Goal: Obtain resource: Obtain resource

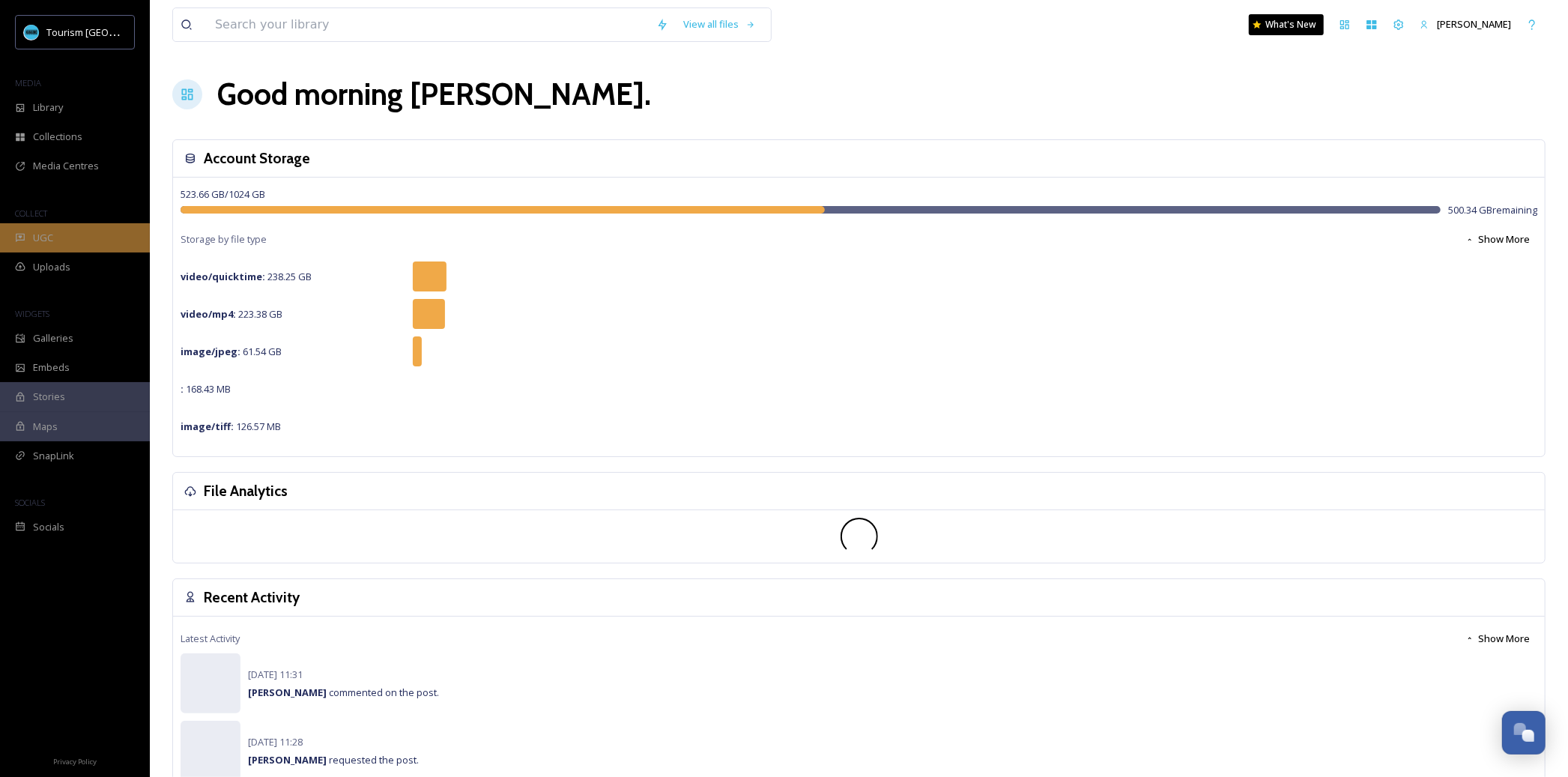
click at [39, 236] on span "UGC" at bounding box center [43, 238] width 21 height 14
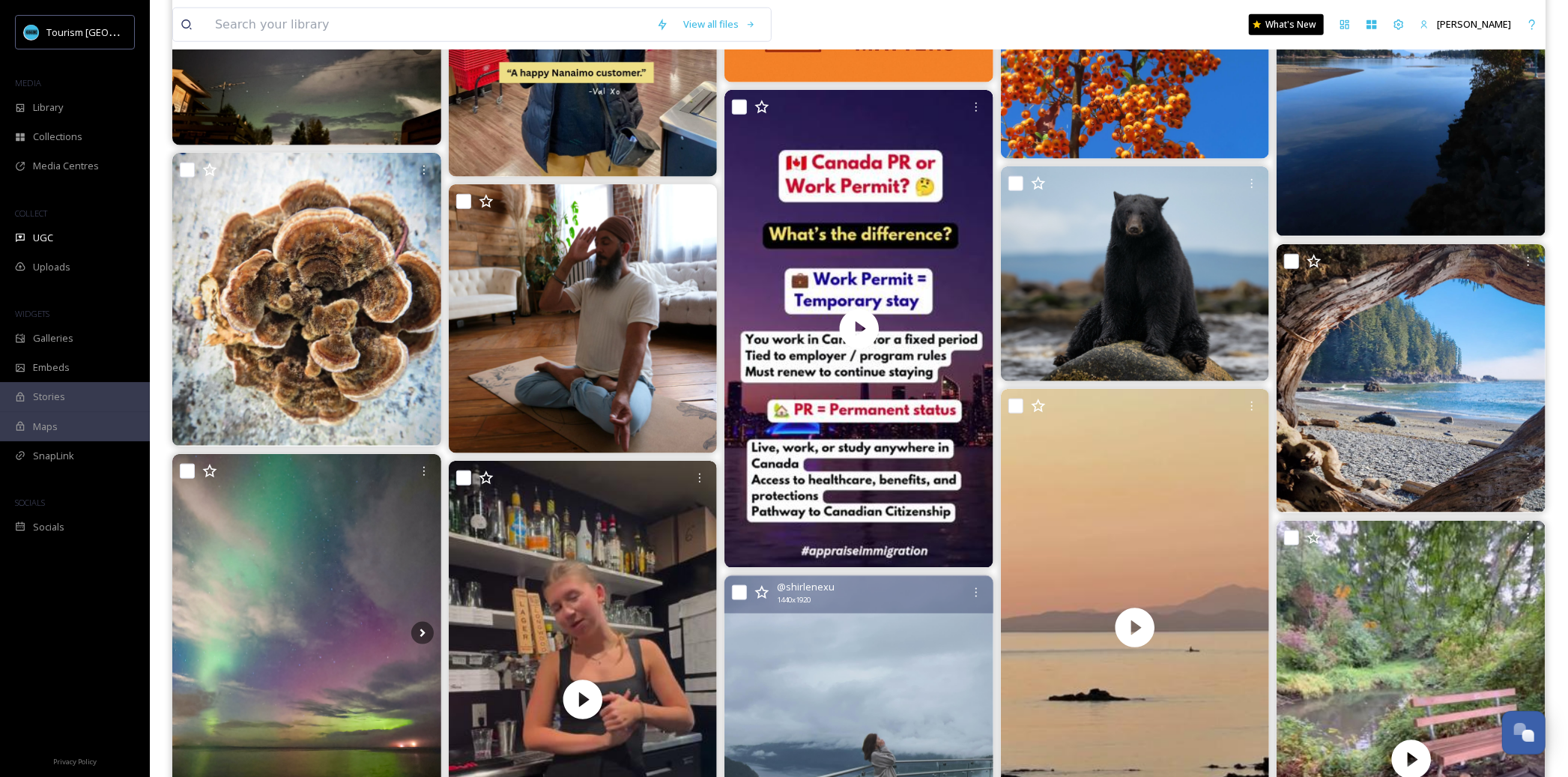
scroll to position [1548, 0]
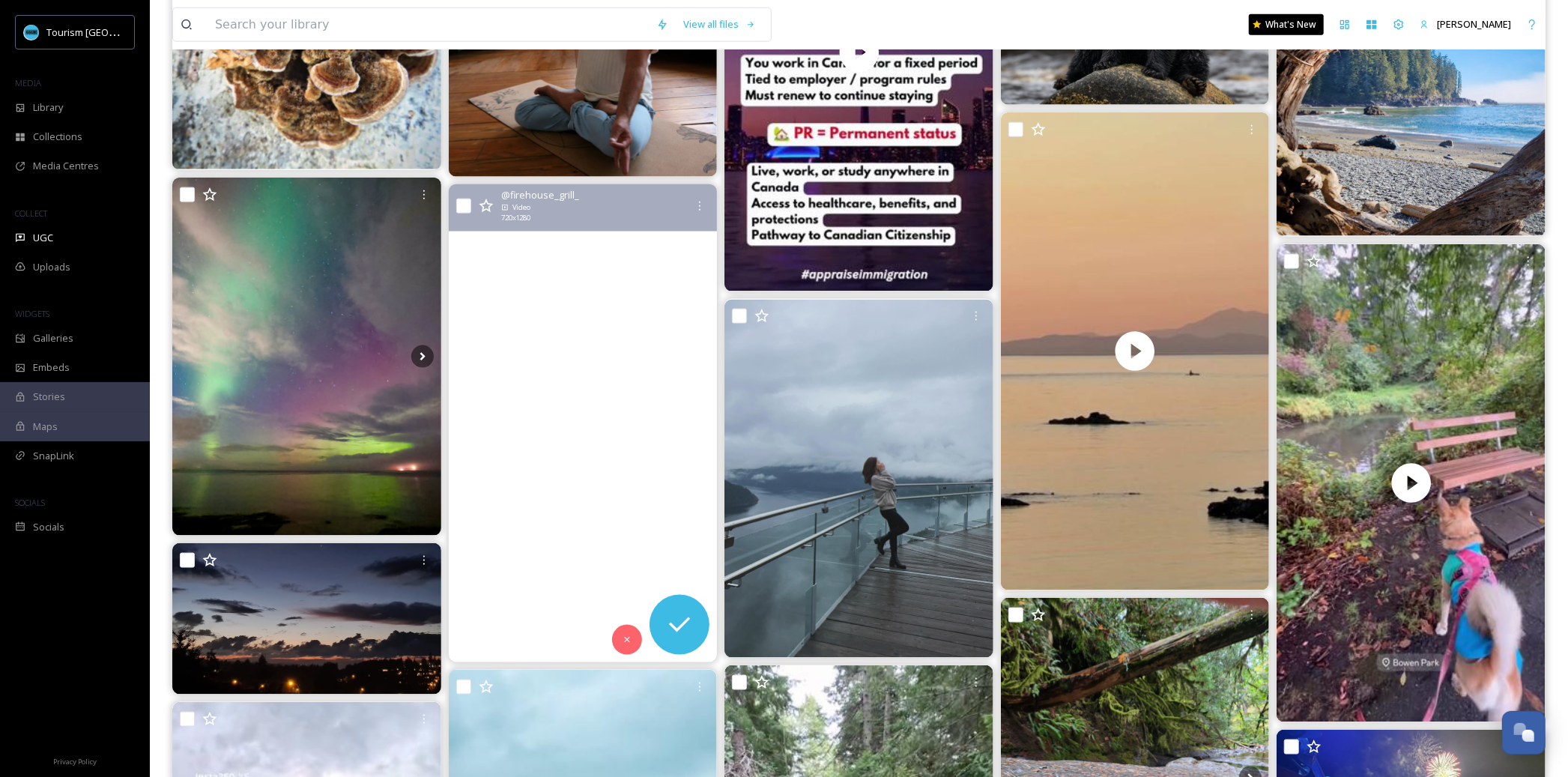
click at [570, 450] on video "“Good vibes, great flavors. Try our Seafood Sushizza and the Karma Roll…your ne…" at bounding box center [582, 423] width 269 height 478
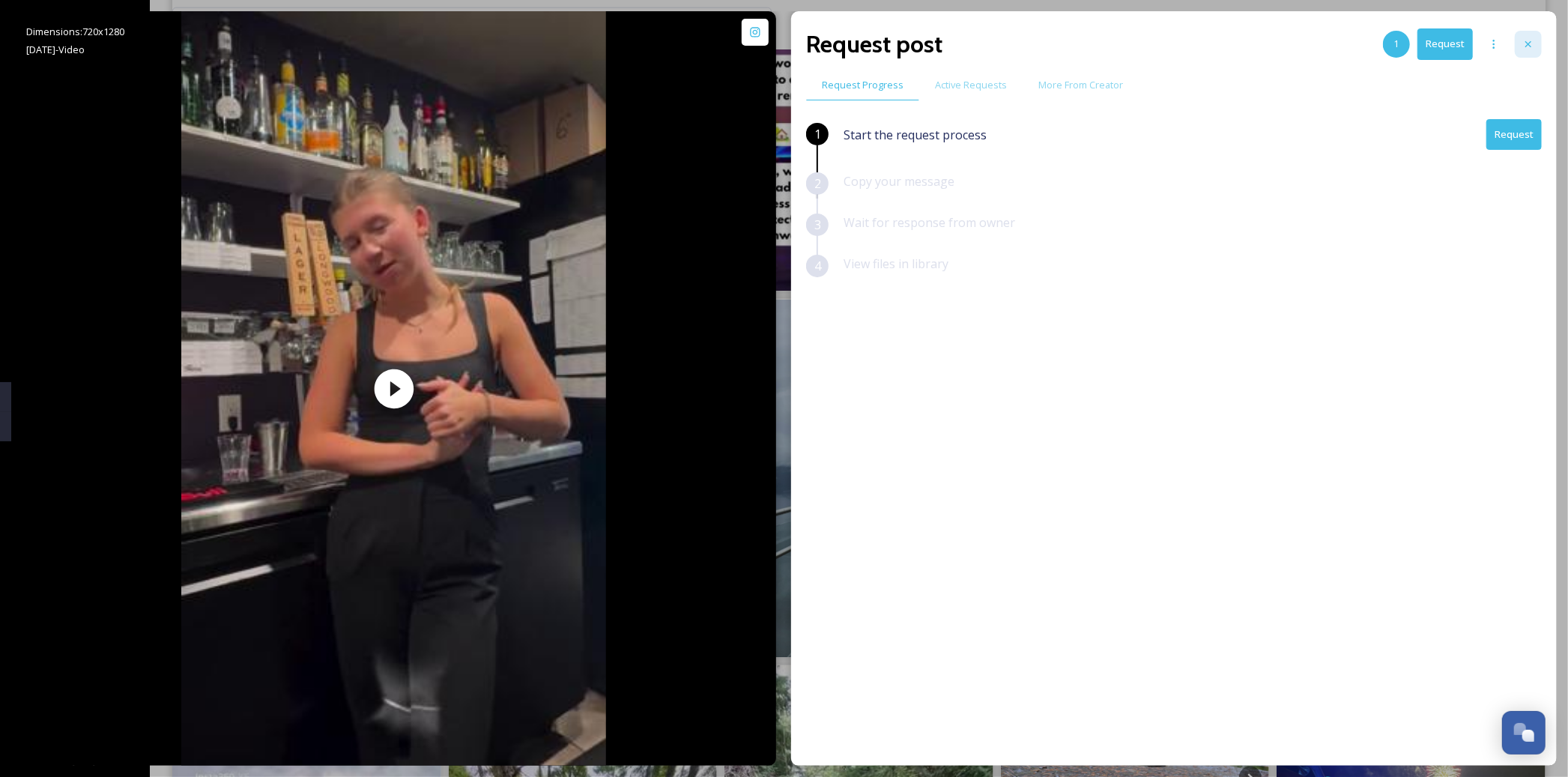
click at [1532, 32] on div at bounding box center [1528, 43] width 27 height 27
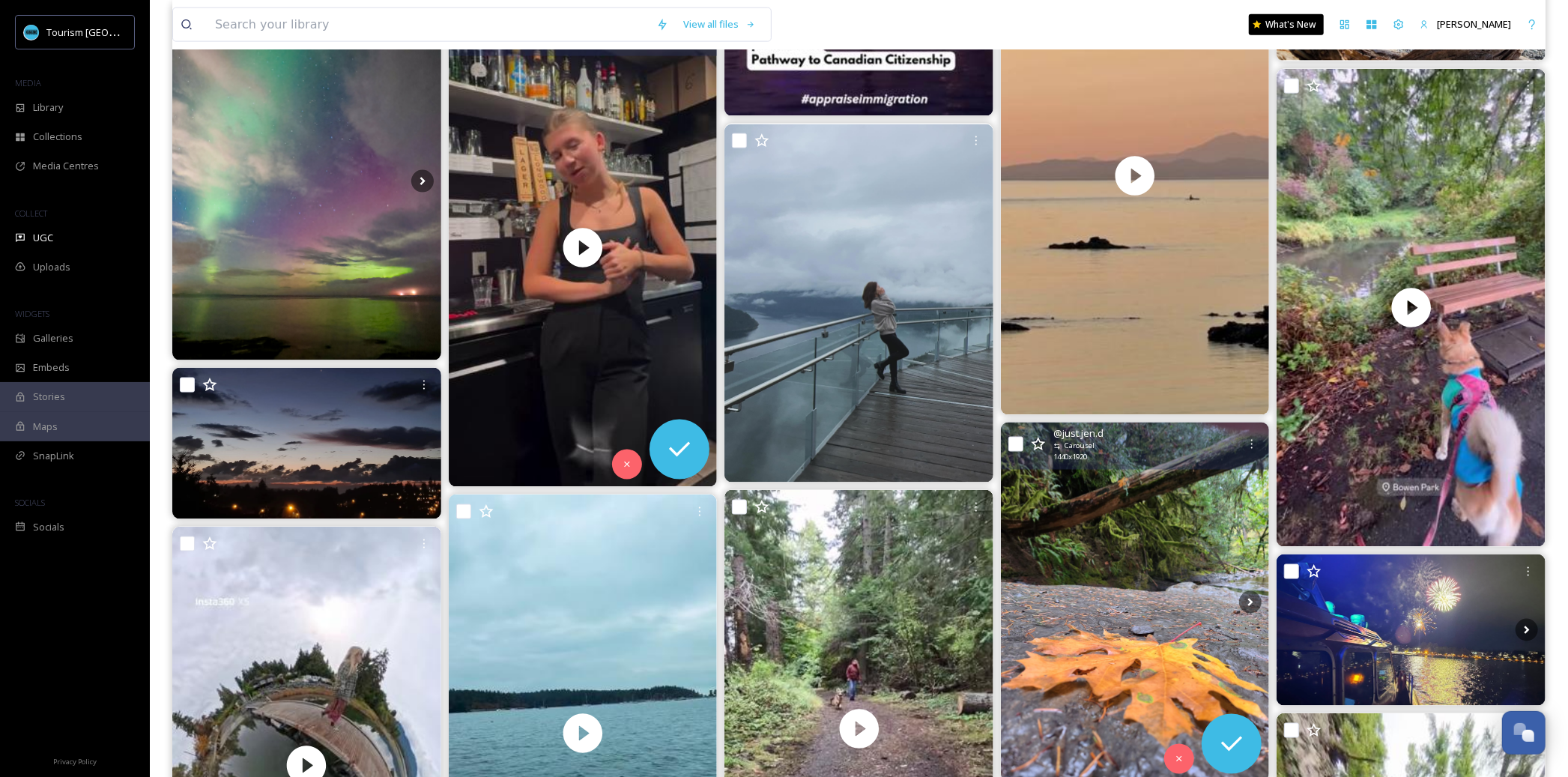
scroll to position [1784, 0]
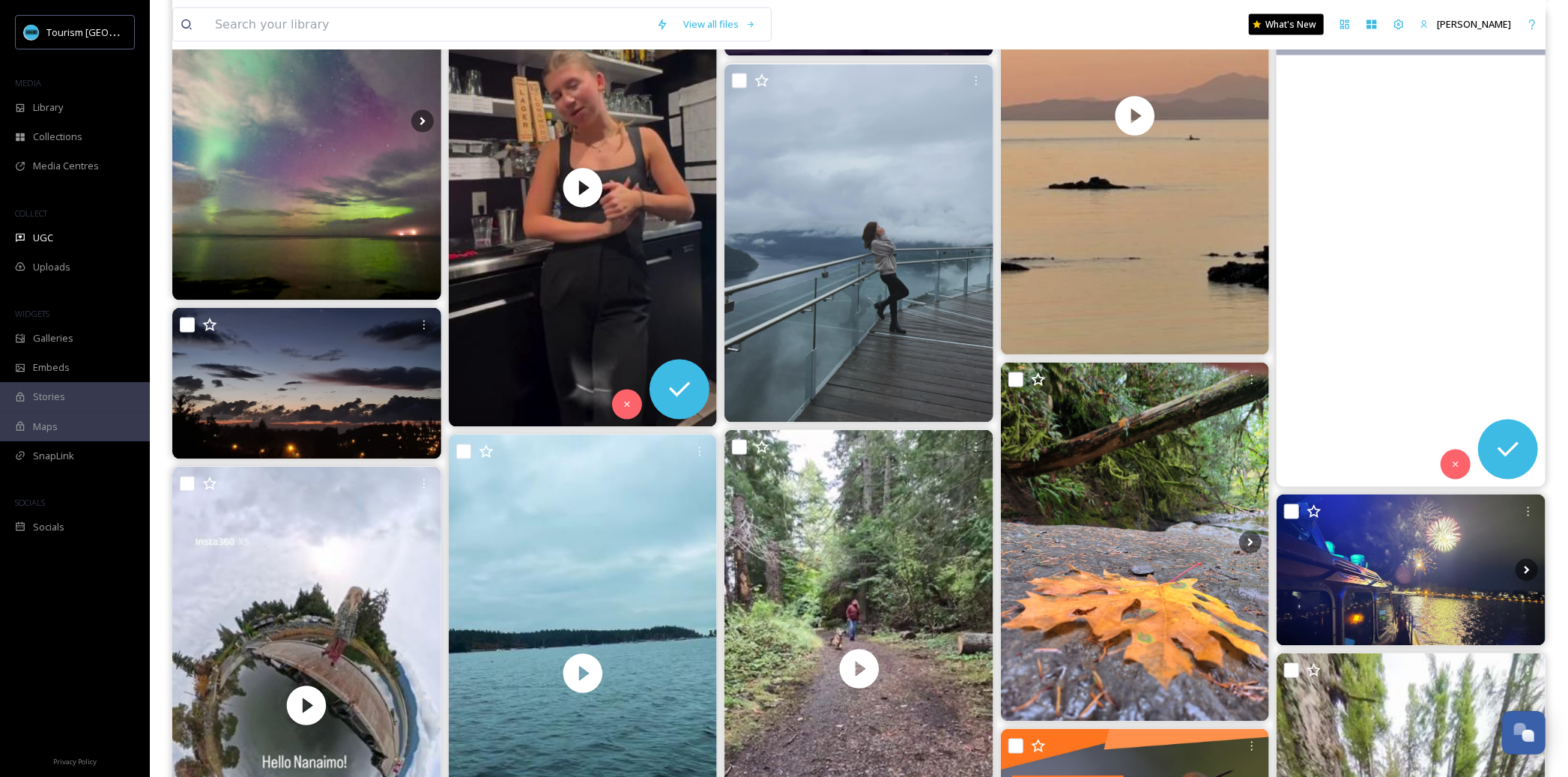
click at [1355, 421] on video "We saw an otter on our walk! 🦦☔️\a\a#Fionnagán #Pupper #KoreanJindo #JapaneseSh…" at bounding box center [1411, 248] width 269 height 478
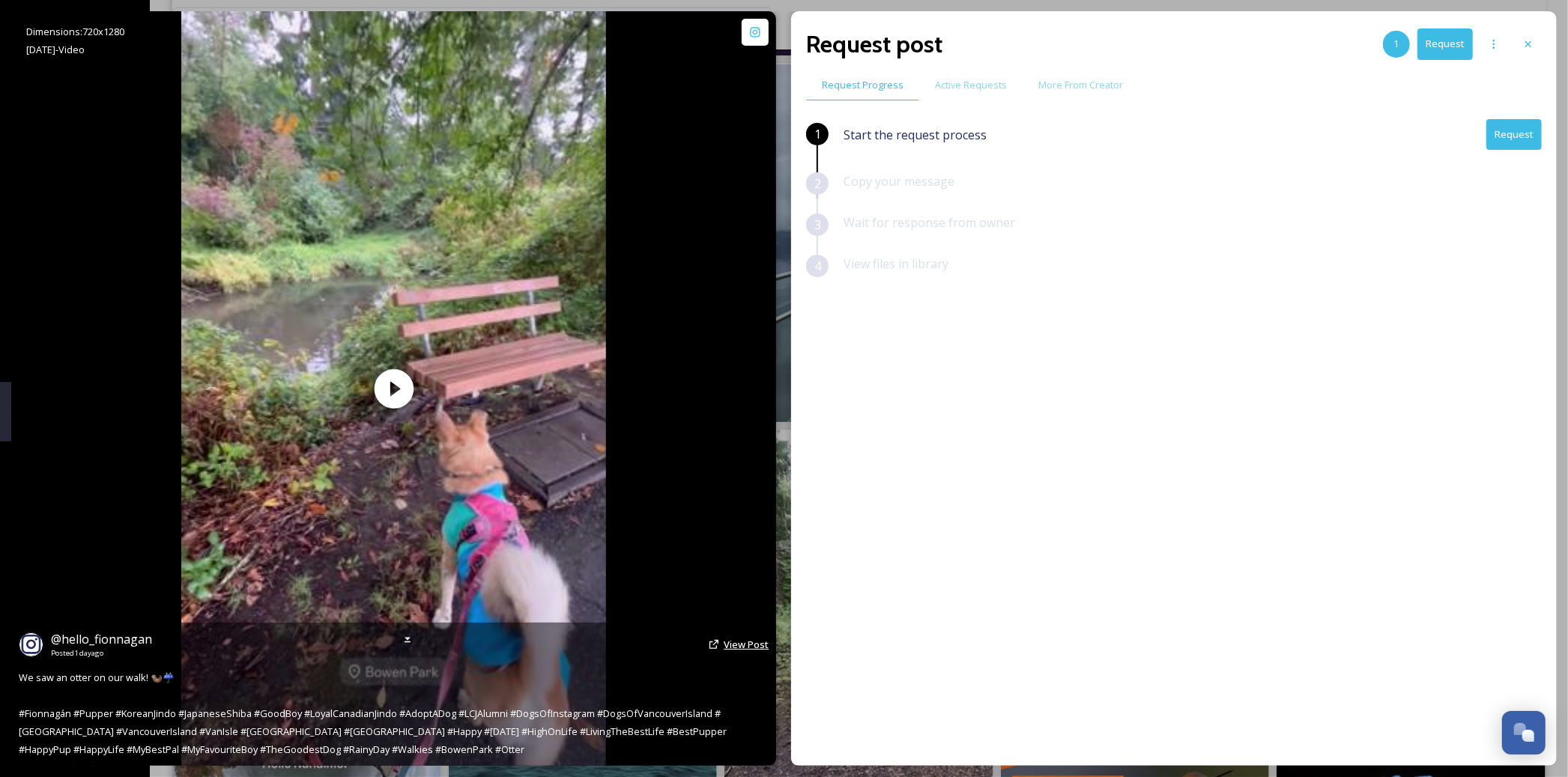
click at [747, 643] on span "View Post" at bounding box center [746, 645] width 45 height 14
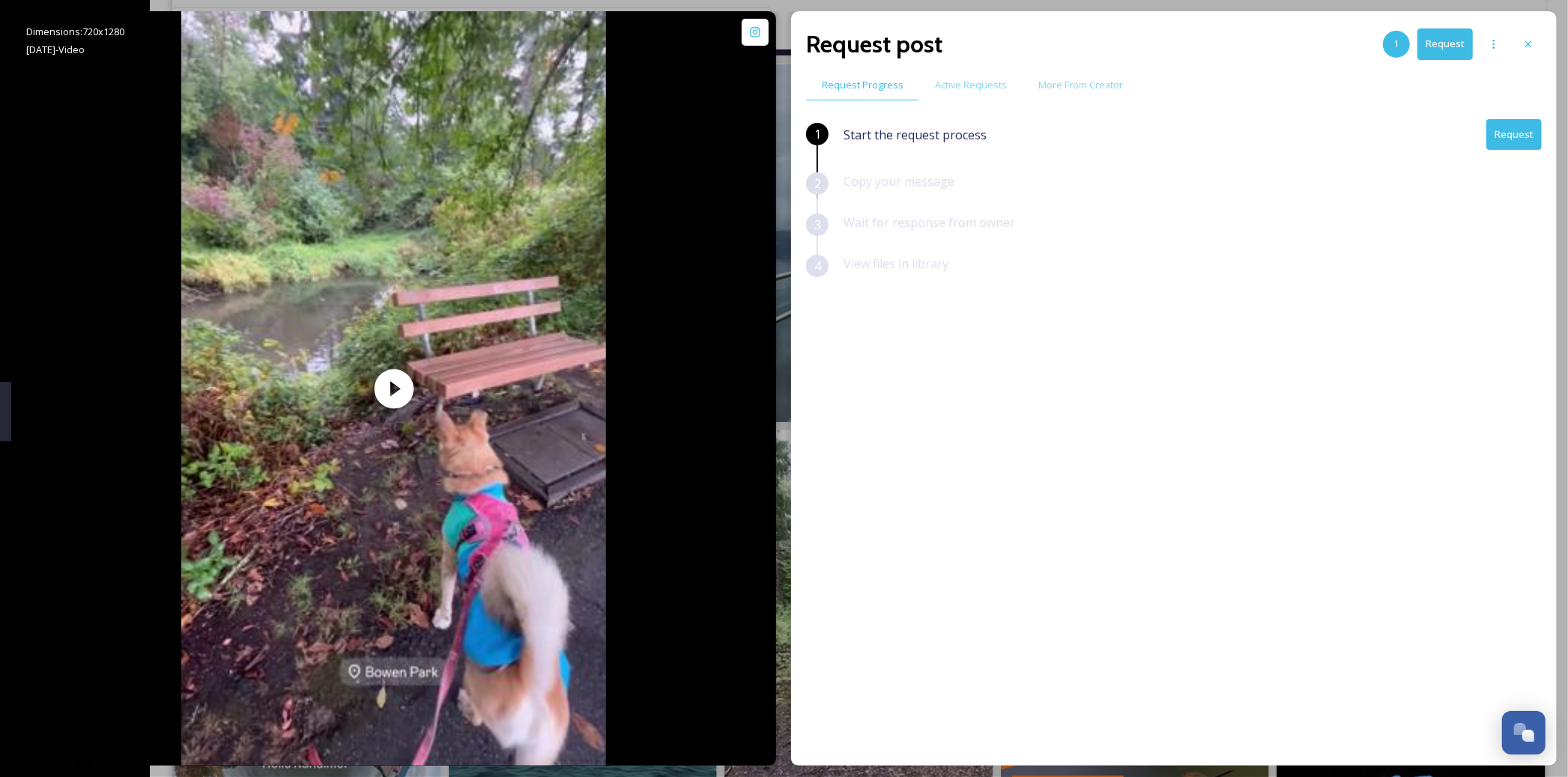
scroll to position [1793, 0]
click at [1526, 44] on icon at bounding box center [1528, 44] width 12 height 12
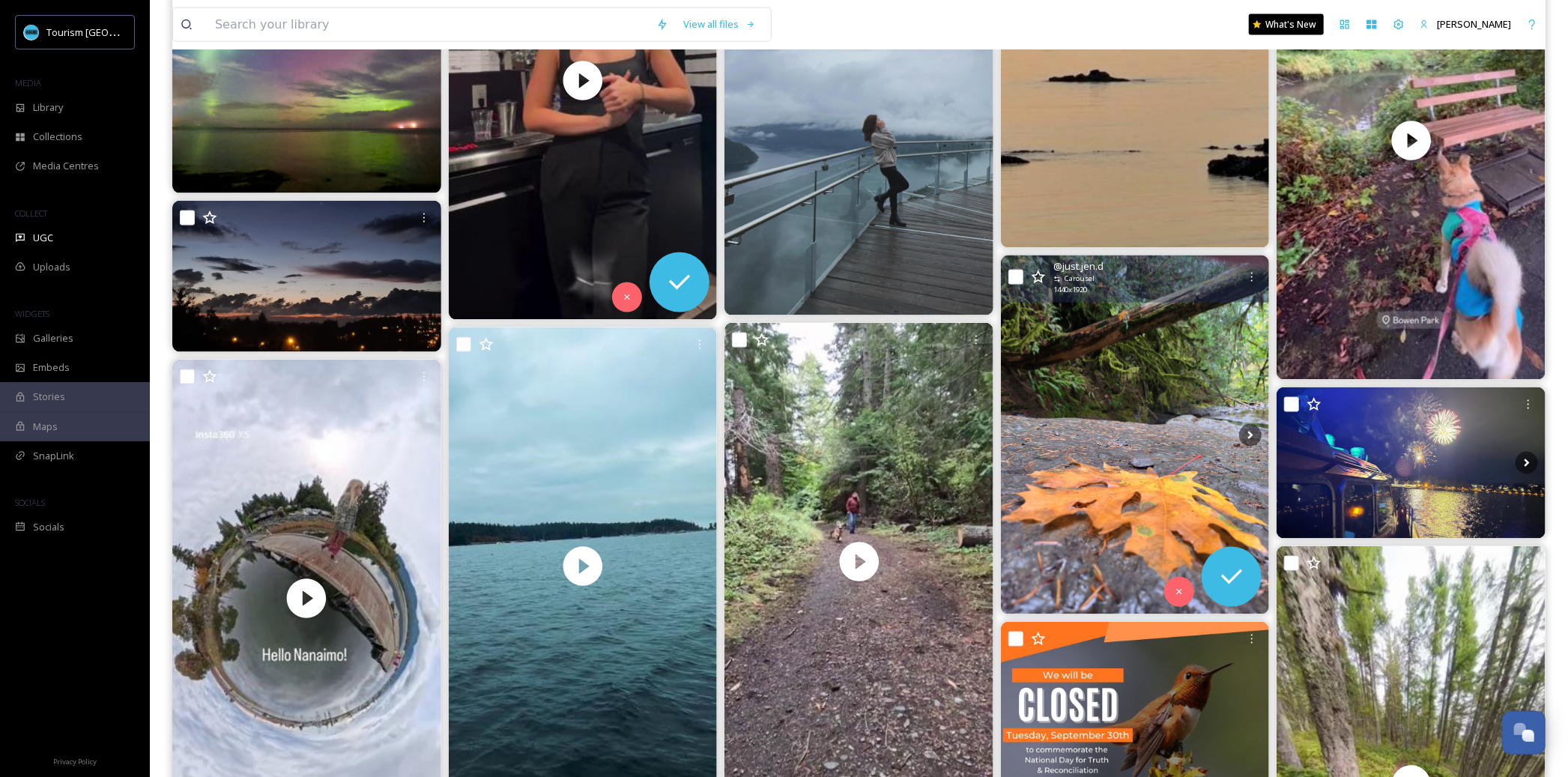
scroll to position [1942, 0]
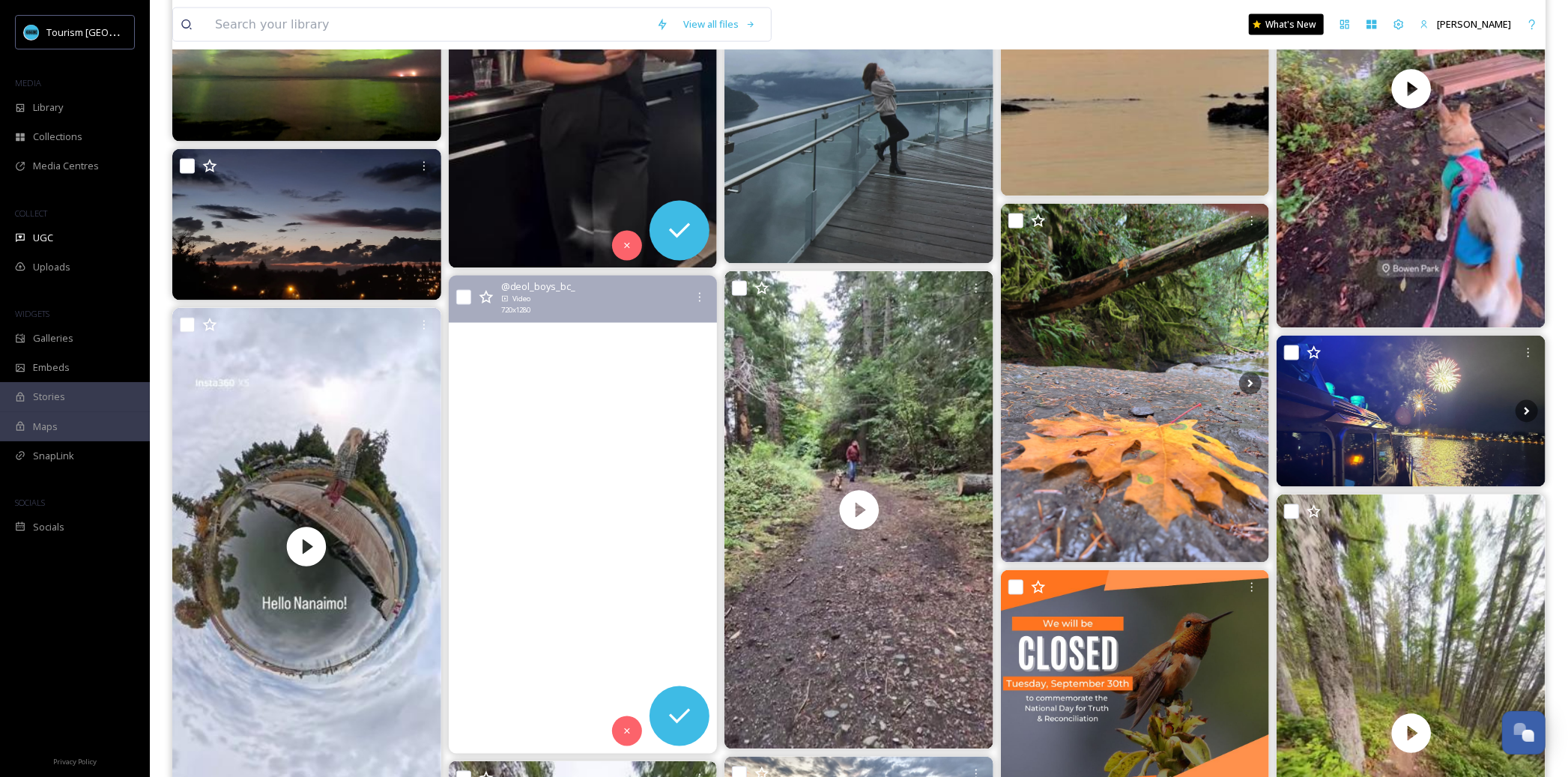
click at [625, 603] on video "#nanaimo #vancouverisland #abbotsford #punjabi #bc #surrey #surreypind" at bounding box center [582, 515] width 269 height 478
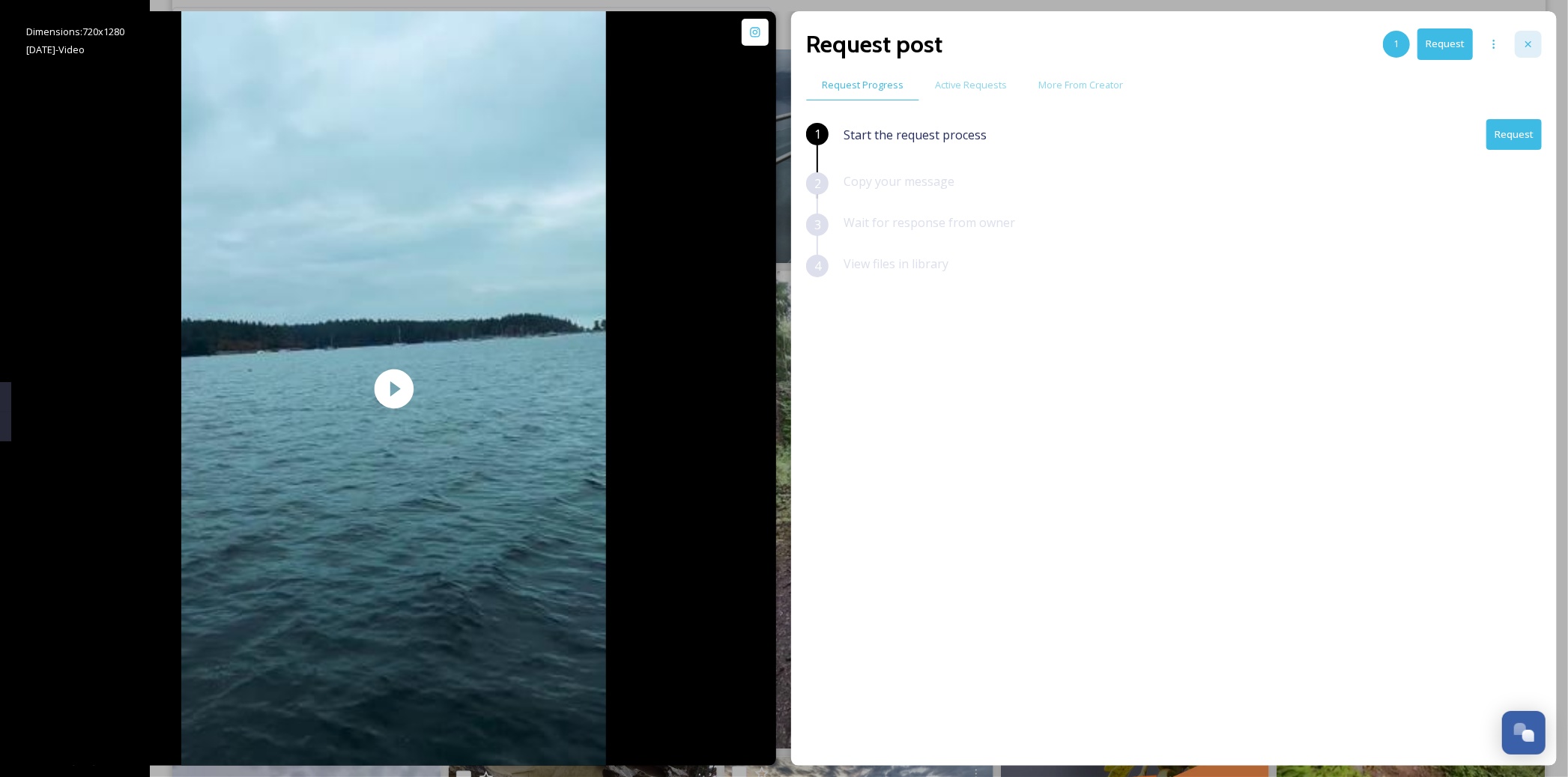
click at [1527, 33] on div at bounding box center [1528, 43] width 27 height 27
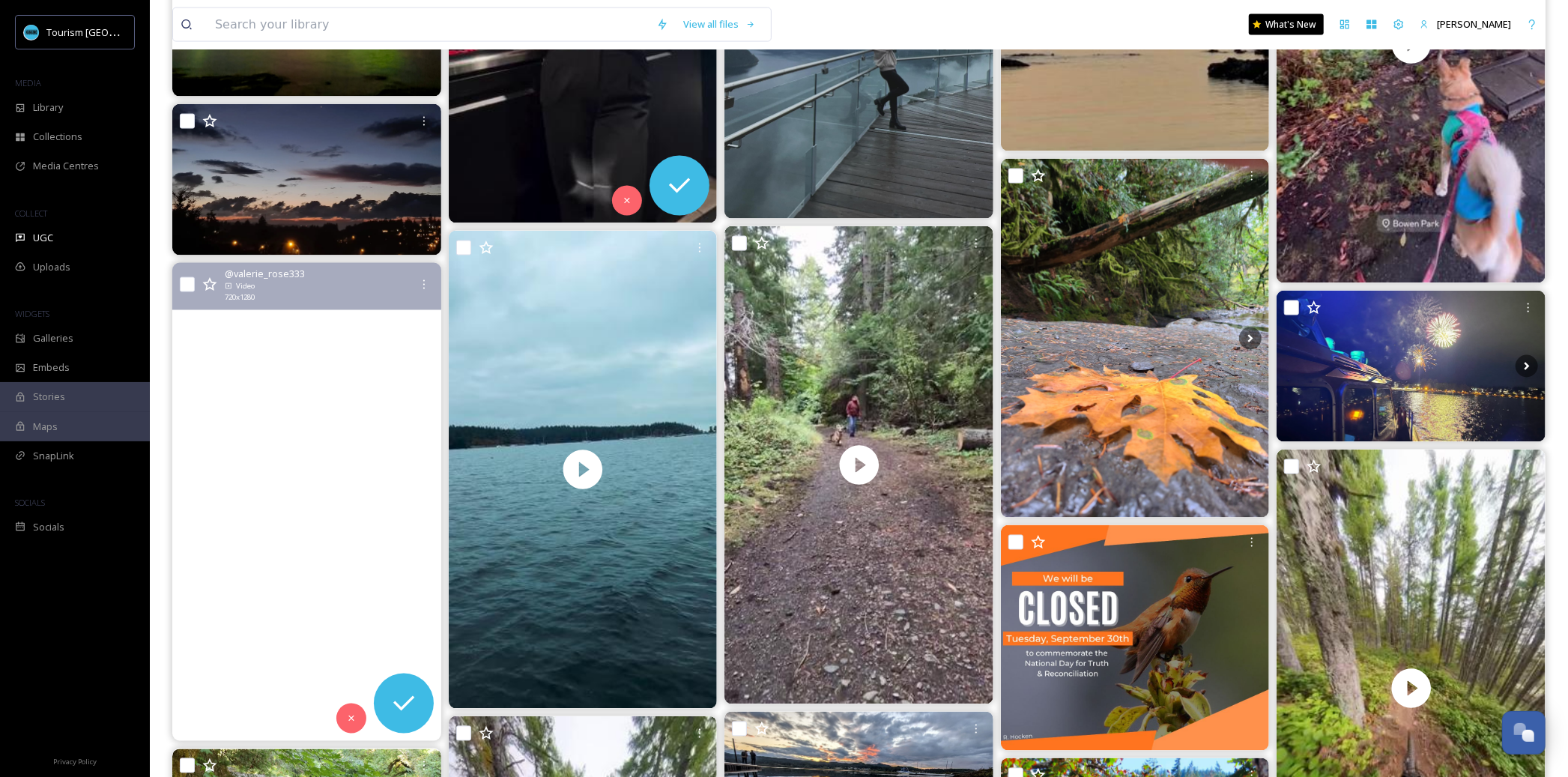
scroll to position [1989, 0]
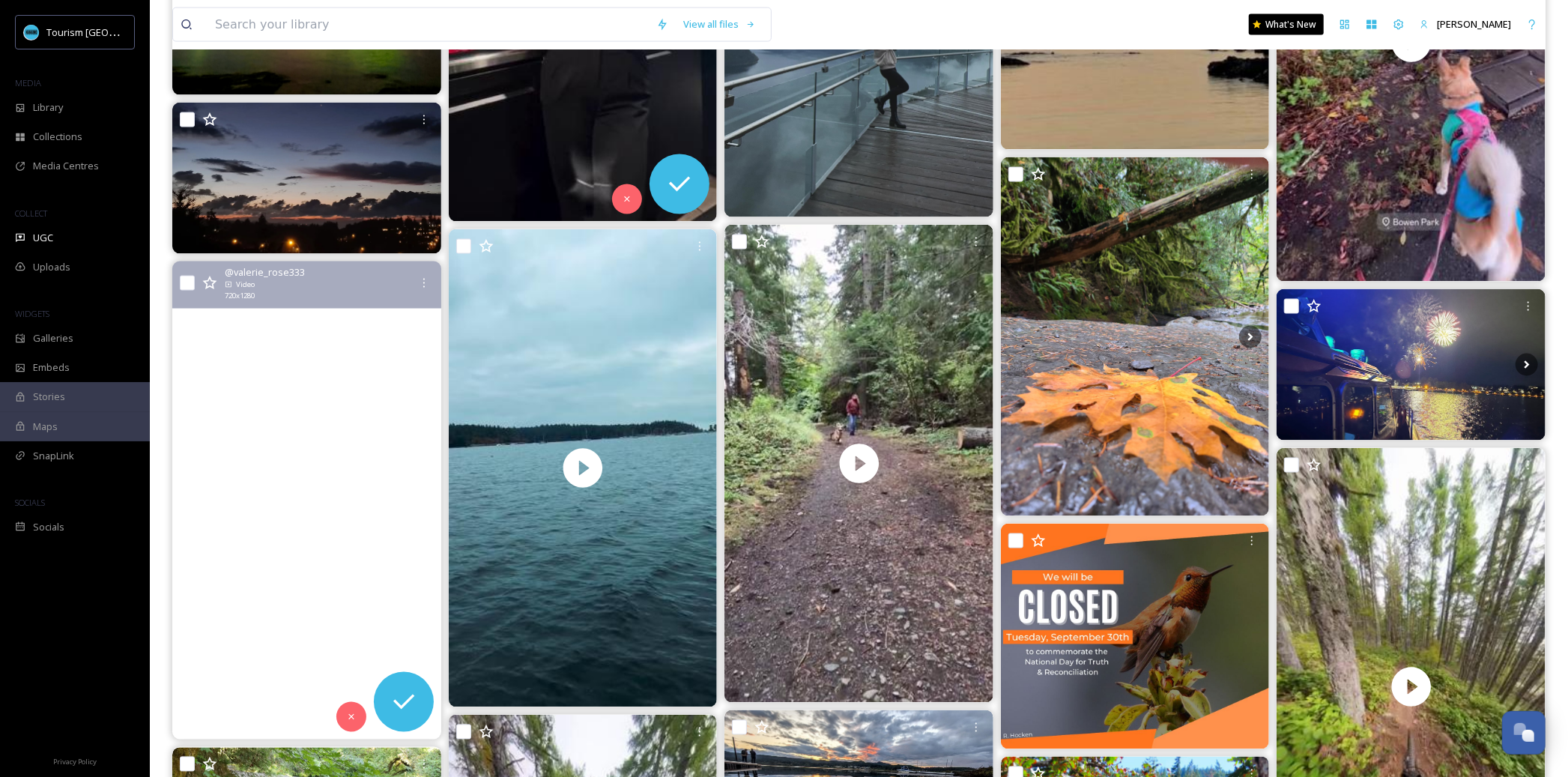
click at [287, 605] on video "Testing out the new #insta360x5 in #nanaimo 👀 I am amazed by this little camera…" at bounding box center [307, 500] width 269 height 478
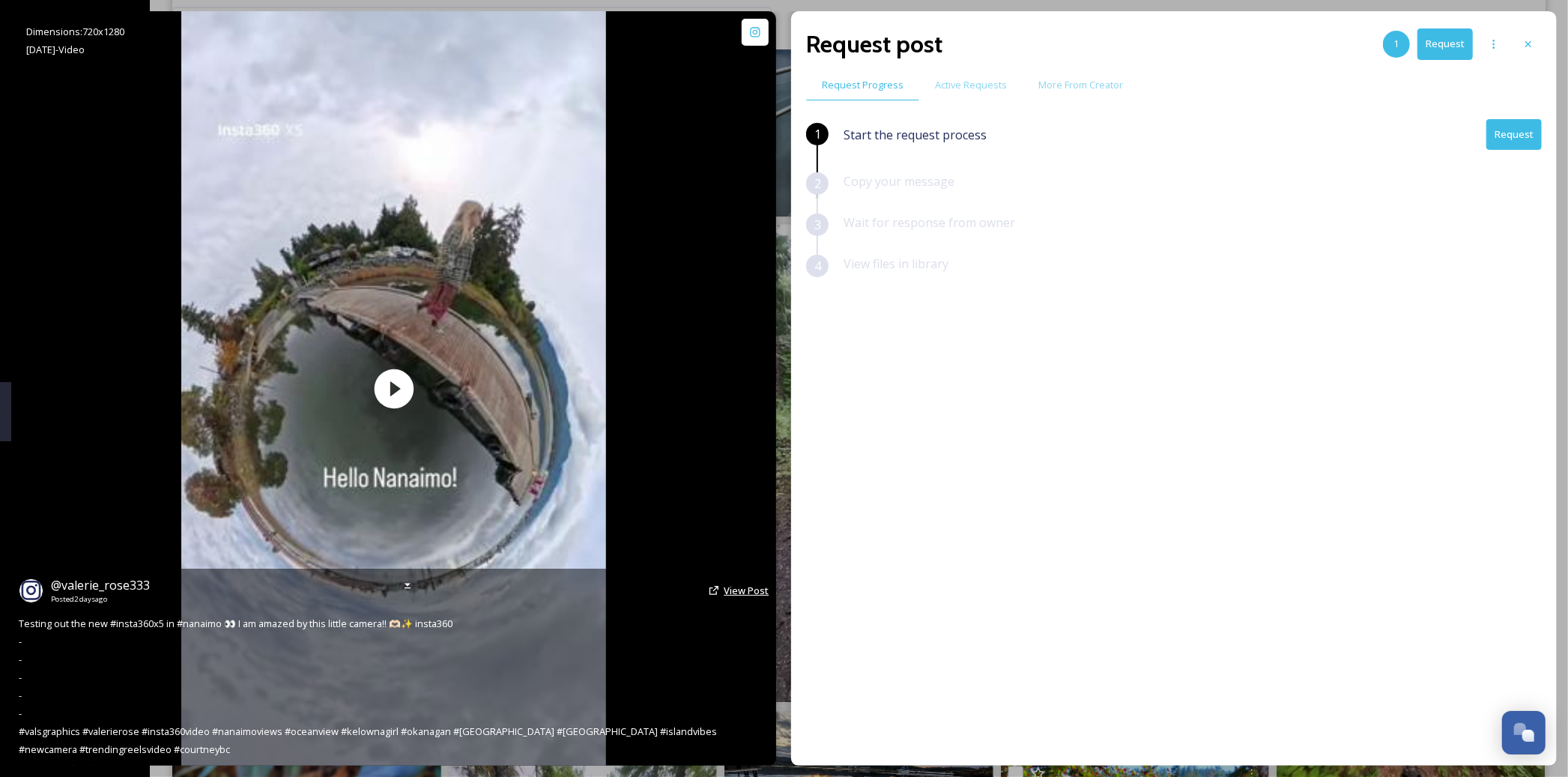
click at [747, 591] on span "View Post" at bounding box center [746, 591] width 45 height 14
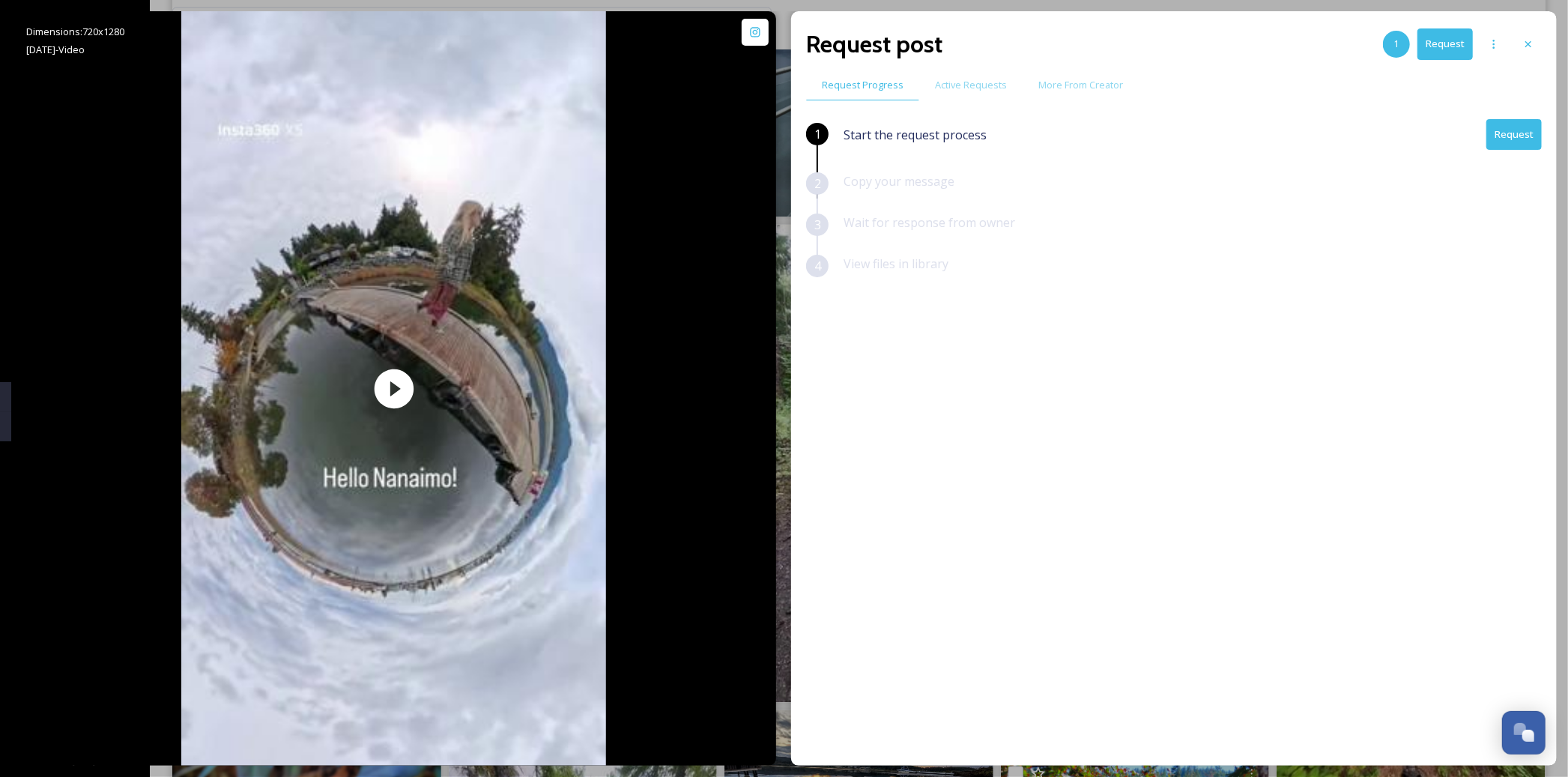
click at [1513, 131] on button "Request" at bounding box center [1514, 135] width 55 height 30
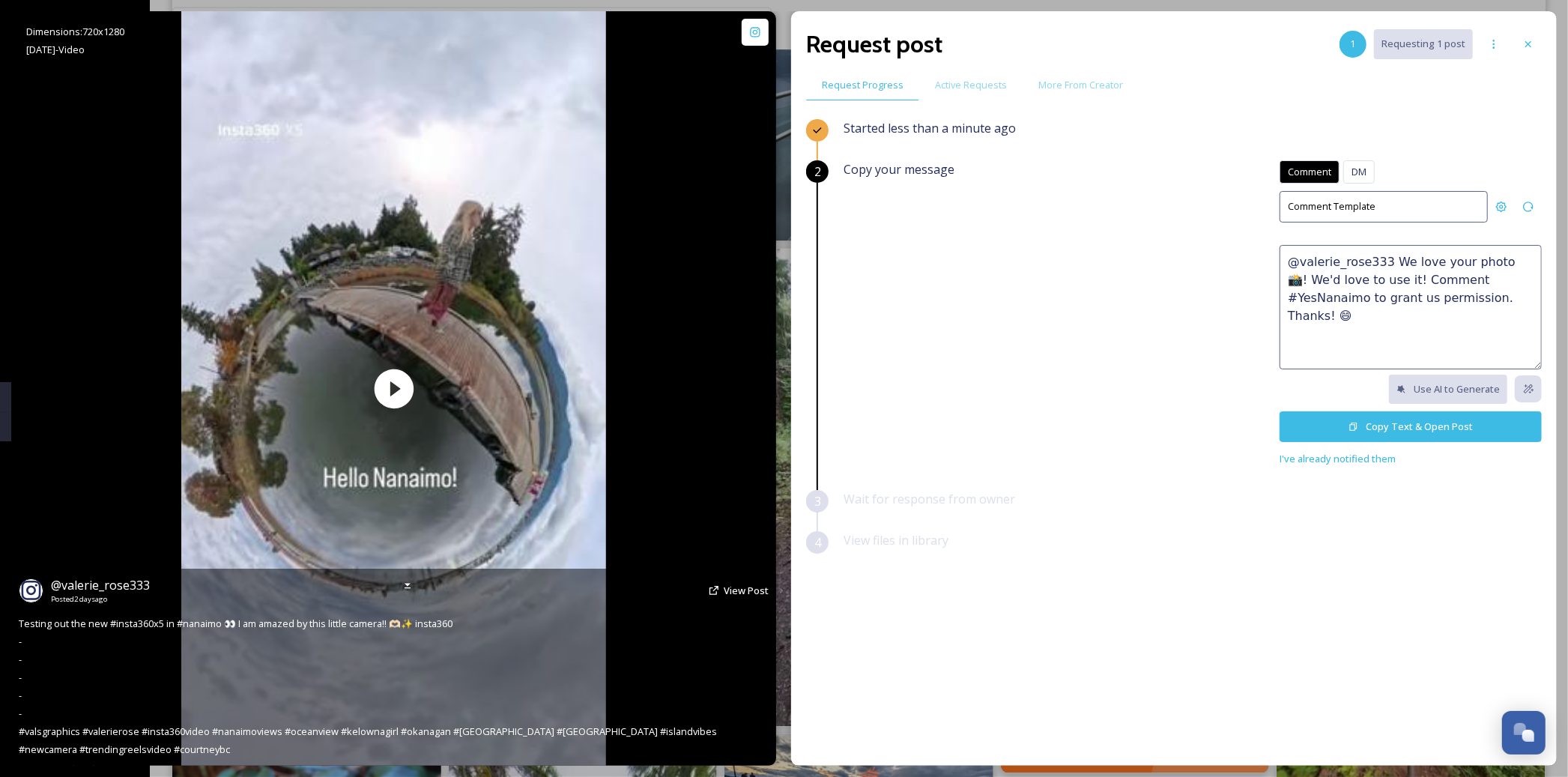
scroll to position [1964, 0]
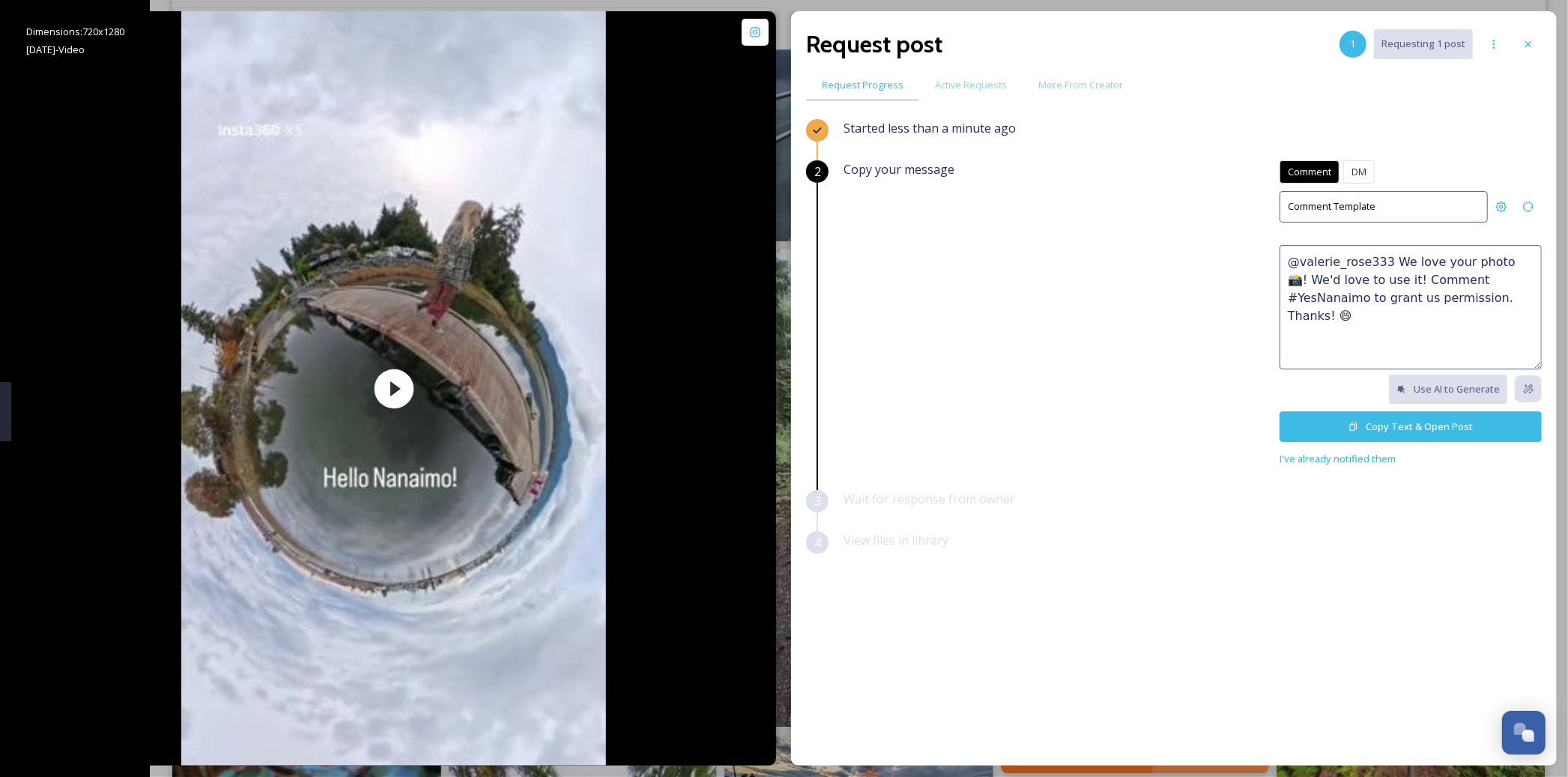
click at [1395, 266] on textarea "@valerie_rose333 We love your photo 📸! We'd love to use it! Comment #YesNanaimo…" at bounding box center [1411, 307] width 262 height 125
paste textarea "🤩 This would make a great feature on our social channels or website. Please rep…"
click at [1394, 297] on textarea "This is so COOL! 🤩 This would make a great feature on our social channels or we…" at bounding box center [1411, 307] width 262 height 125
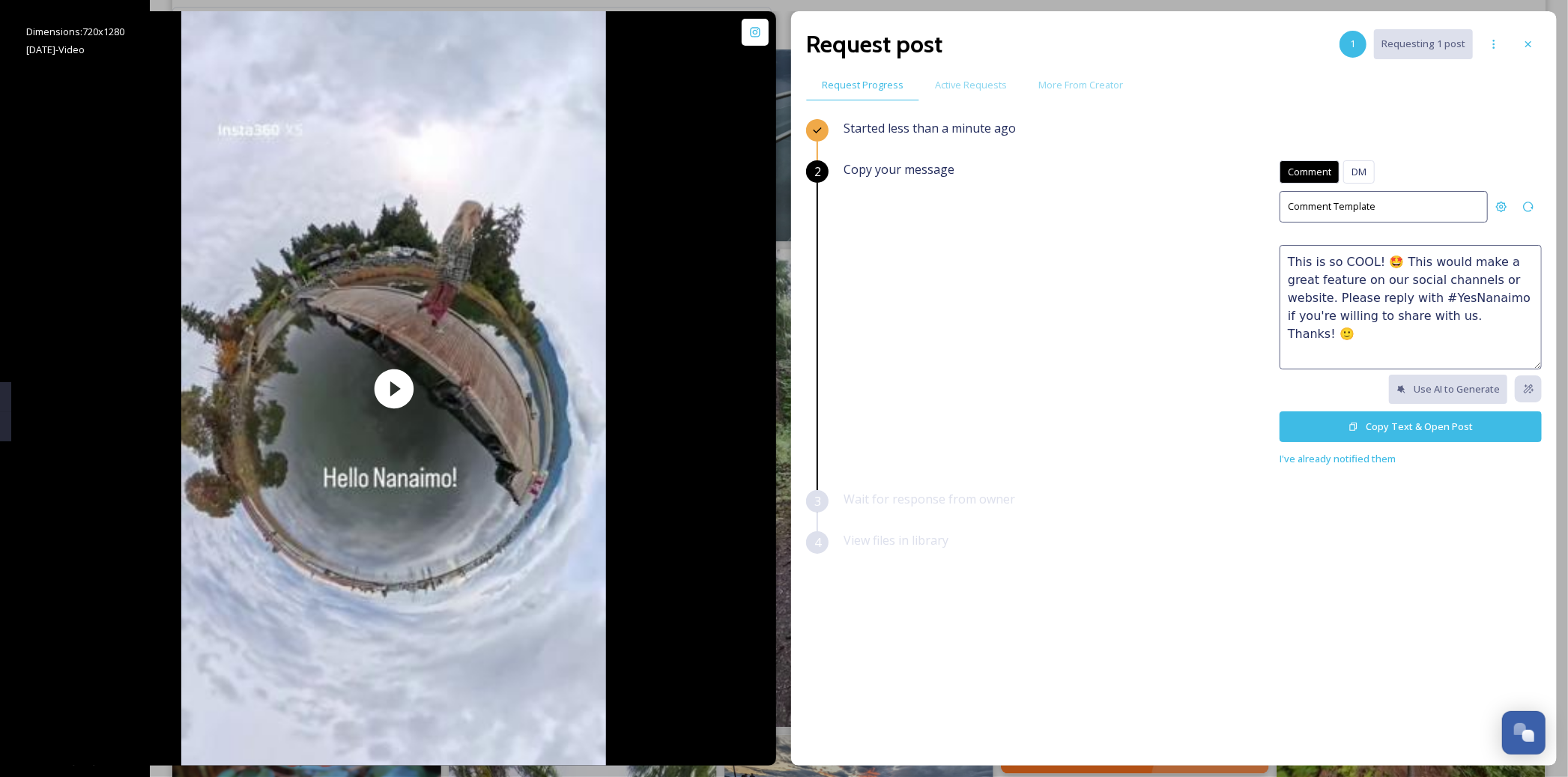
click at [1499, 323] on textarea "This is so COOL! 🤩 This would make a great feature on our social channels or we…" at bounding box center [1411, 307] width 262 height 125
type textarea "This is so COOL! 🤩 This would make a great feature on our social channels or we…"
click at [1405, 428] on button "Copy Text & Open Post" at bounding box center [1411, 427] width 262 height 30
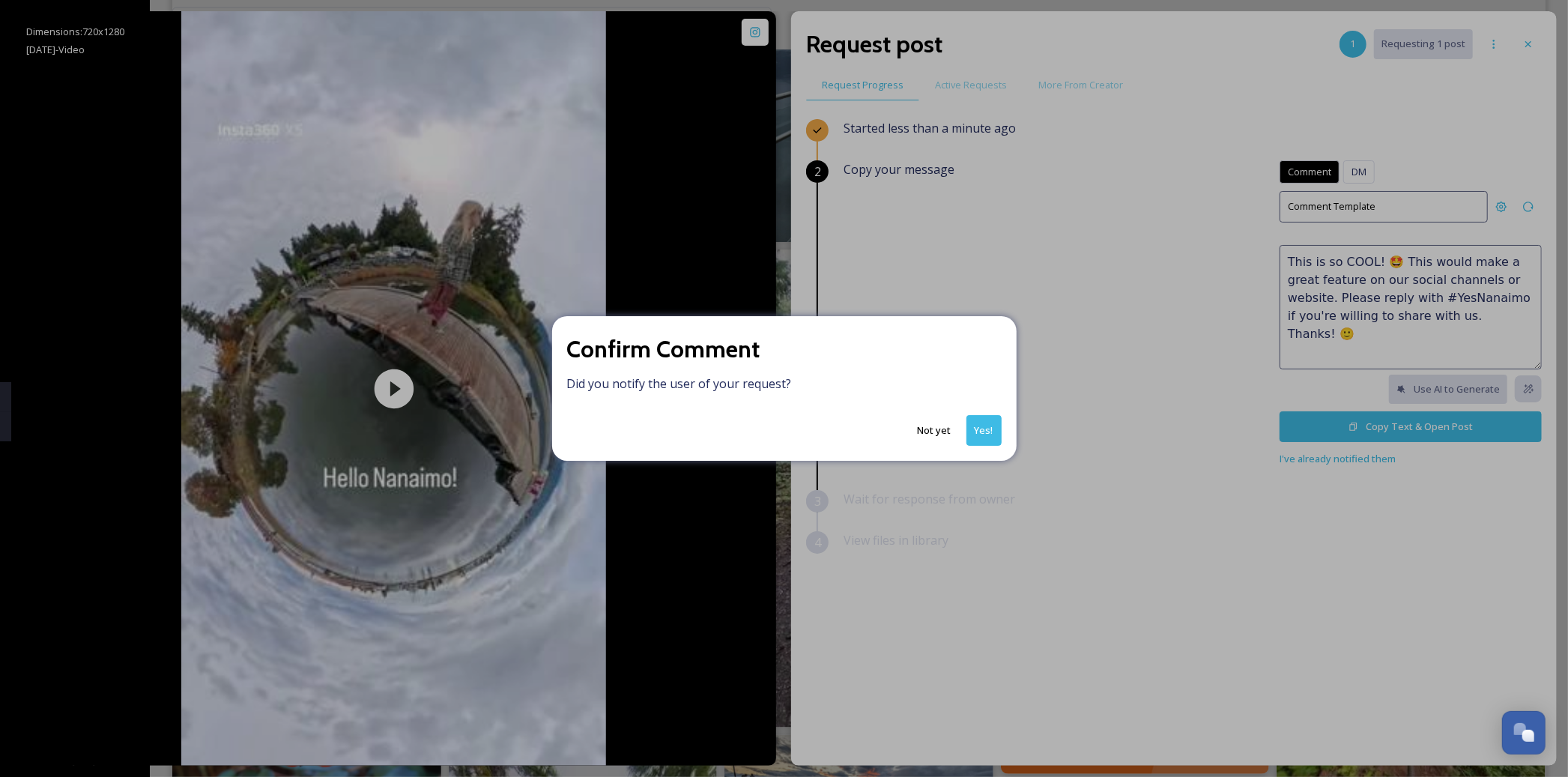
click at [989, 436] on button "Yes!" at bounding box center [984, 430] width 35 height 30
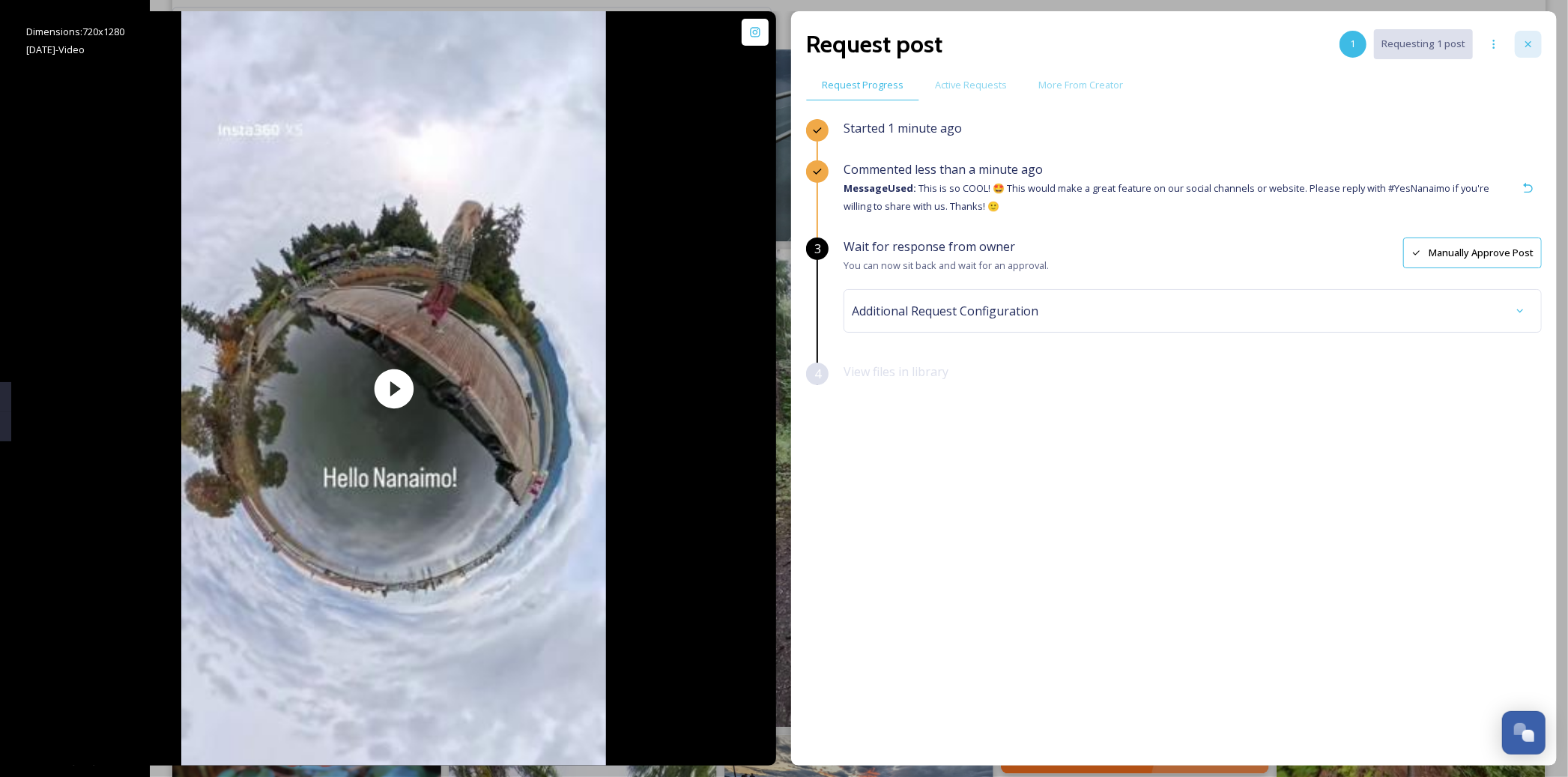
click at [1530, 46] on icon at bounding box center [1528, 44] width 12 height 12
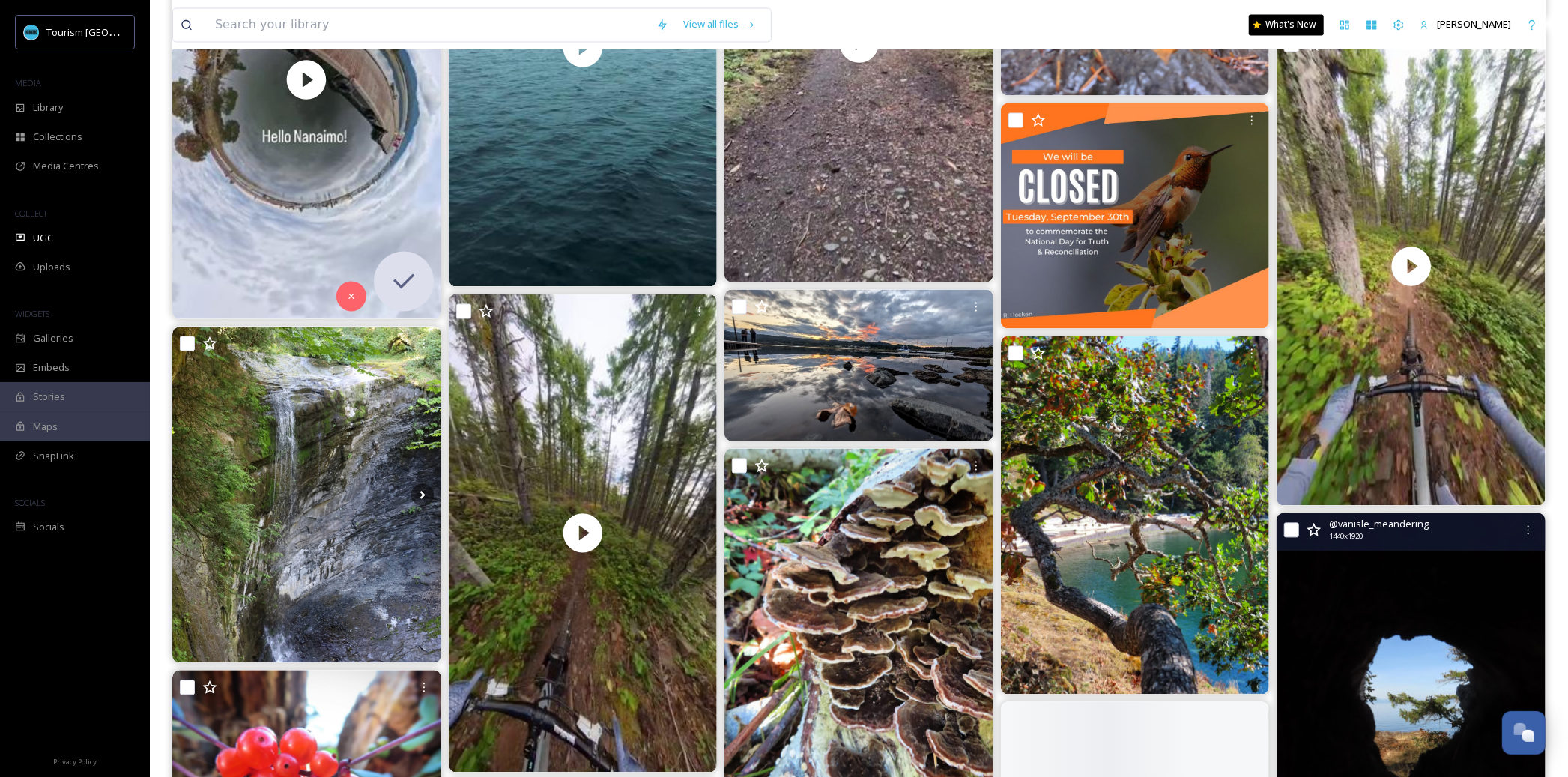
scroll to position [2462, 0]
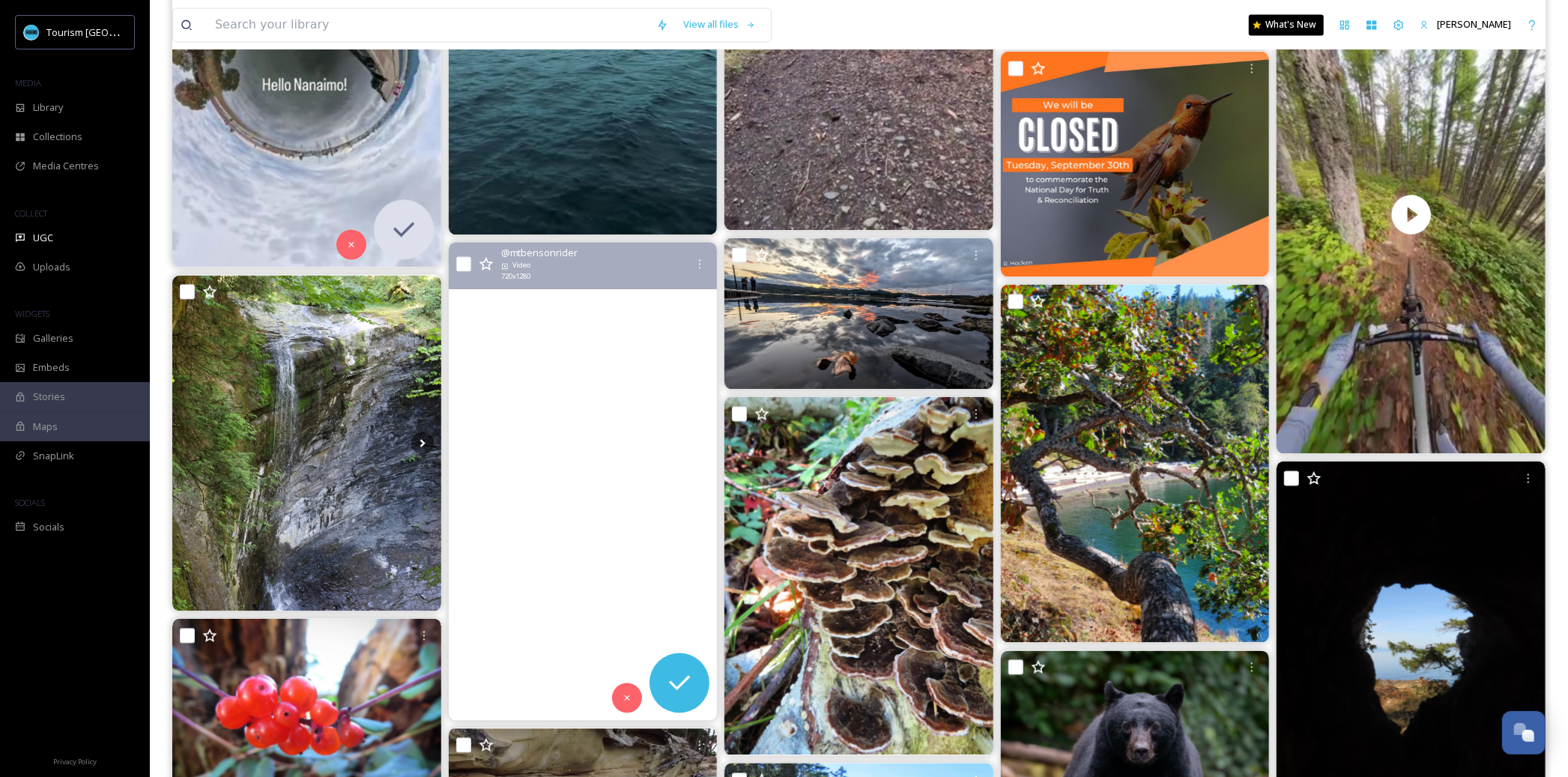
click at [616, 542] on video "This trail was in absolutely amazing condition this weekend. So good I went for…" at bounding box center [582, 480] width 269 height 478
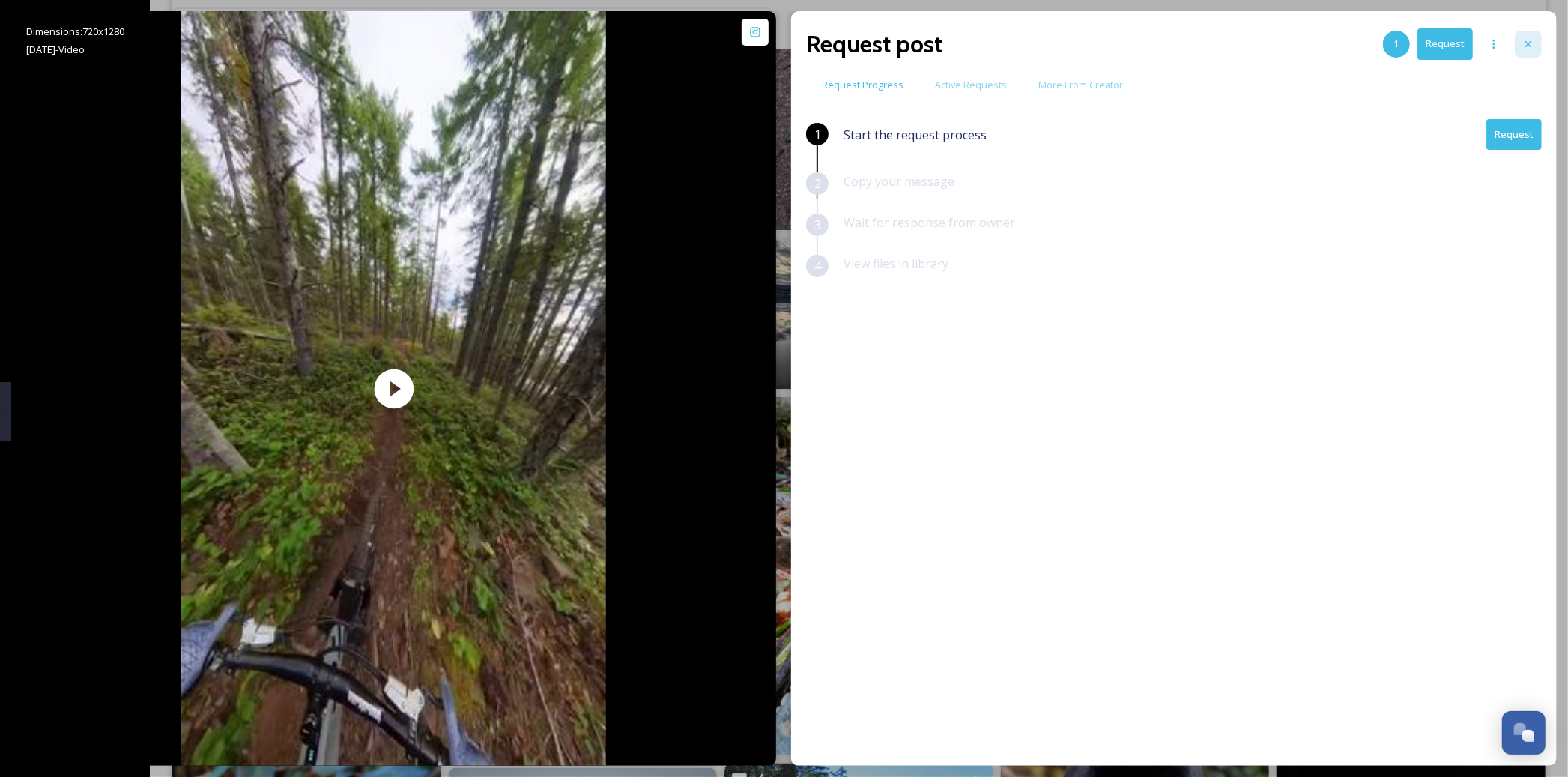
click at [1528, 46] on icon at bounding box center [1528, 44] width 12 height 12
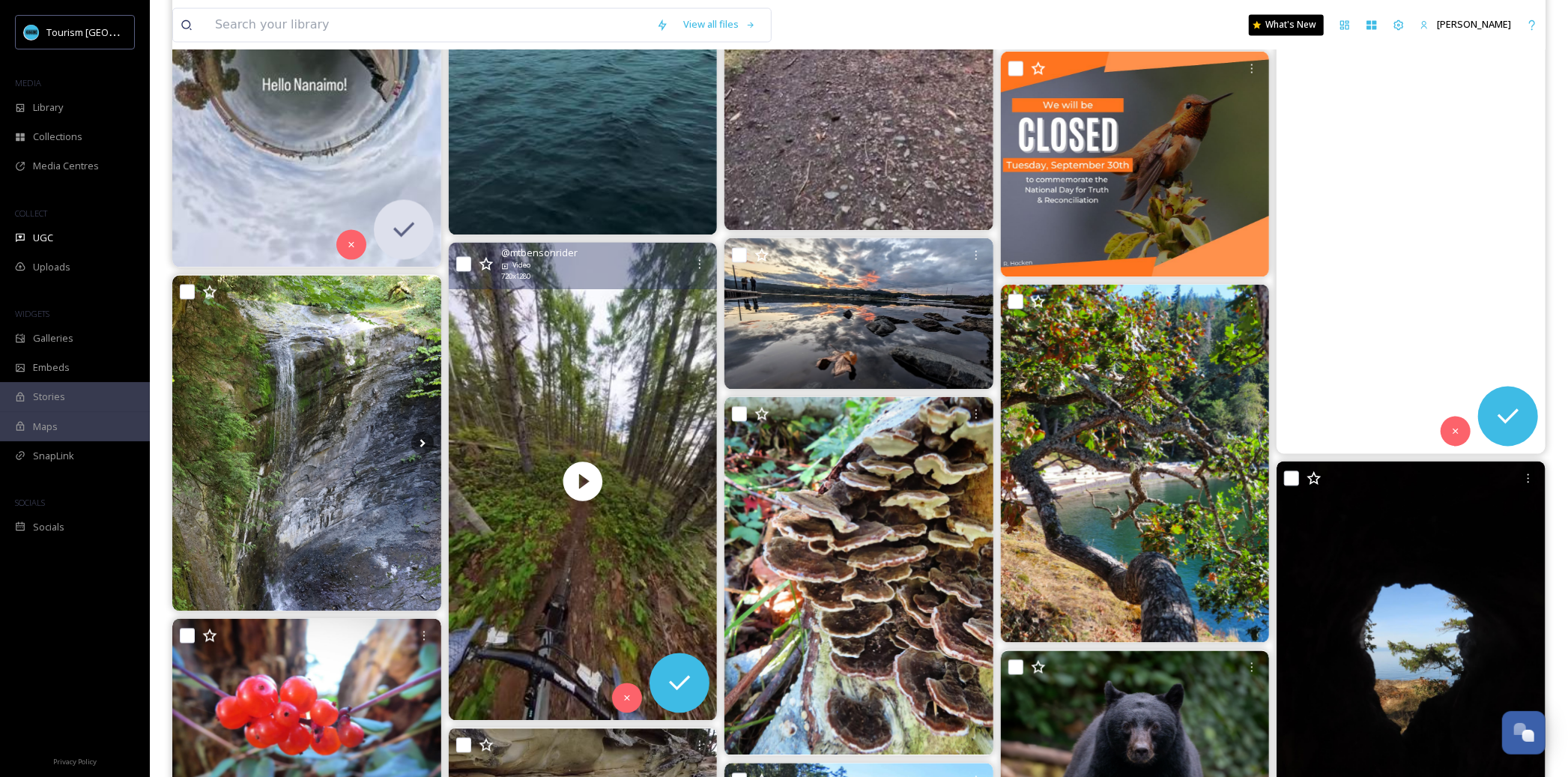
click at [1367, 262] on video "I'm so thrilled about the trail conditions this weekend after all that rain we …" at bounding box center [1411, 214] width 269 height 478
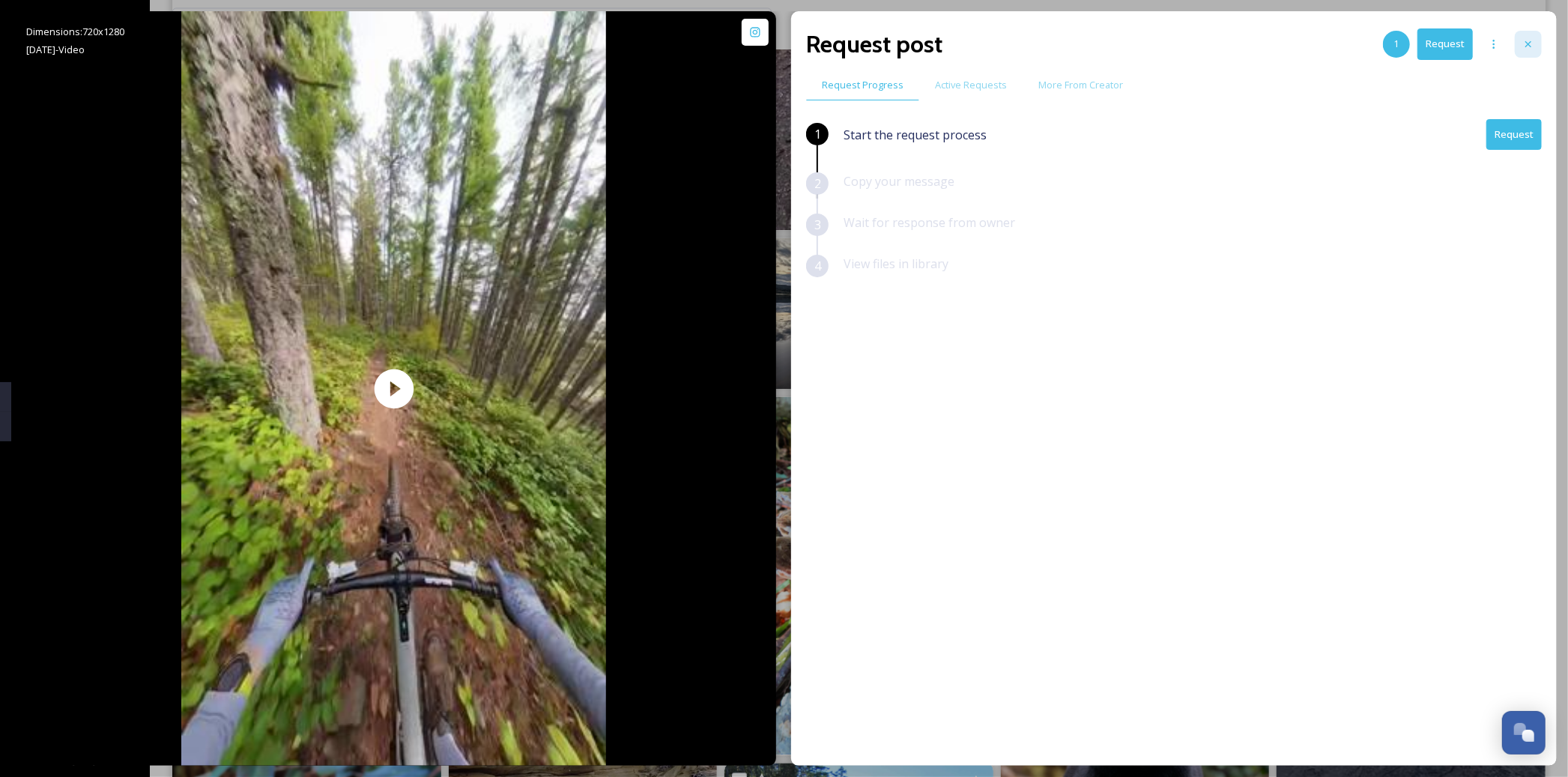
click at [1526, 40] on icon at bounding box center [1528, 44] width 12 height 12
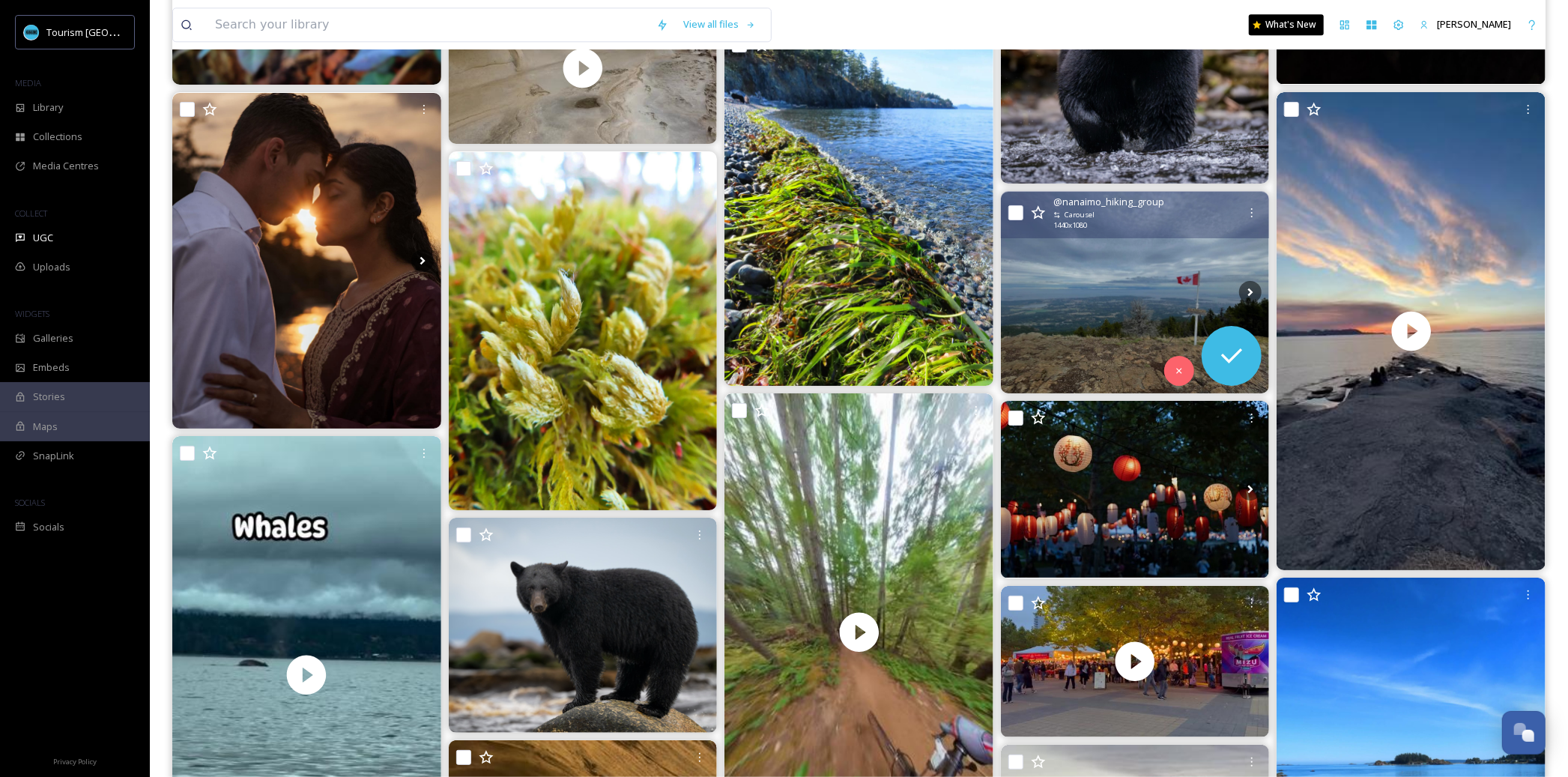
scroll to position [3283, 0]
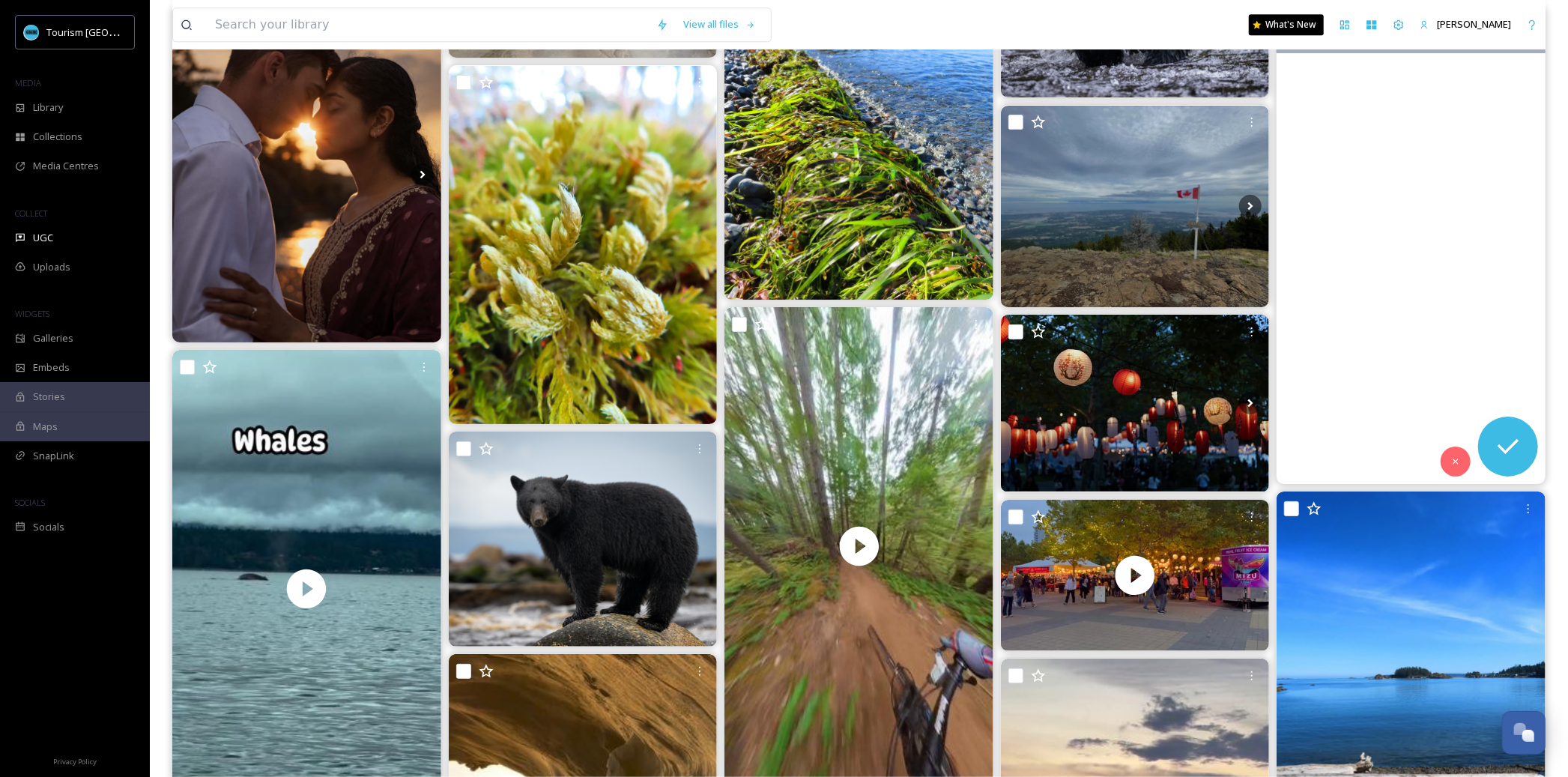
click at [1378, 208] on video "Beautiful summer sunset on Gabriola Island 😍\a#gabriolaisland #vancouverisland …" at bounding box center [1411, 245] width 269 height 478
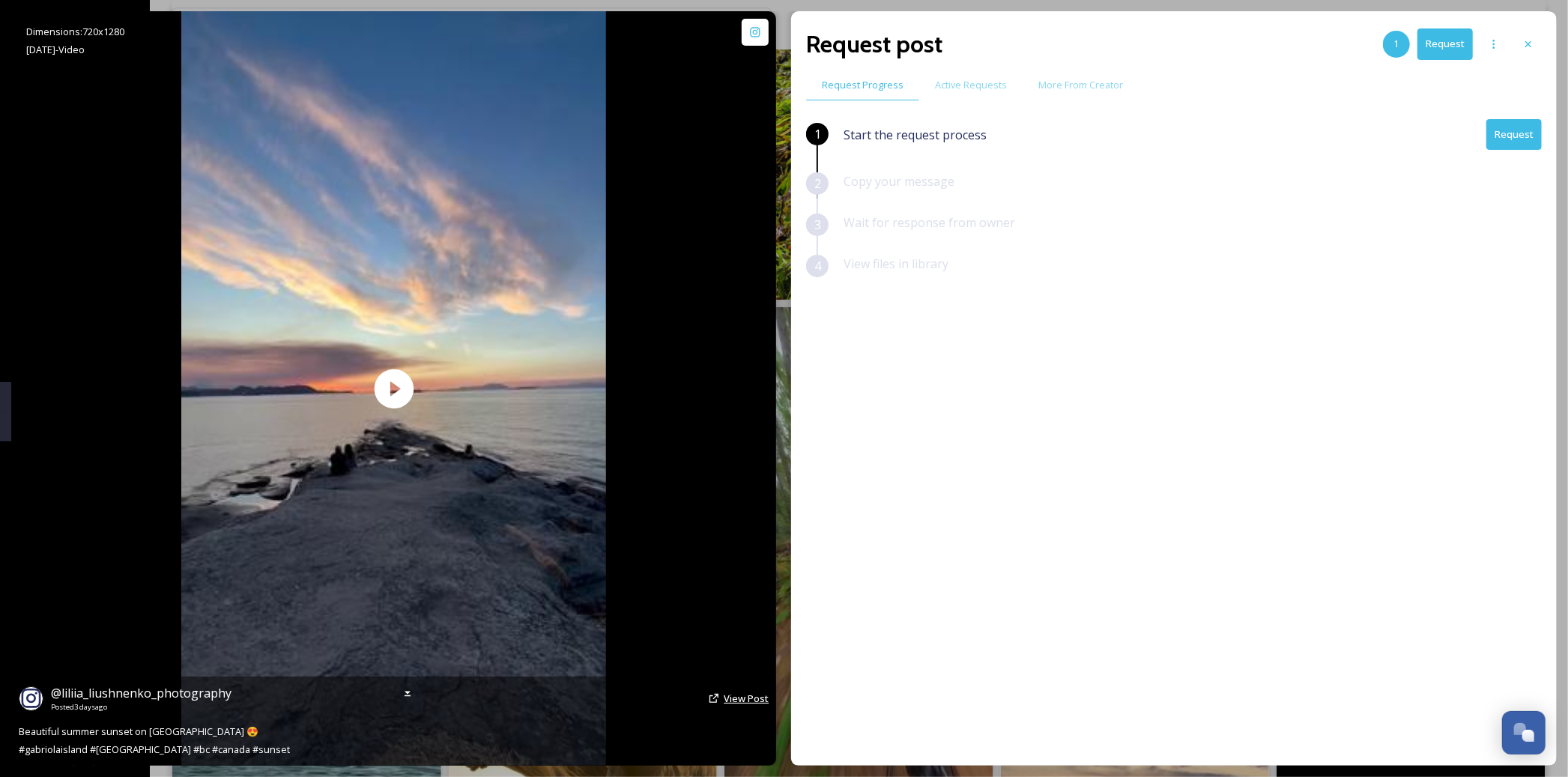
click at [729, 698] on span "View Post" at bounding box center [746, 699] width 45 height 14
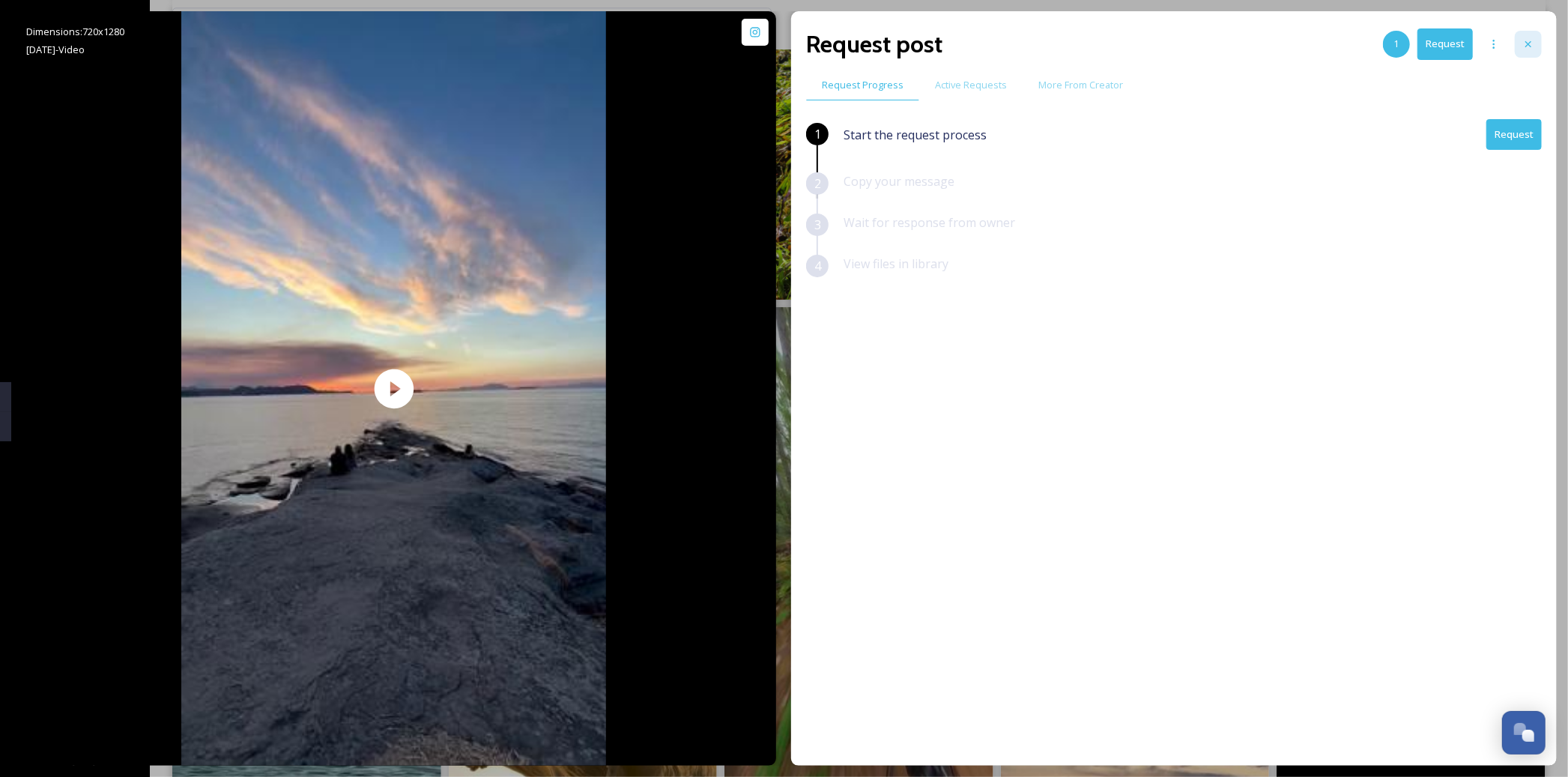
click at [1531, 47] on icon at bounding box center [1528, 44] width 12 height 12
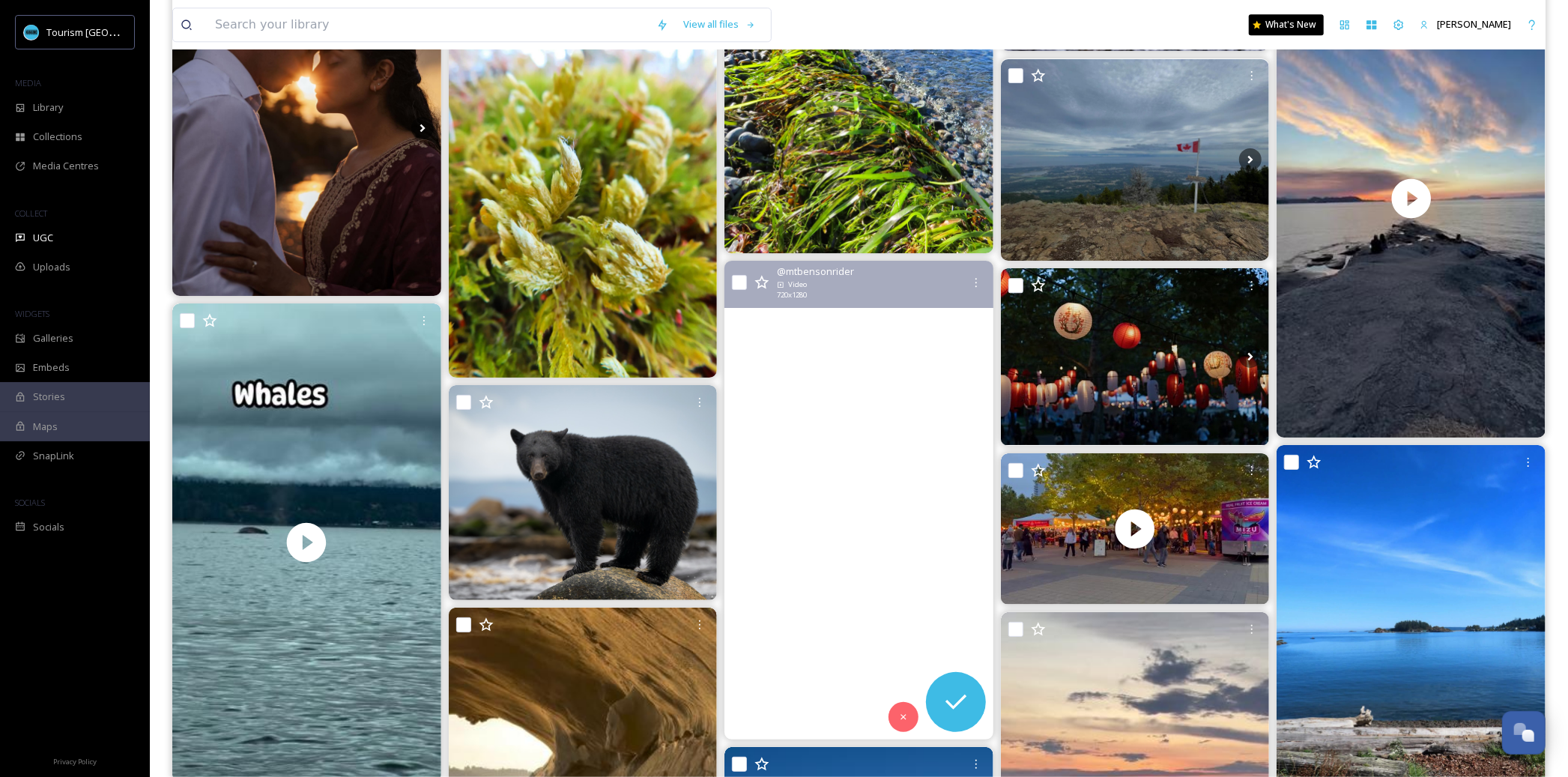
scroll to position [3351, 0]
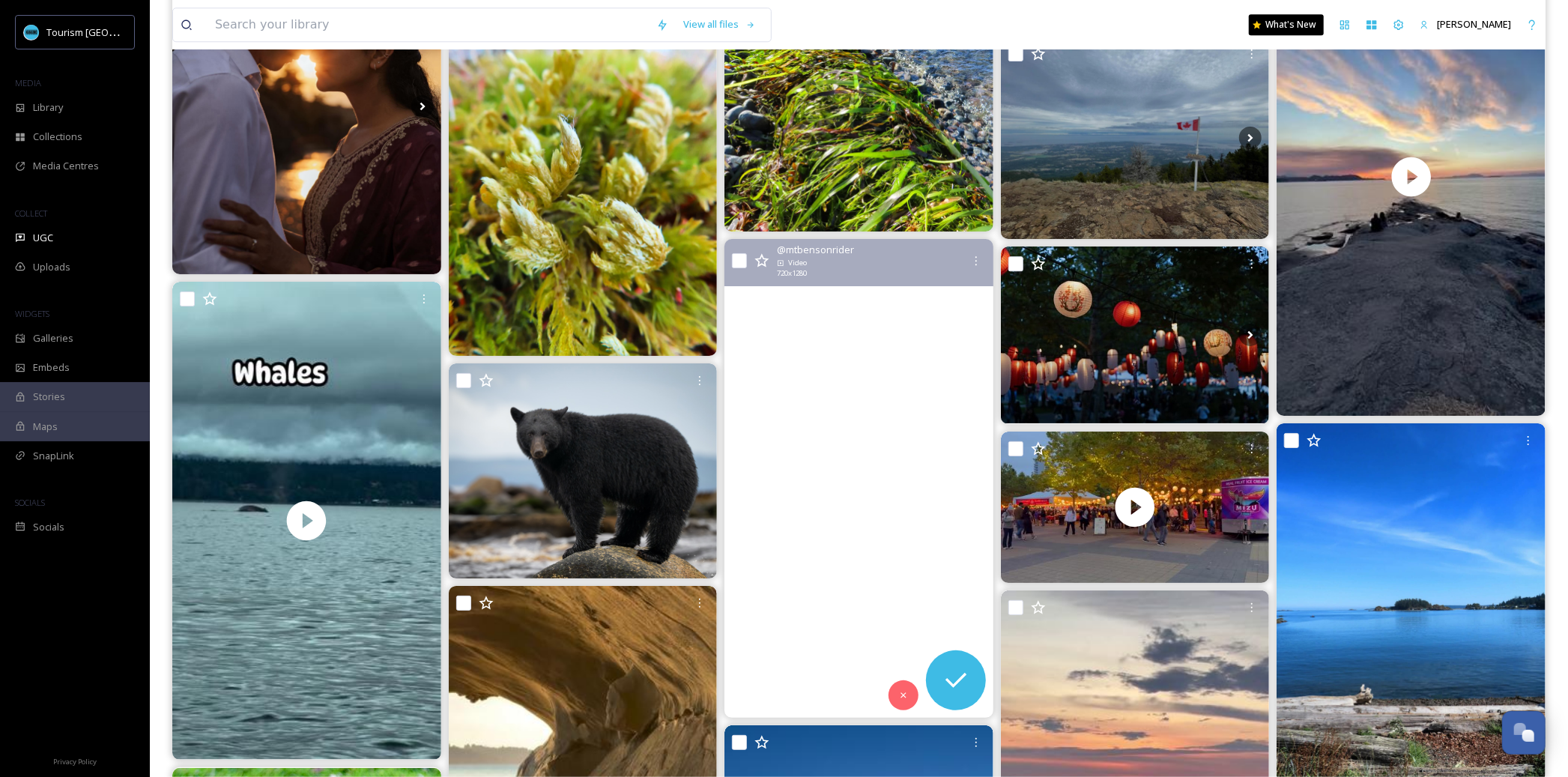
click at [838, 563] on video "I've been absolutely loving the riding conditions lately; Mother Nature has tru…" at bounding box center [859, 477] width 269 height 478
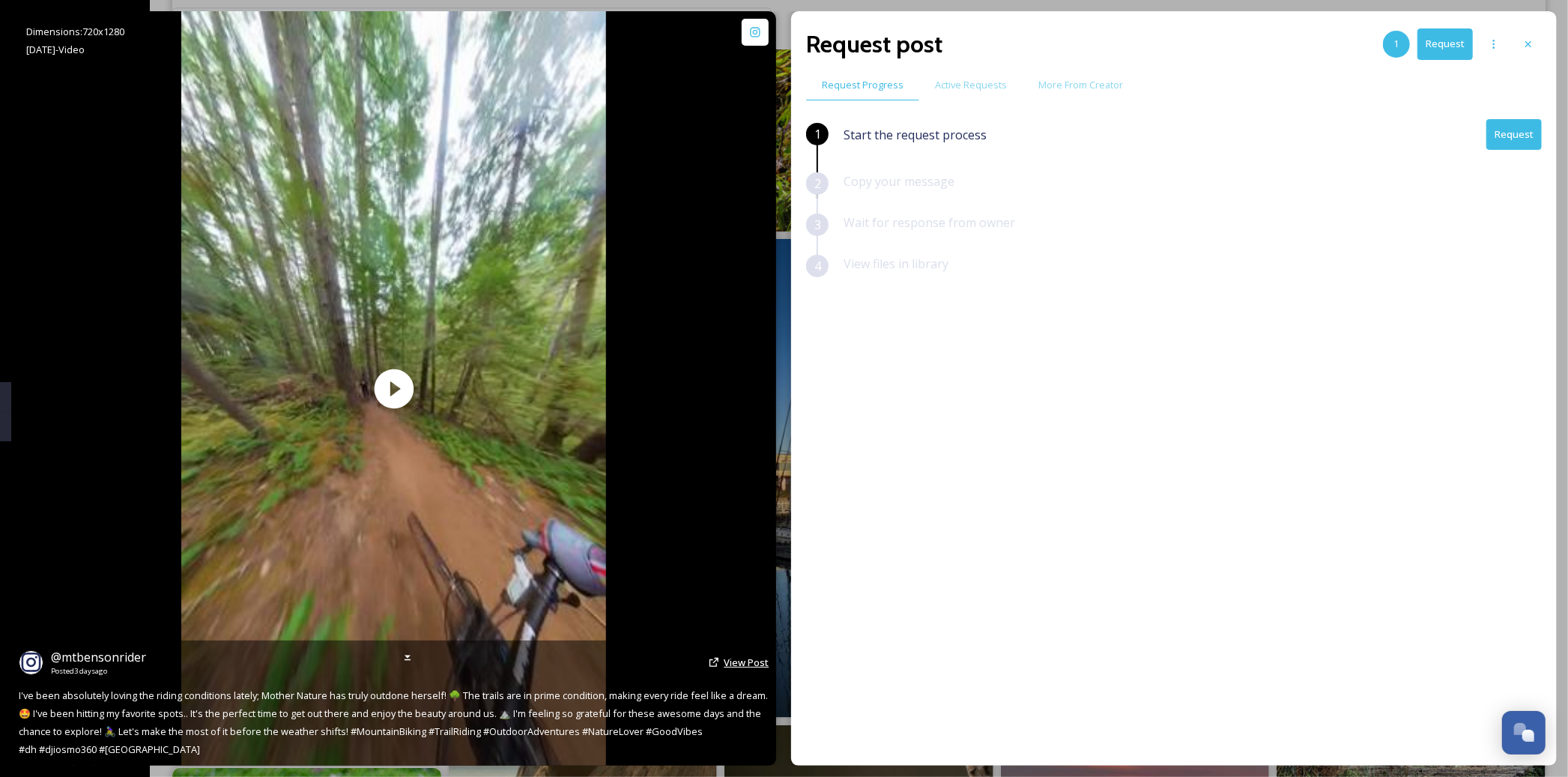
click at [735, 669] on span "View Post" at bounding box center [746, 662] width 45 height 14
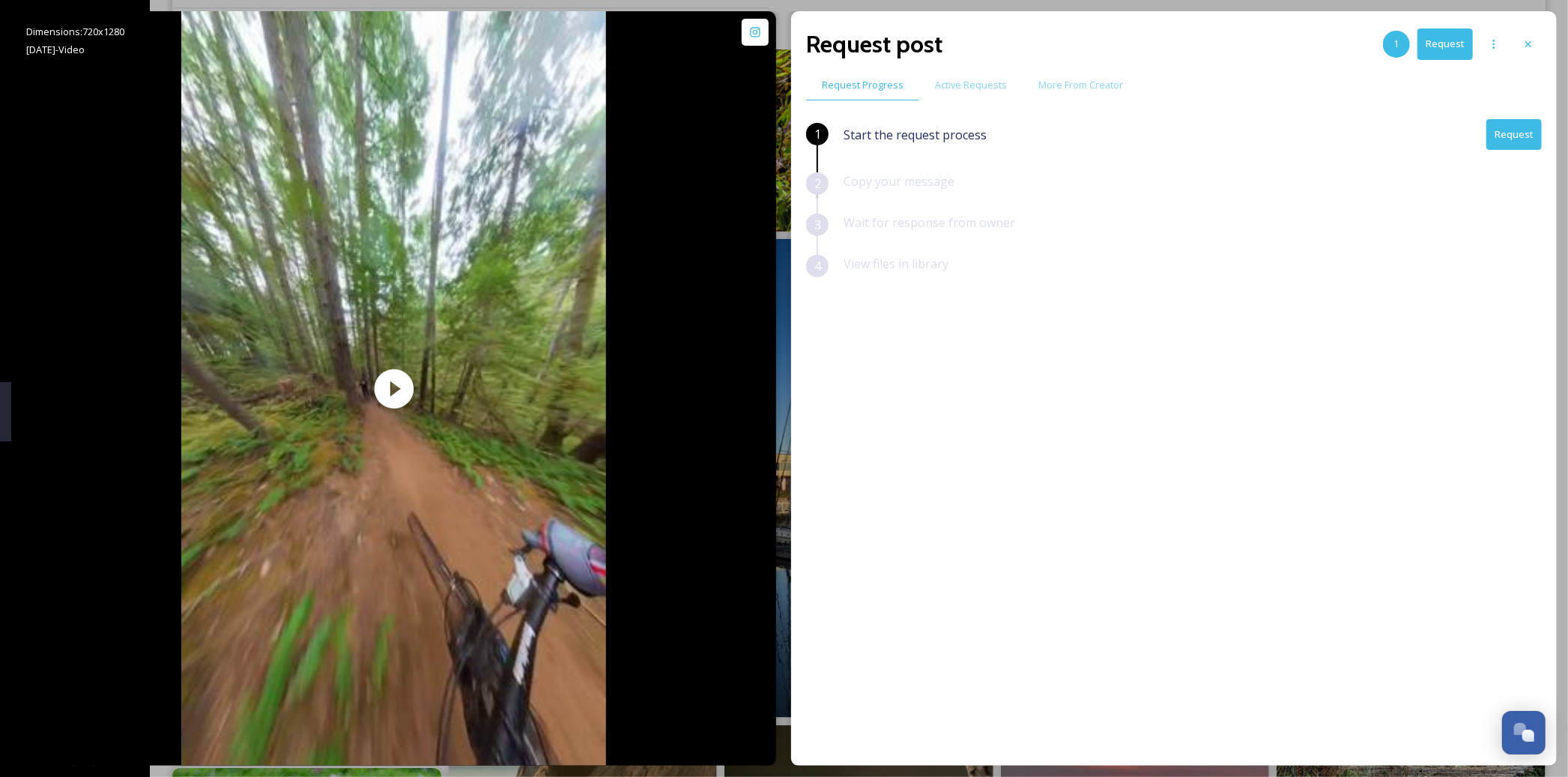
click at [1503, 137] on button "Request" at bounding box center [1514, 135] width 55 height 30
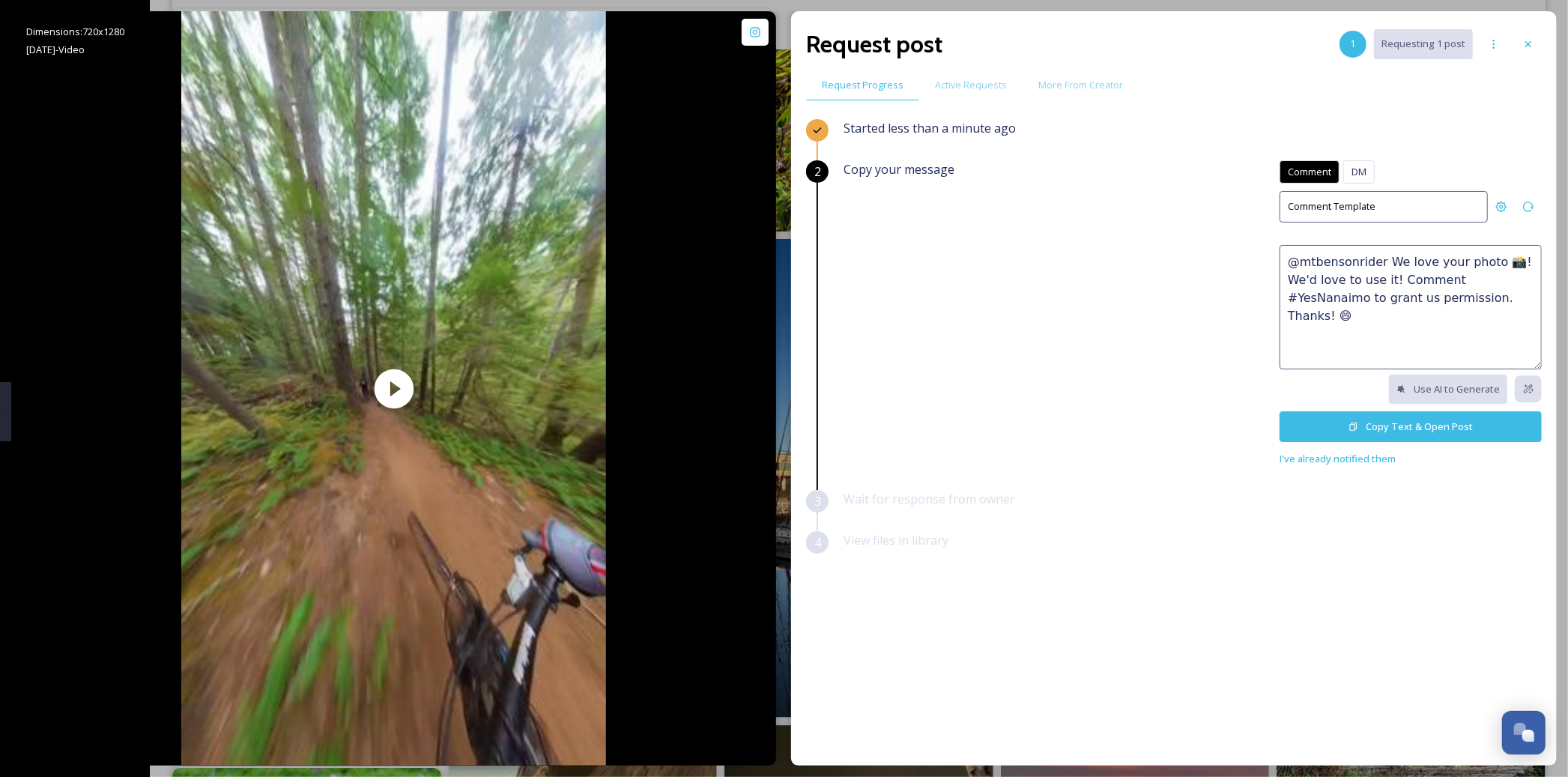
click at [1430, 255] on textarea "@mtbensonrider We love your photo 📸! We'd love to use it! Comment #YesNanaimo t…" at bounding box center [1411, 307] width 262 height 125
paste textarea "🤩 This would make a great feature on our social channels or website. Please rep…"
click at [1291, 260] on textarea "🤩 This would make a great feature on our social channels or website. Please rep…" at bounding box center [1411, 307] width 262 height 125
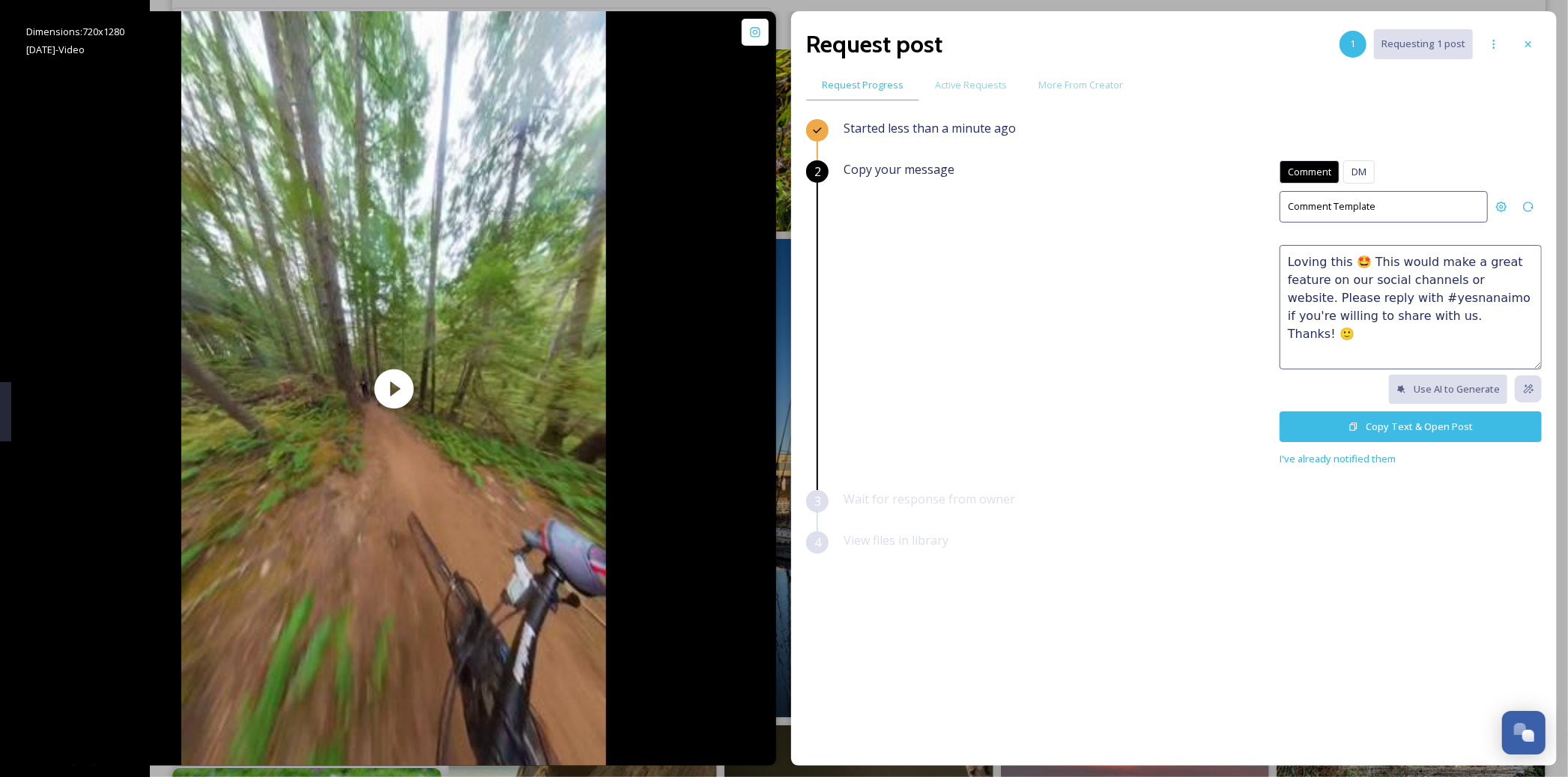
paste textarea
click at [1493, 281] on textarea "Loving this 🙌🤩 This would make a great feature on our social channels or websit…" at bounding box center [1411, 307] width 262 height 125
drag, startPoint x: 1396, startPoint y: 299, endPoint x: 1433, endPoint y: 309, distance: 38.3
click at [1401, 305] on textarea "Loving this 🙌🤩 This would make a great feature on our social channels or websit…" at bounding box center [1411, 307] width 262 height 125
click at [1476, 338] on textarea "Loving this 🙌🤩 This would make a great feature on our social channels or websit…" at bounding box center [1411, 307] width 262 height 125
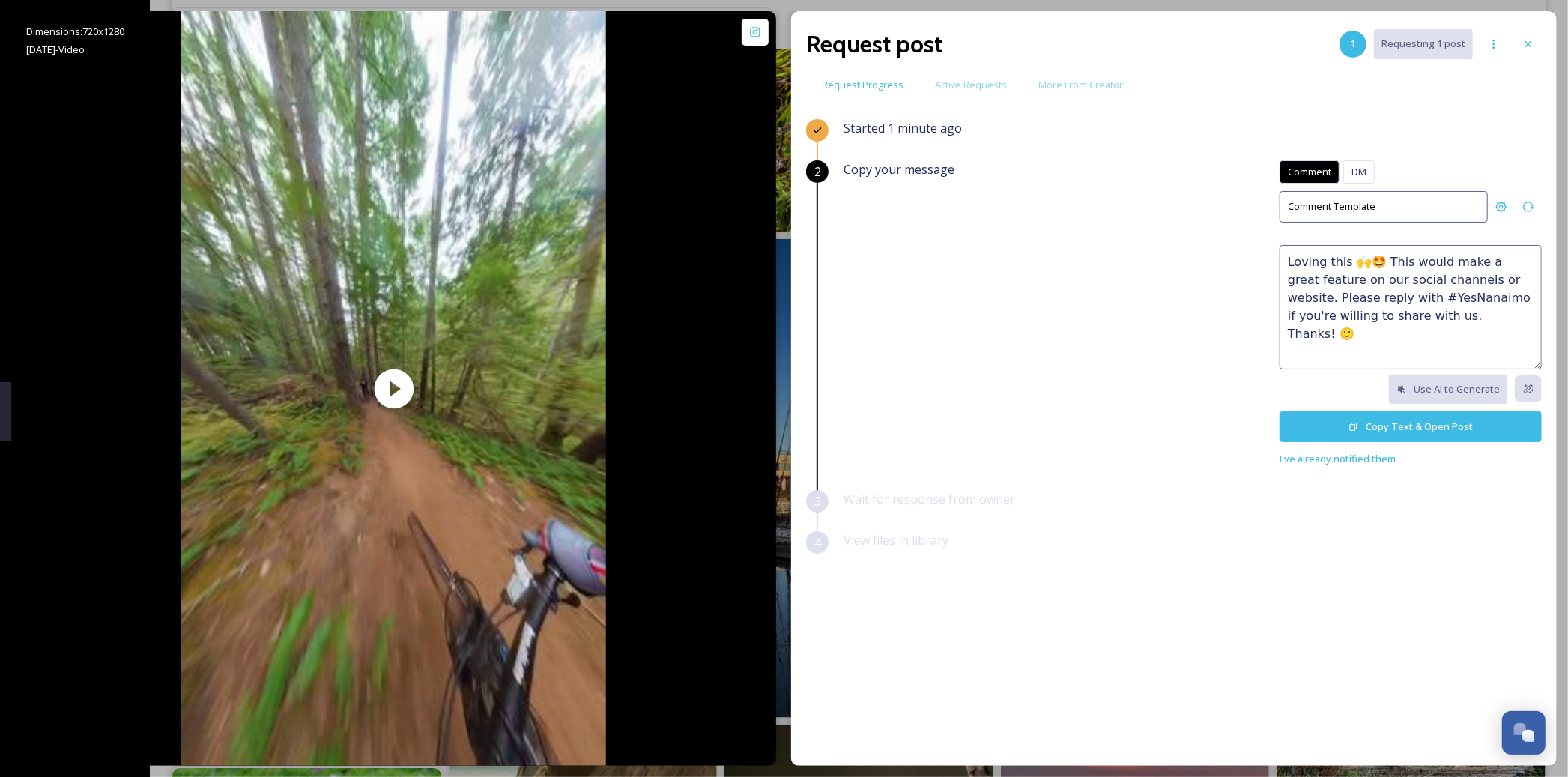
type textarea "Loving this 🙌🤩 This would make a great feature on our social channels or websit…"
click at [1452, 423] on button "Copy Text & Open Post" at bounding box center [1411, 427] width 262 height 30
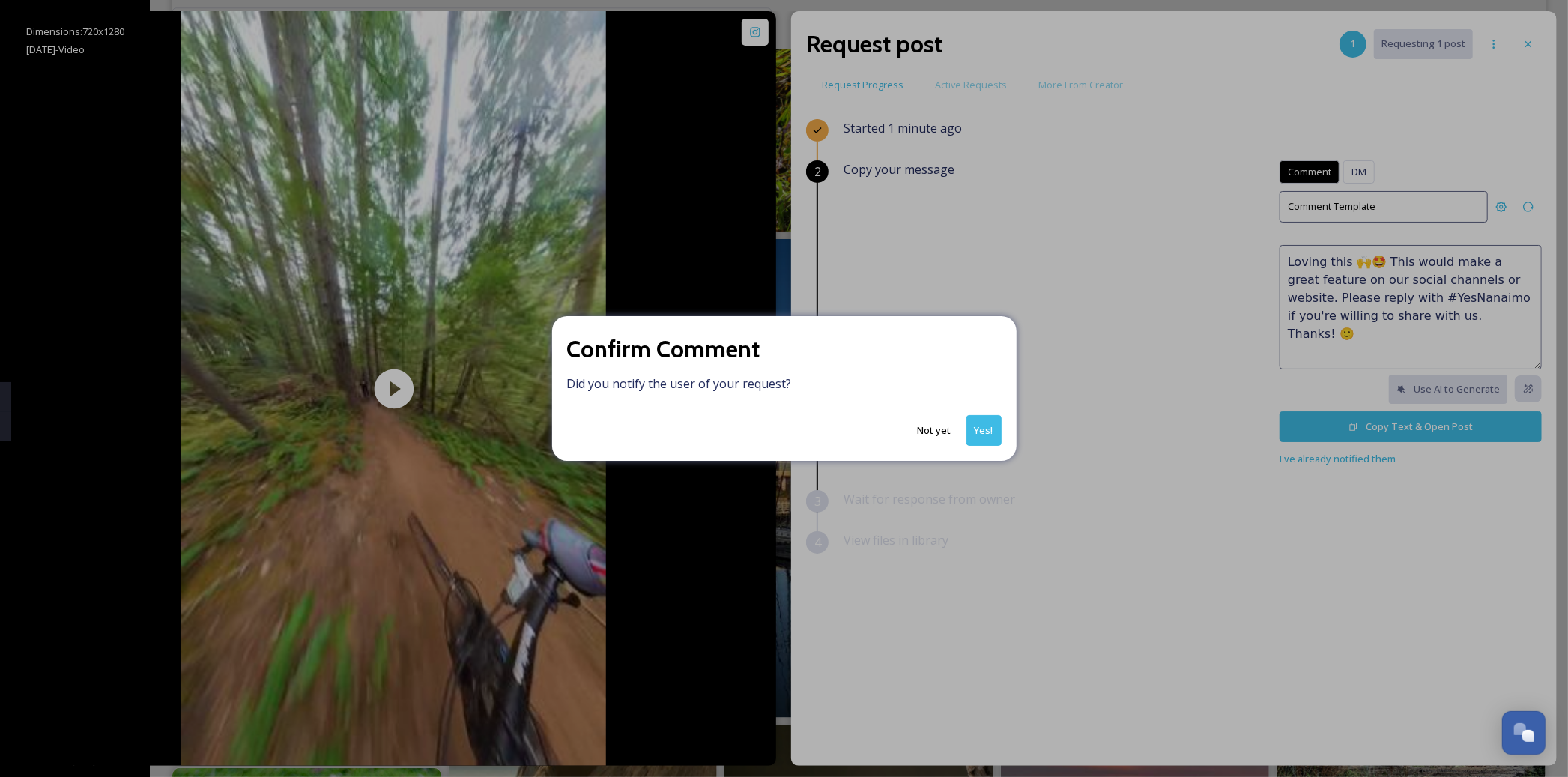
click at [983, 438] on button "Yes!" at bounding box center [984, 430] width 35 height 30
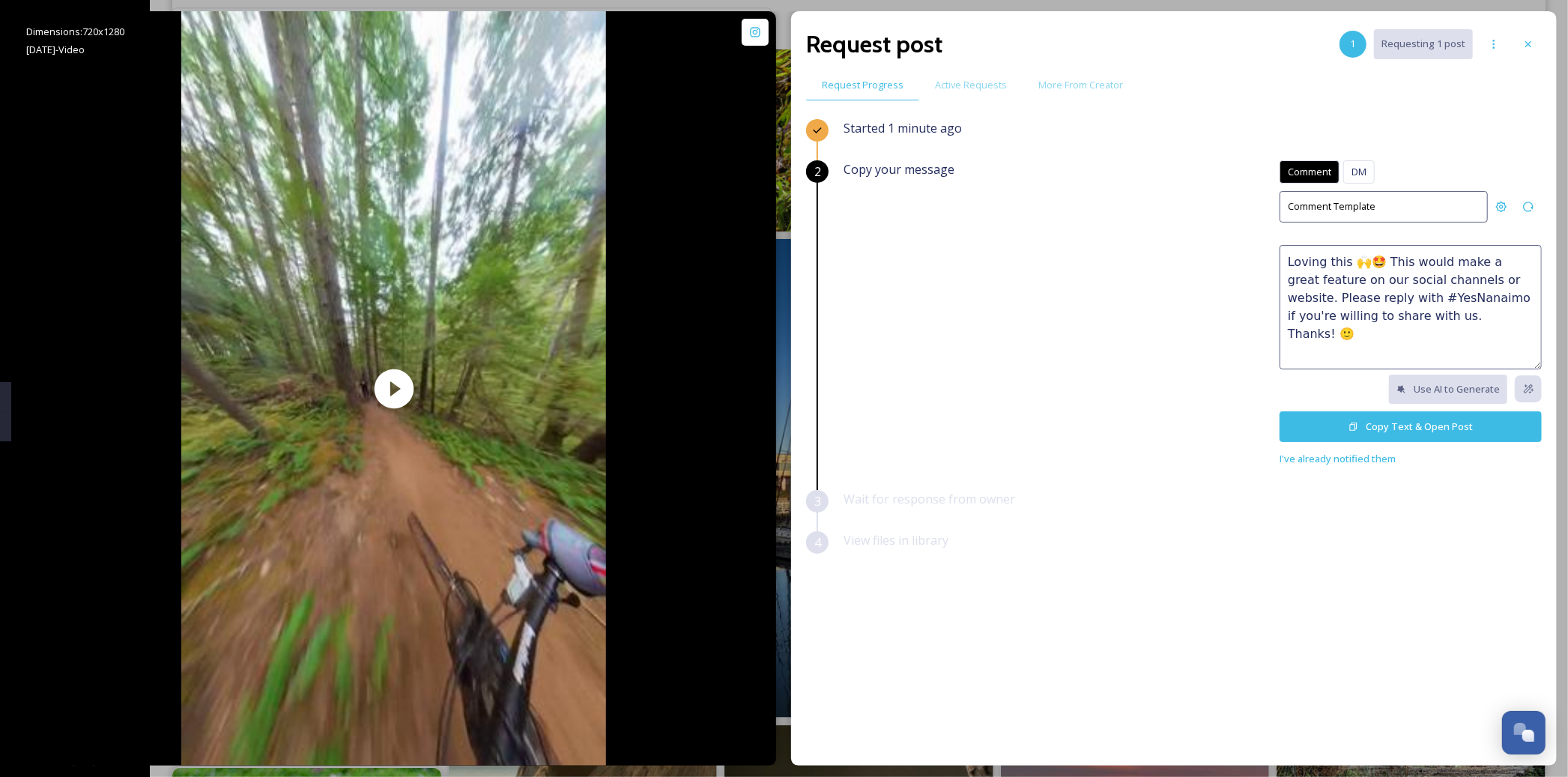
click at [1348, 421] on button "Copy Text & Open Post" at bounding box center [1411, 427] width 262 height 30
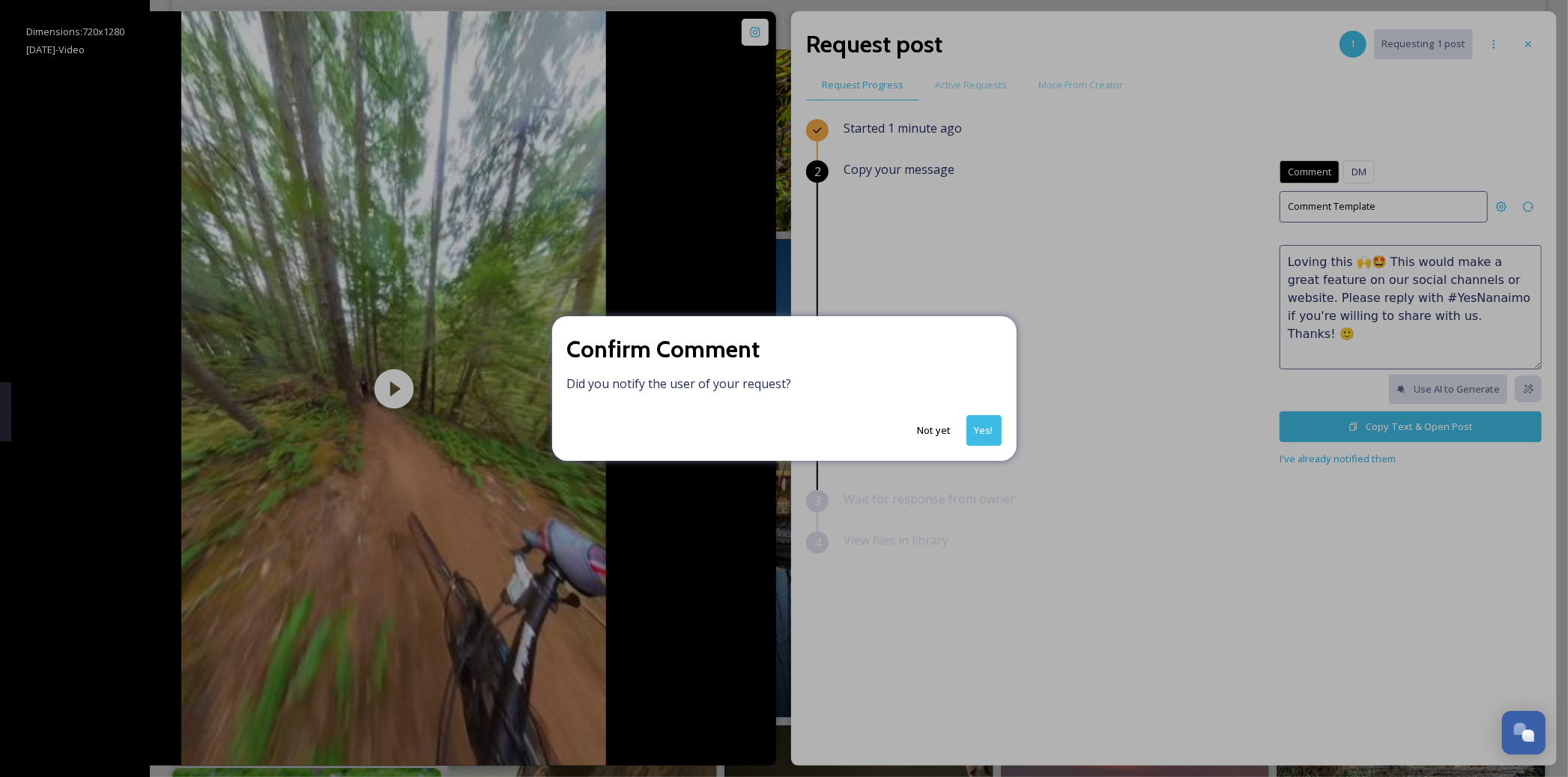
click at [985, 434] on button "Yes!" at bounding box center [984, 430] width 35 height 30
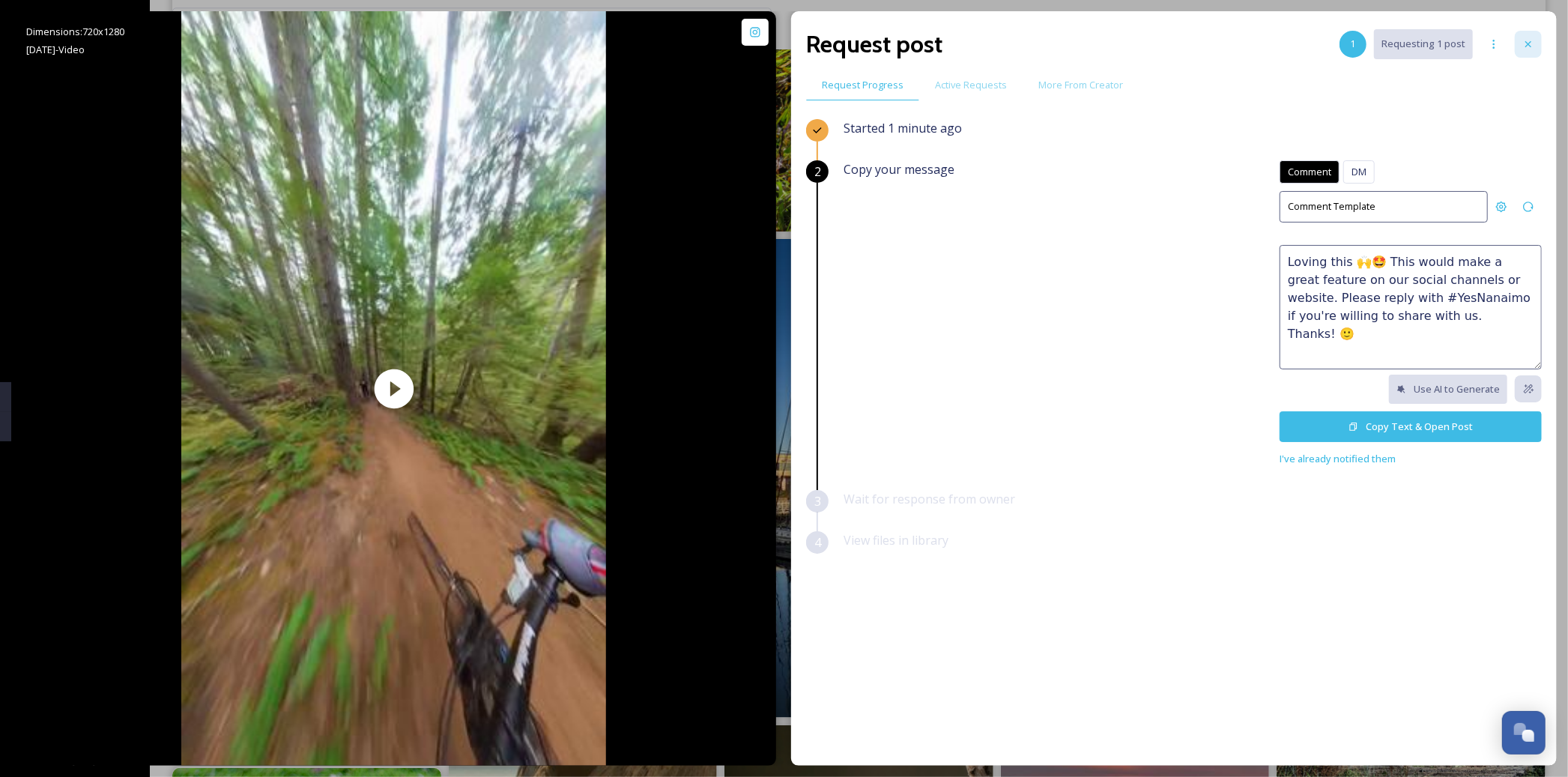
click at [1530, 40] on icon at bounding box center [1528, 44] width 12 height 12
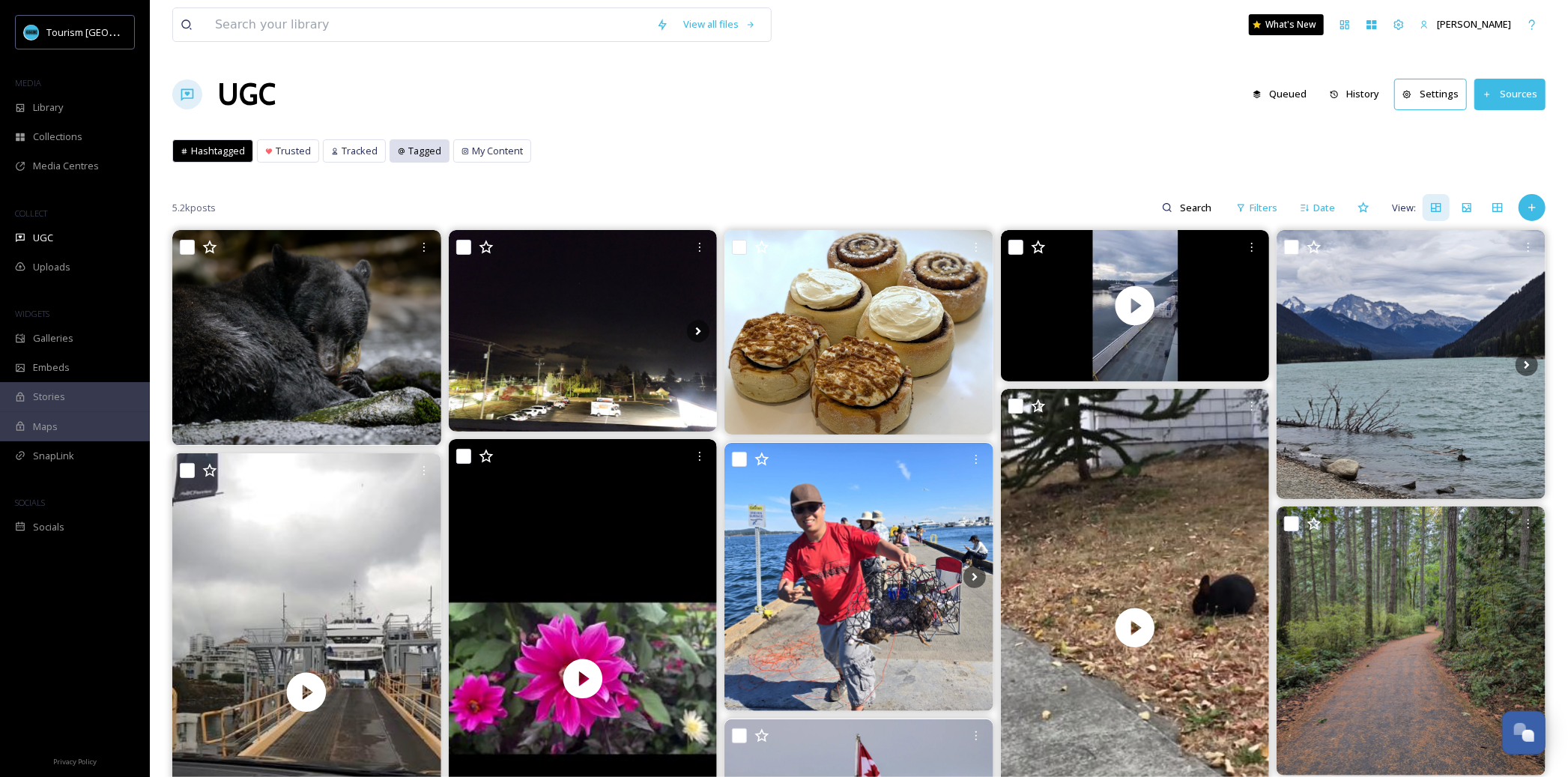
click at [404, 156] on div "Tagged" at bounding box center [420, 151] width 59 height 22
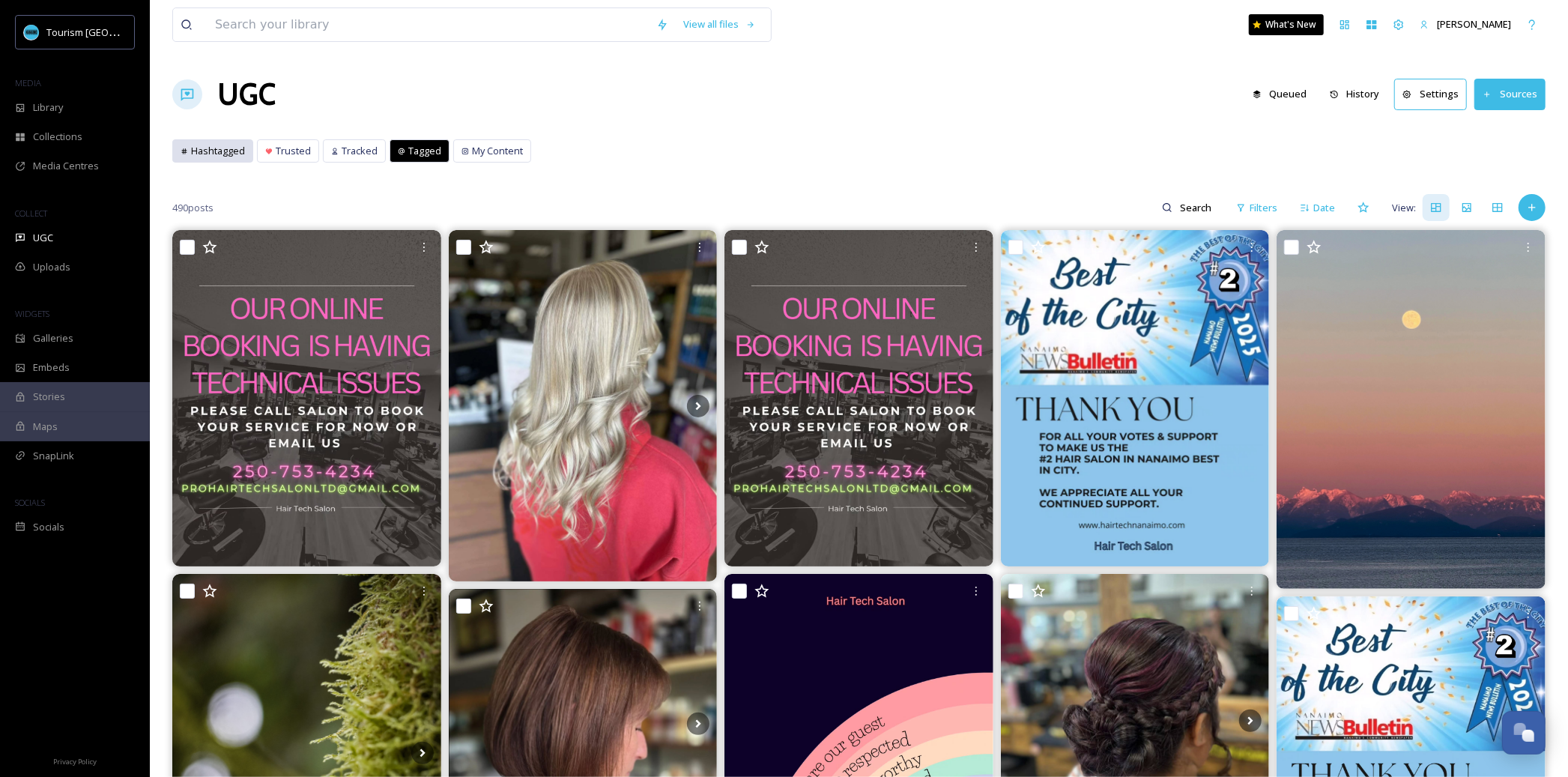
click at [217, 146] on span "Hashtagged" at bounding box center [217, 151] width 54 height 14
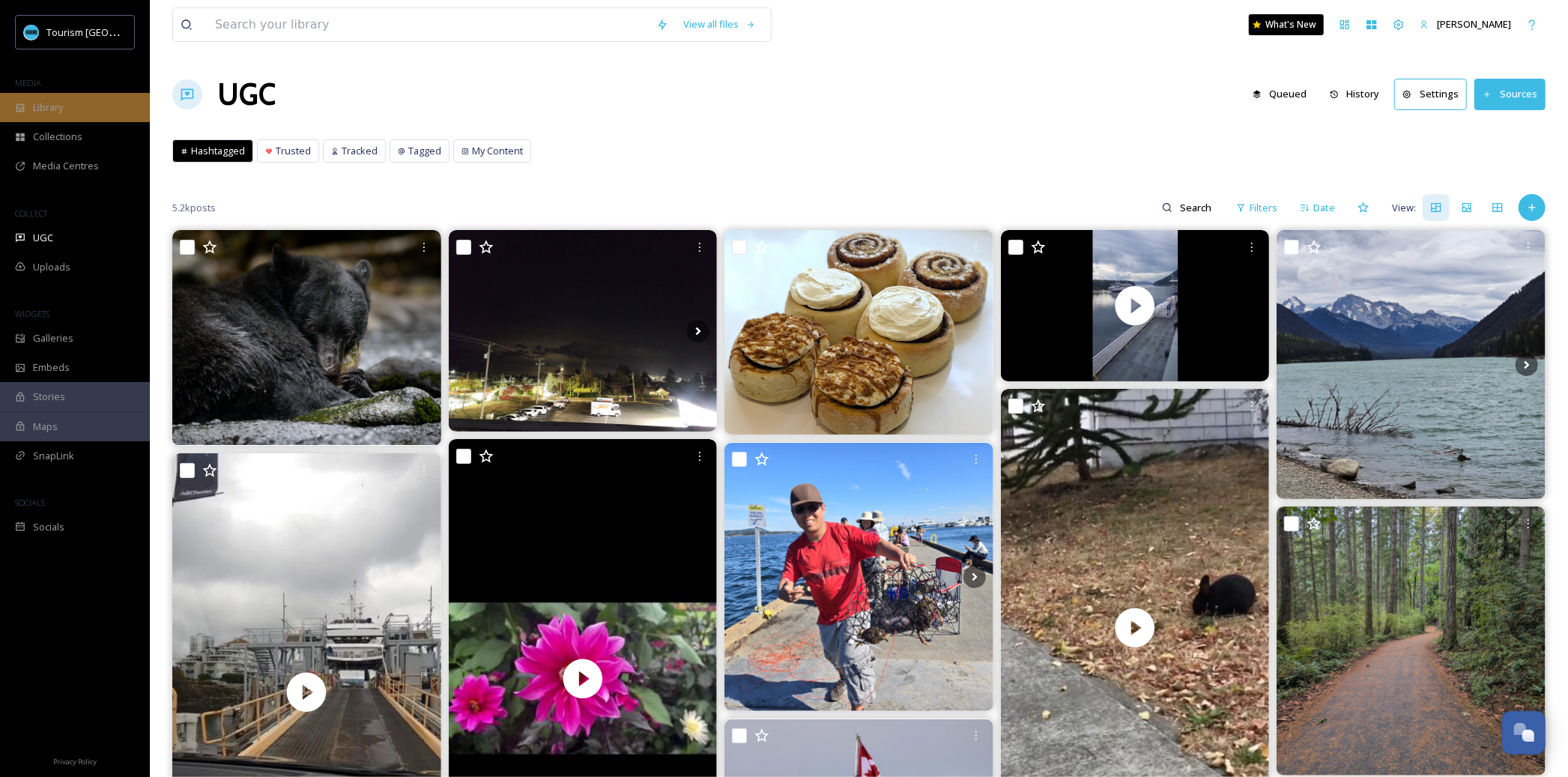
click at [11, 111] on div "Library" at bounding box center [74, 107] width 150 height 29
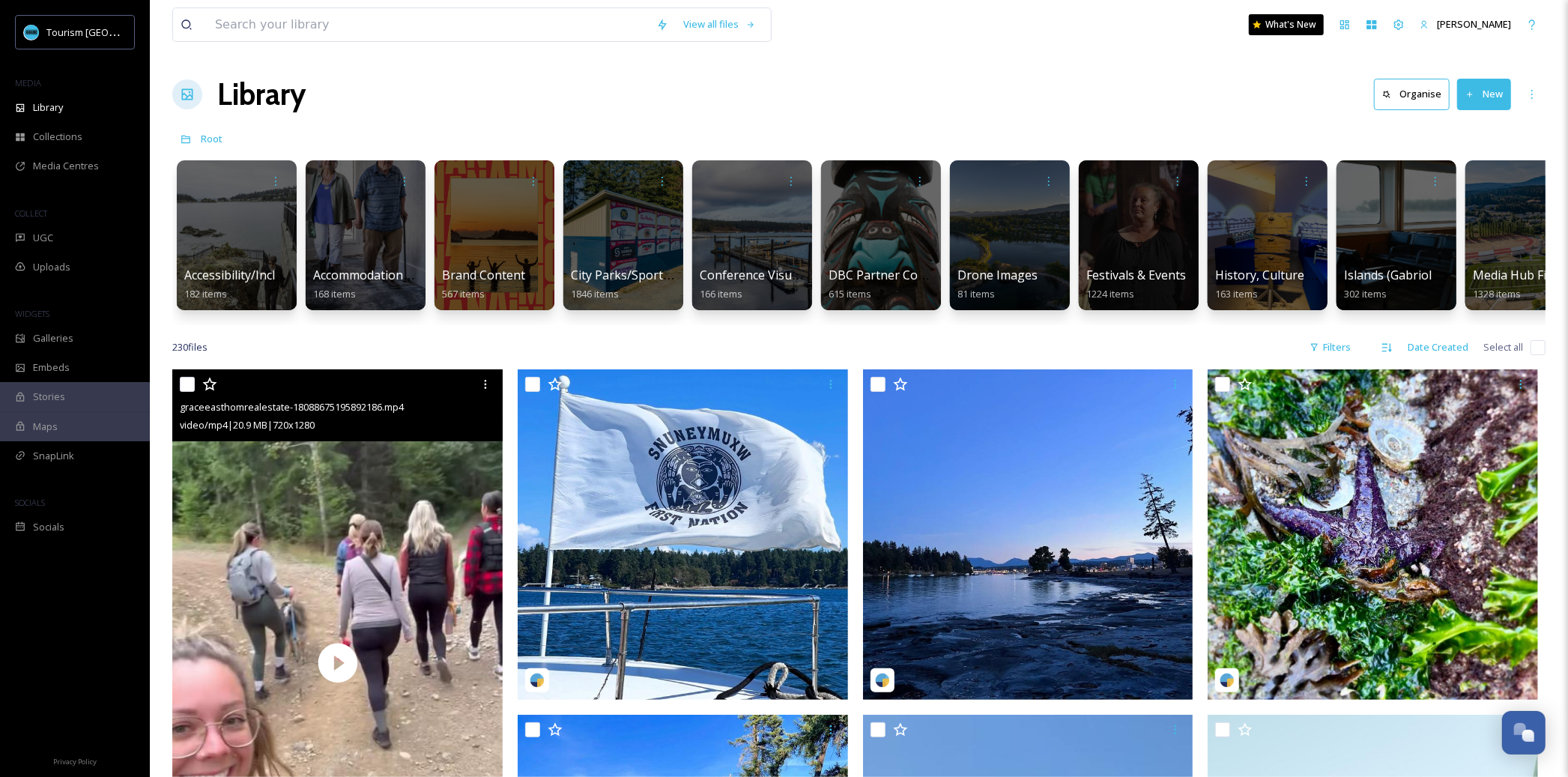
click at [185, 385] on input "checkbox" at bounding box center [188, 385] width 15 height 15
checkbox input "true"
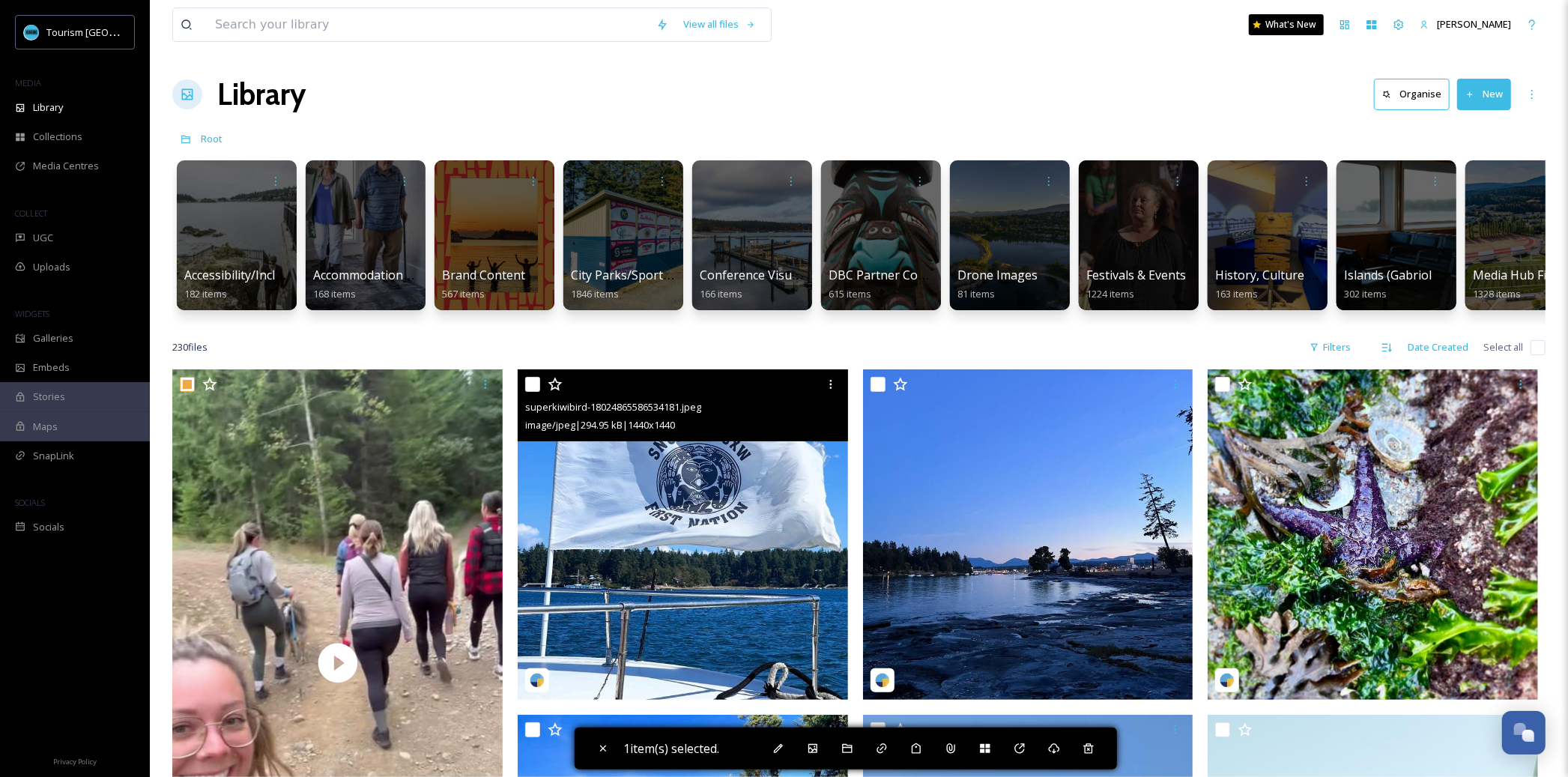
click at [529, 388] on input "checkbox" at bounding box center [533, 385] width 15 height 15
checkbox input "true"
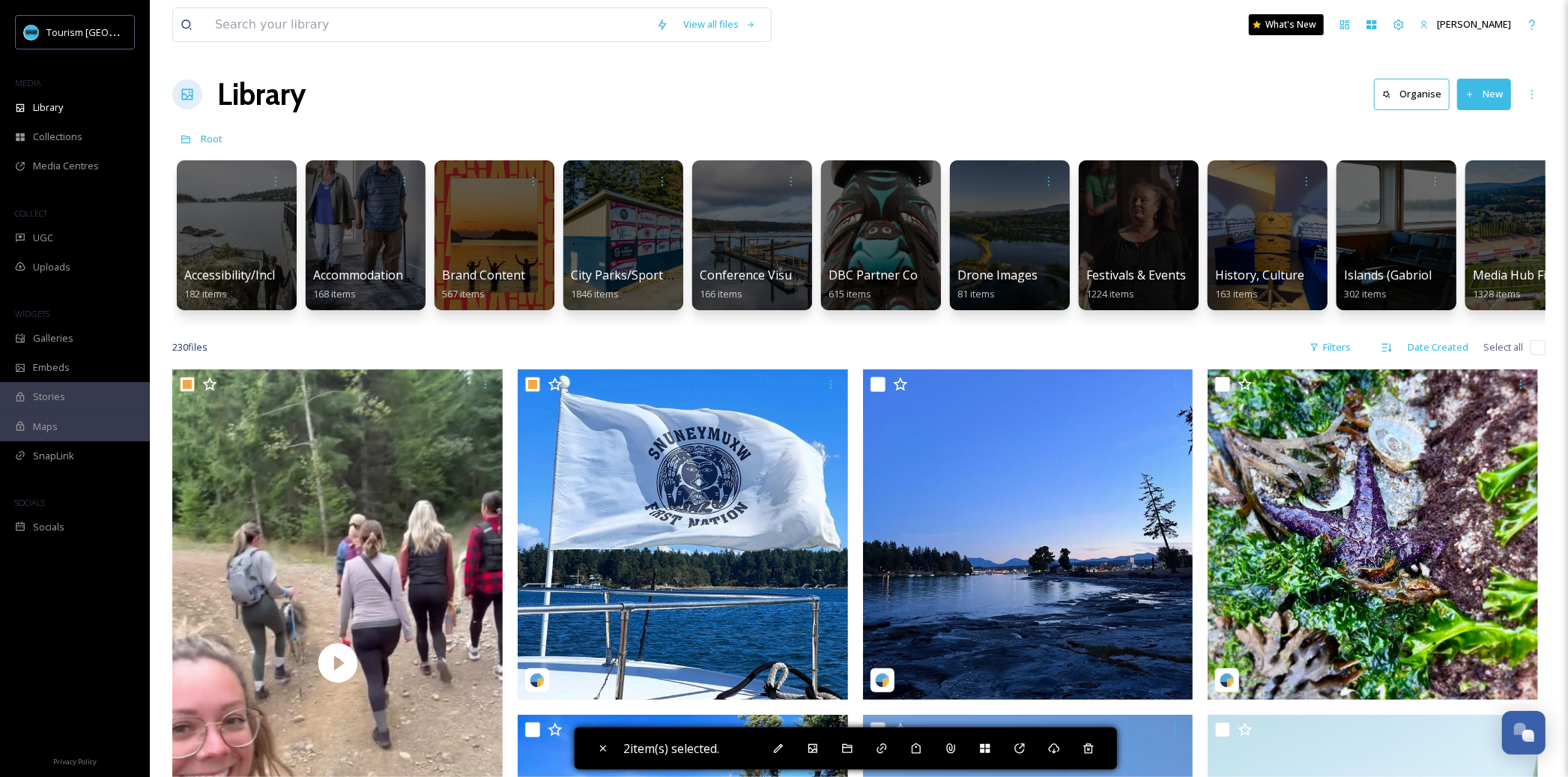
click at [884, 387] on input "checkbox" at bounding box center [878, 385] width 15 height 15
checkbox input "true"
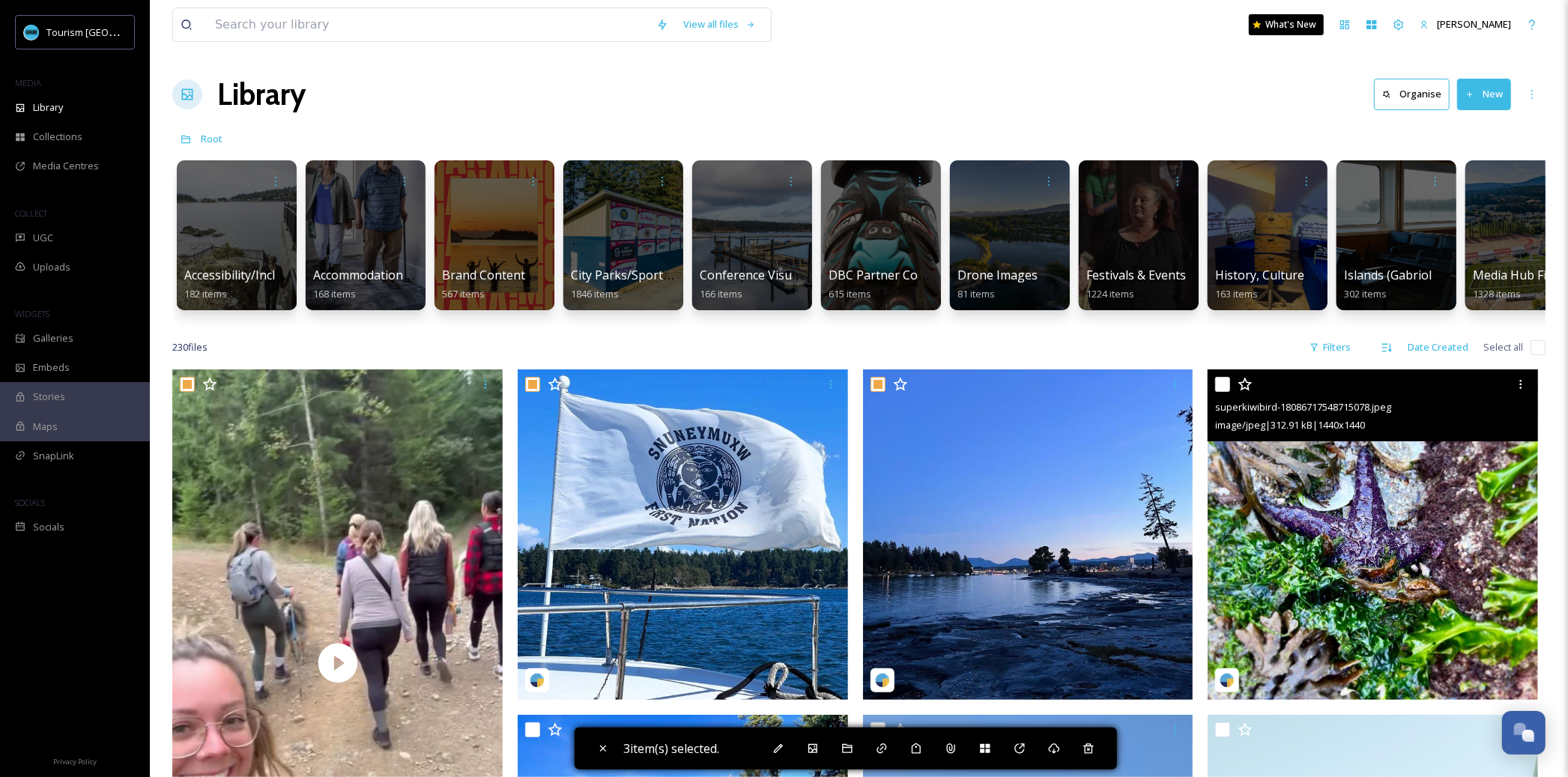
click at [1219, 379] on input "checkbox" at bounding box center [1223, 385] width 15 height 15
checkbox input "true"
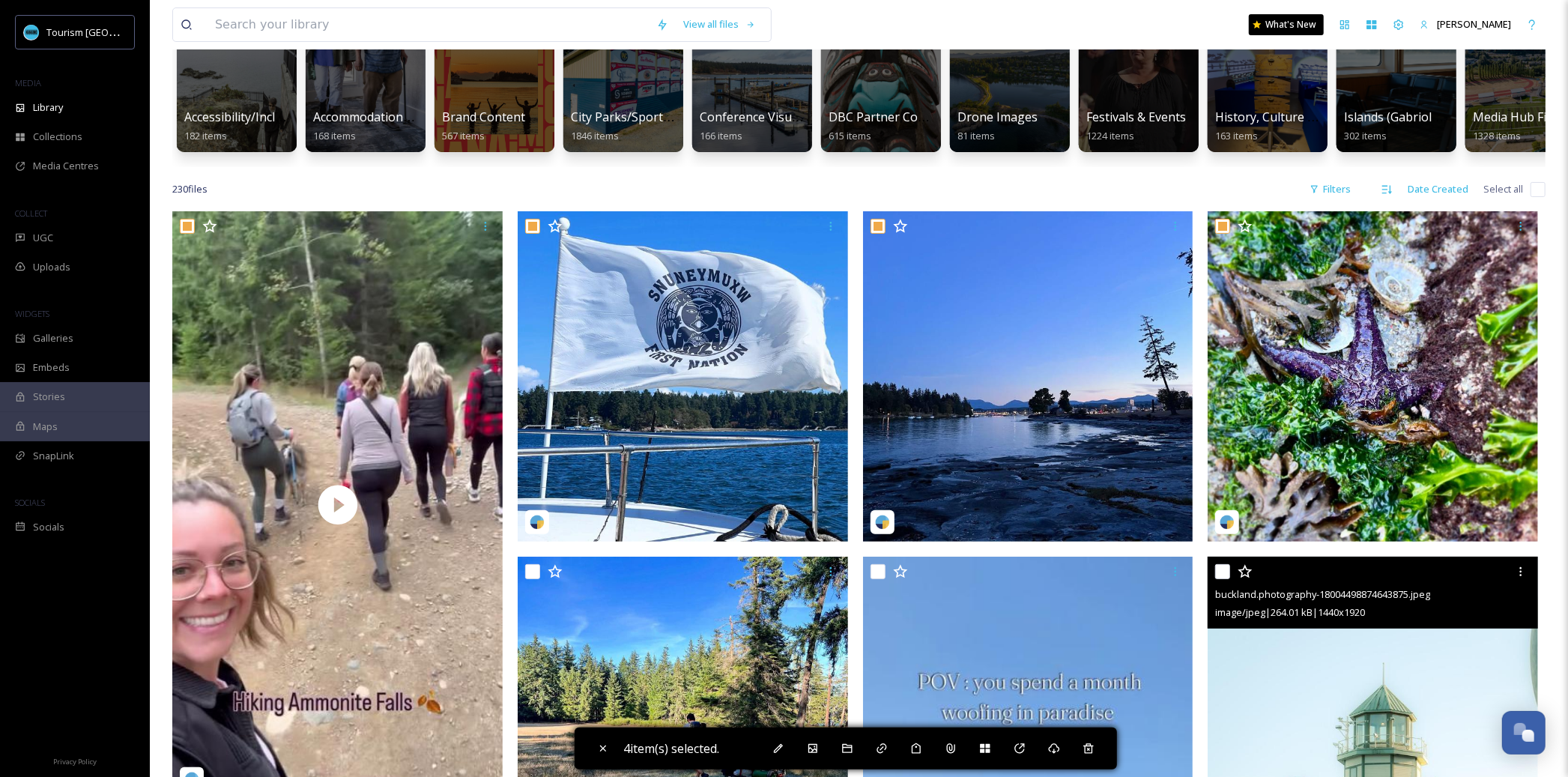
scroll to position [350, 0]
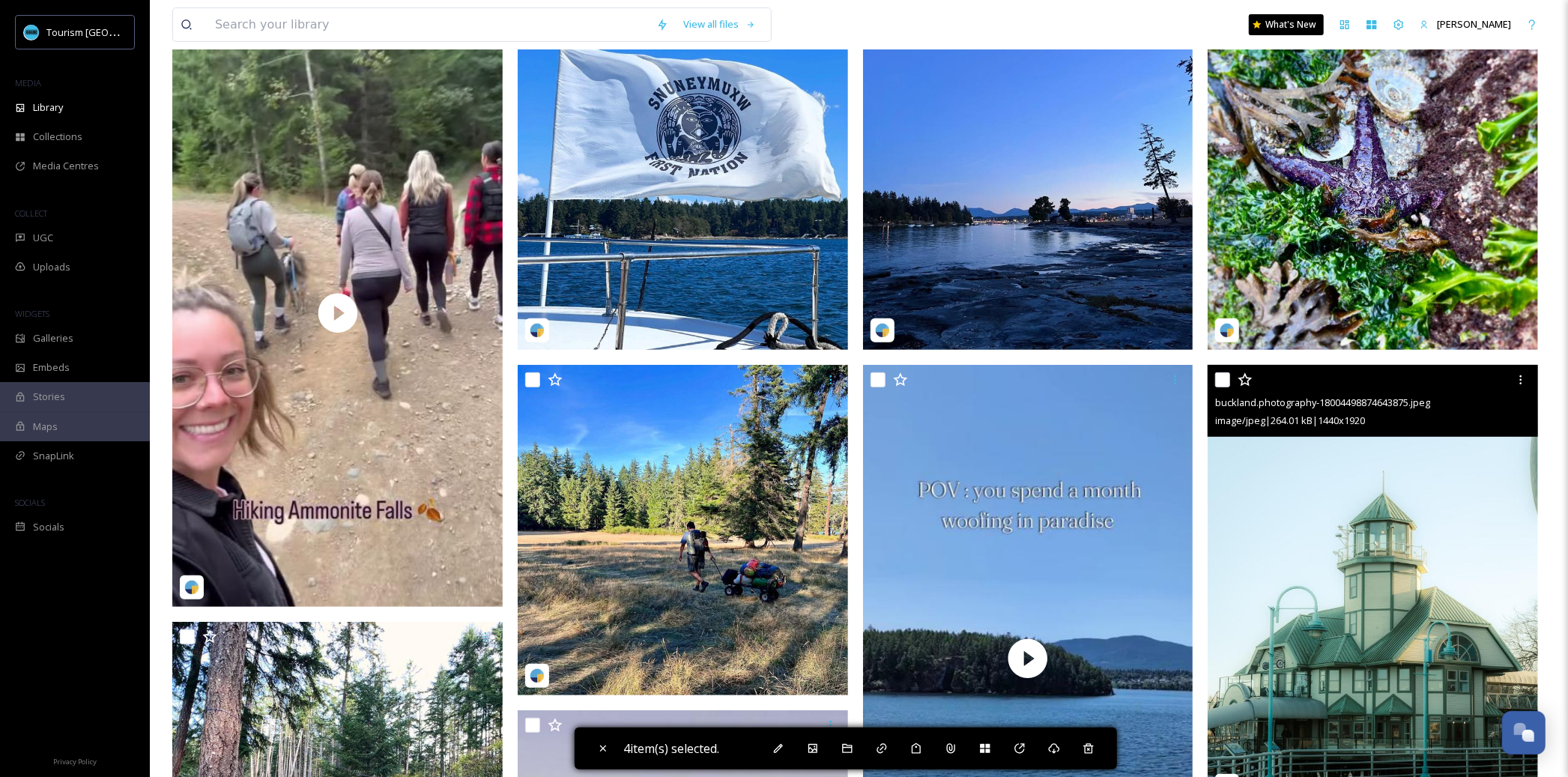
click at [1223, 380] on input "checkbox" at bounding box center [1223, 380] width 15 height 15
checkbox input "true"
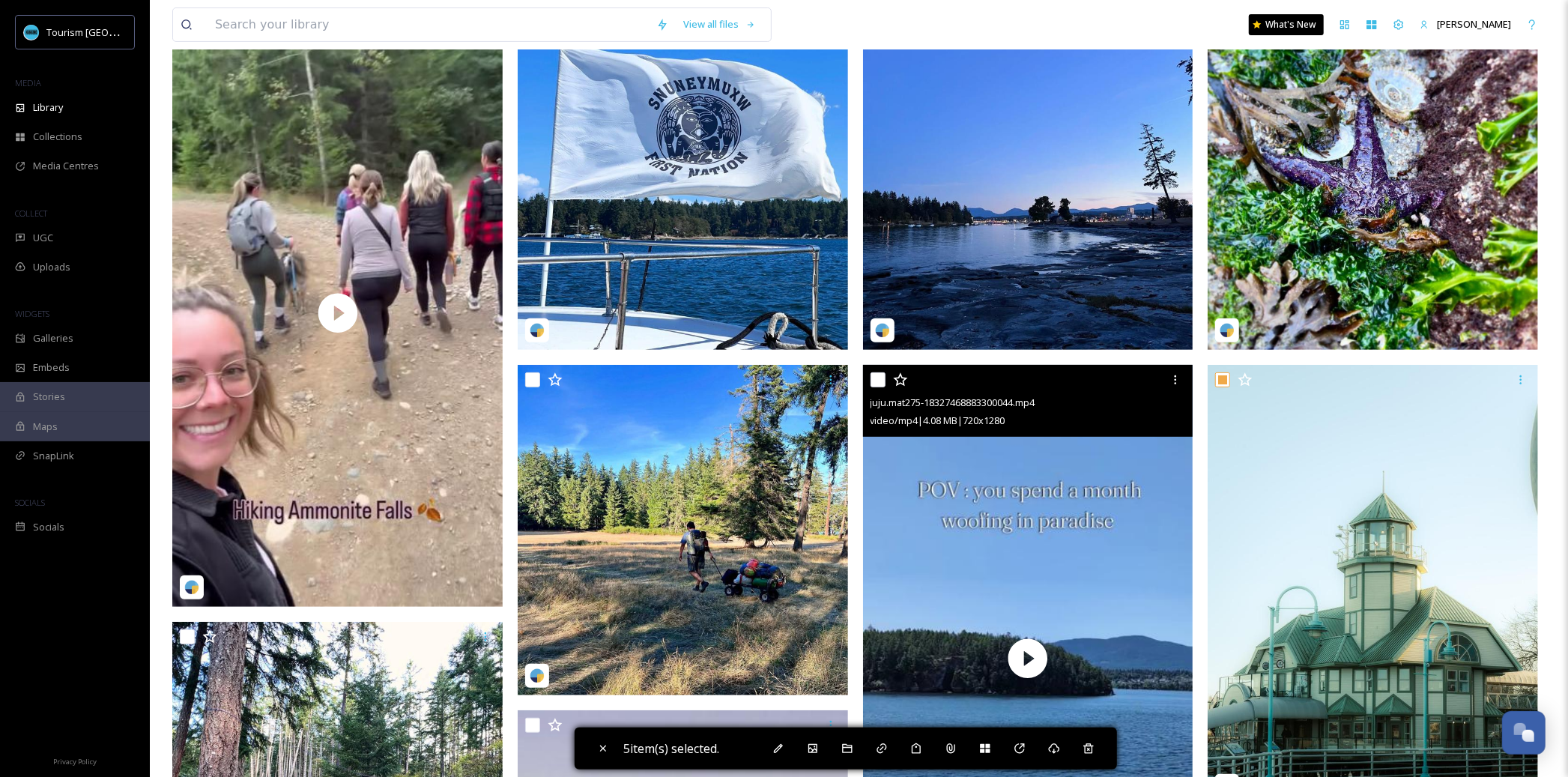
click at [882, 378] on input "checkbox" at bounding box center [878, 380] width 15 height 15
checkbox input "true"
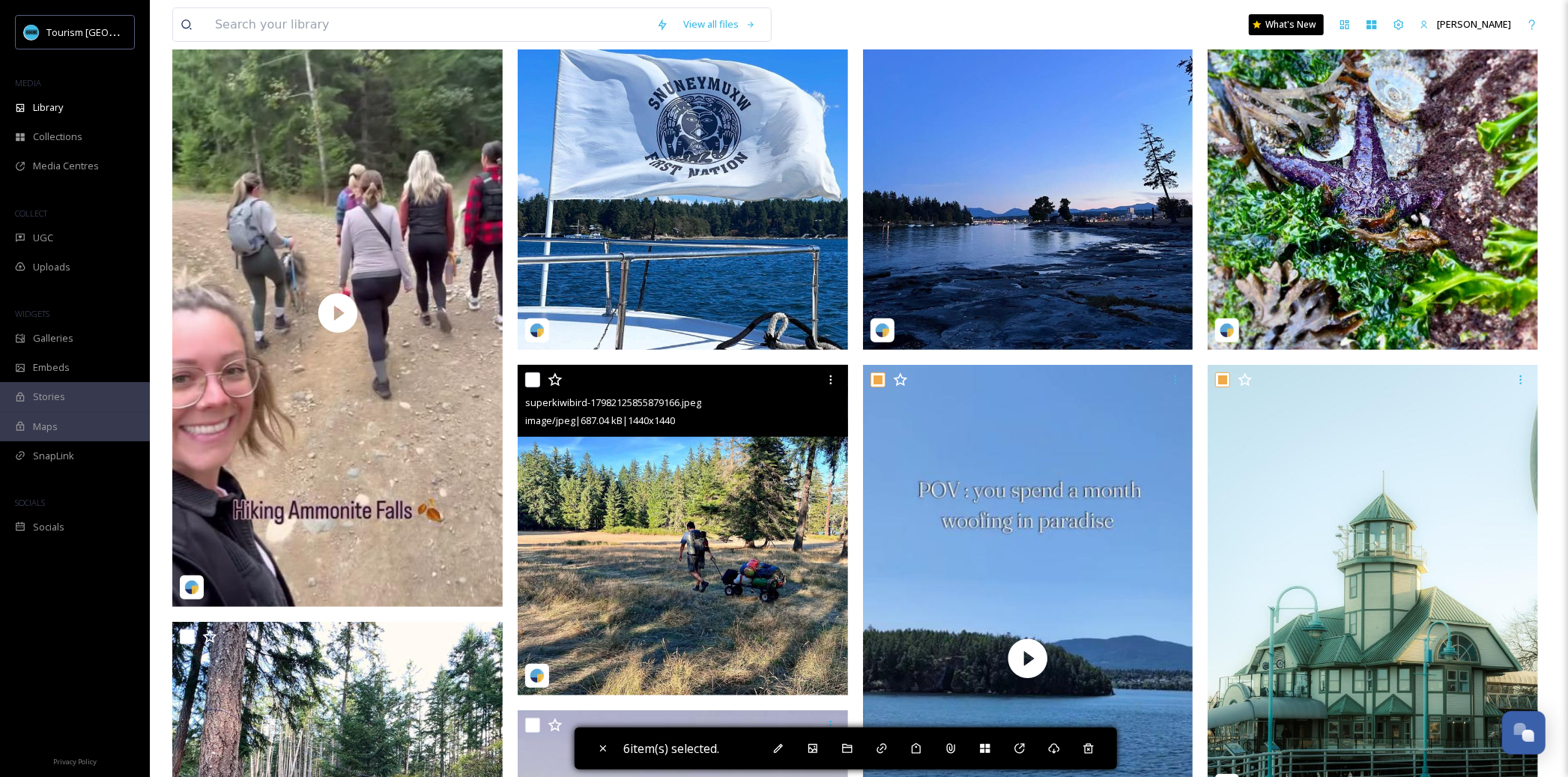
click at [531, 380] on input "checkbox" at bounding box center [533, 380] width 15 height 15
checkbox input "true"
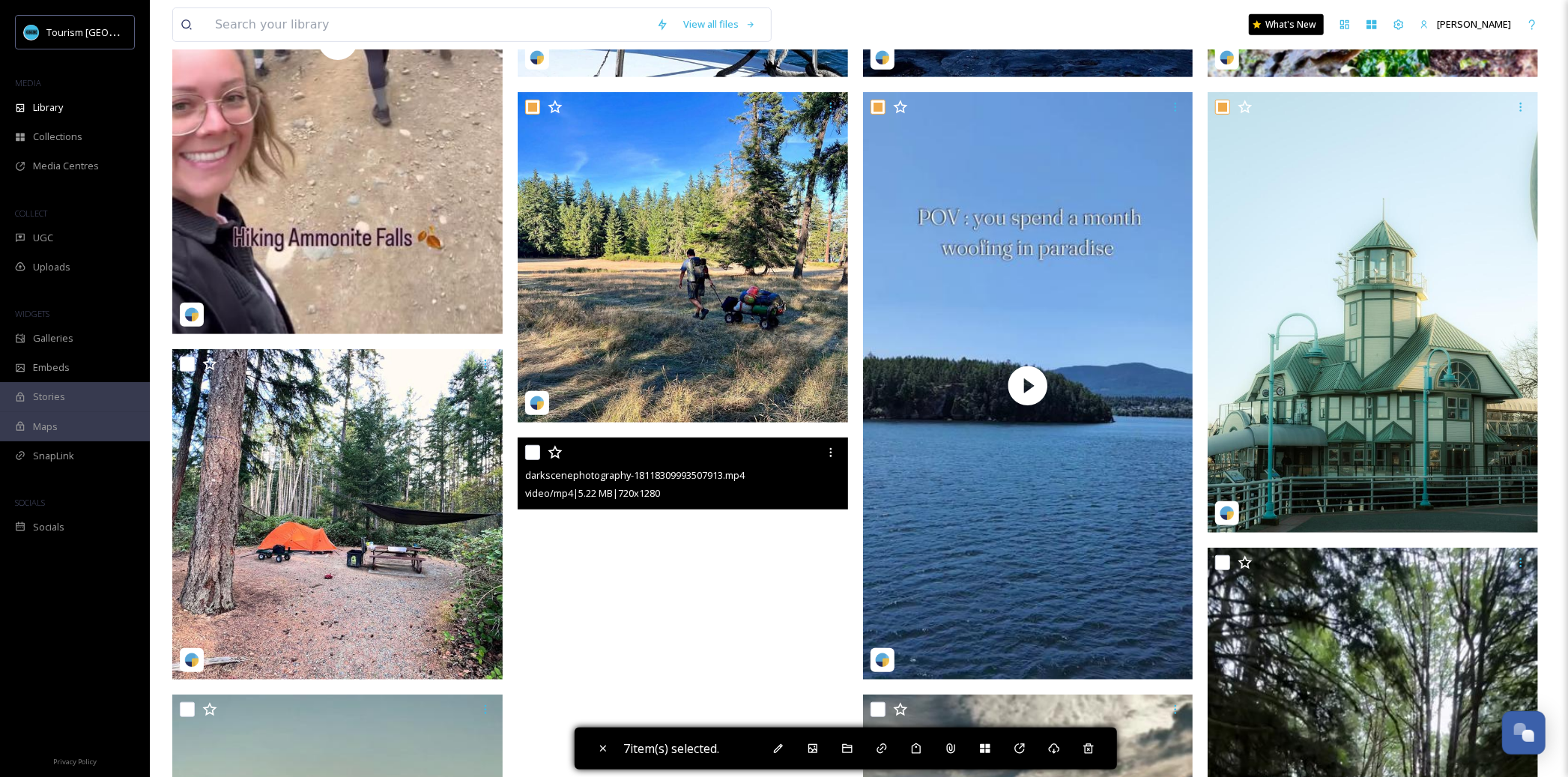
scroll to position [624, 0]
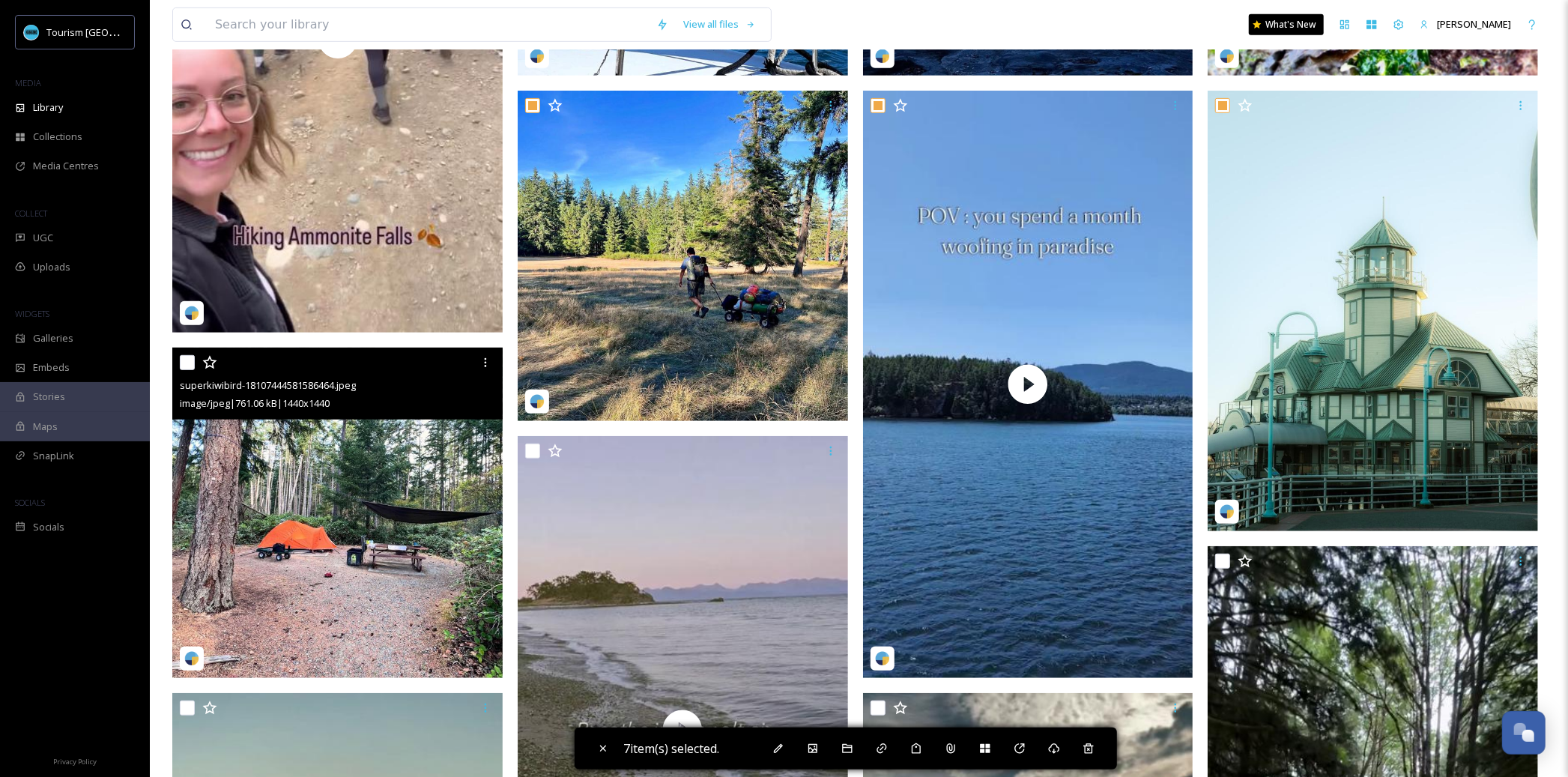
click at [191, 368] on input "checkbox" at bounding box center [188, 363] width 15 height 15
checkbox input "true"
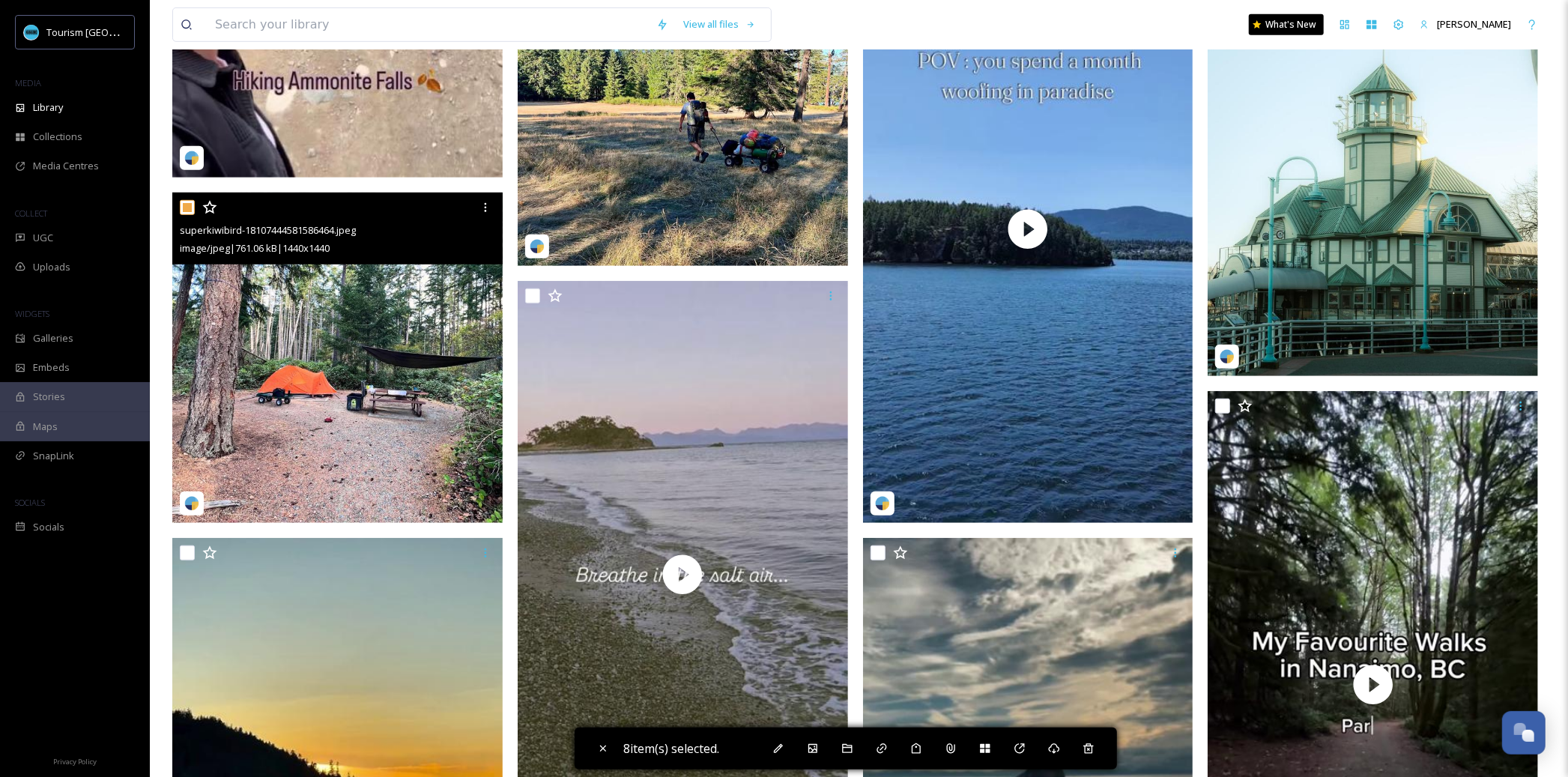
scroll to position [852, 0]
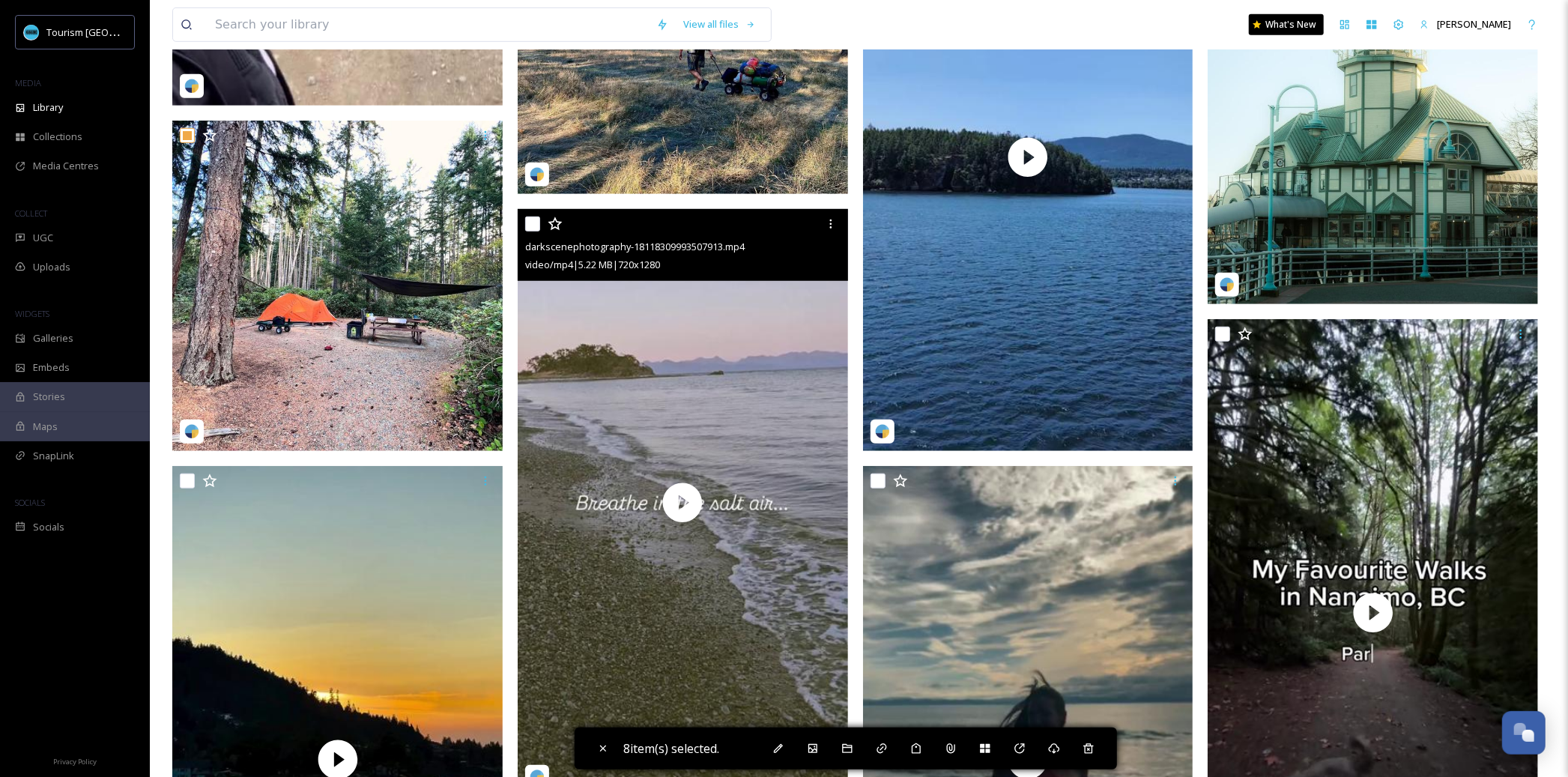
click at [531, 220] on input "checkbox" at bounding box center [533, 224] width 15 height 15
checkbox input "true"
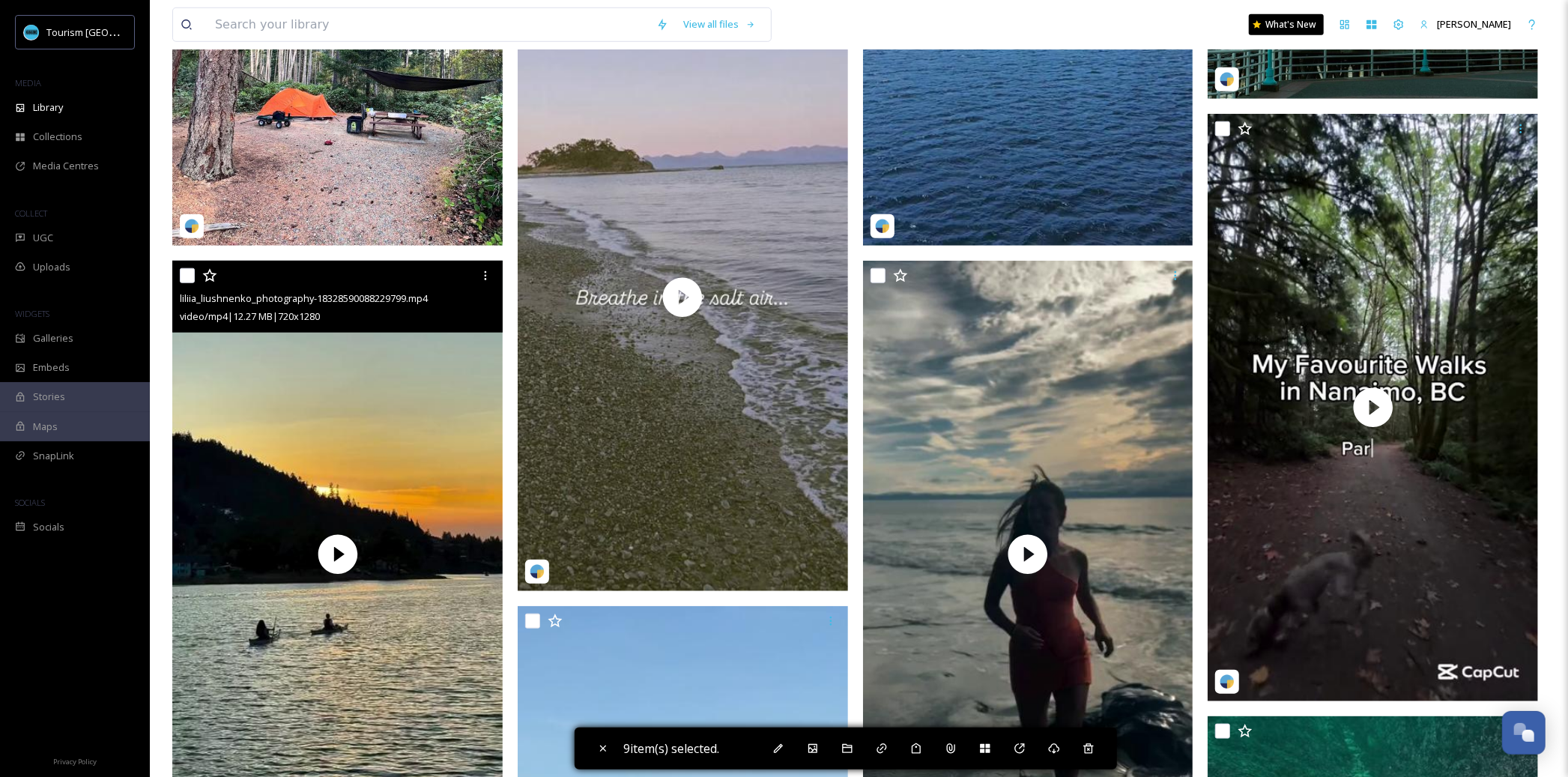
scroll to position [1077, 0]
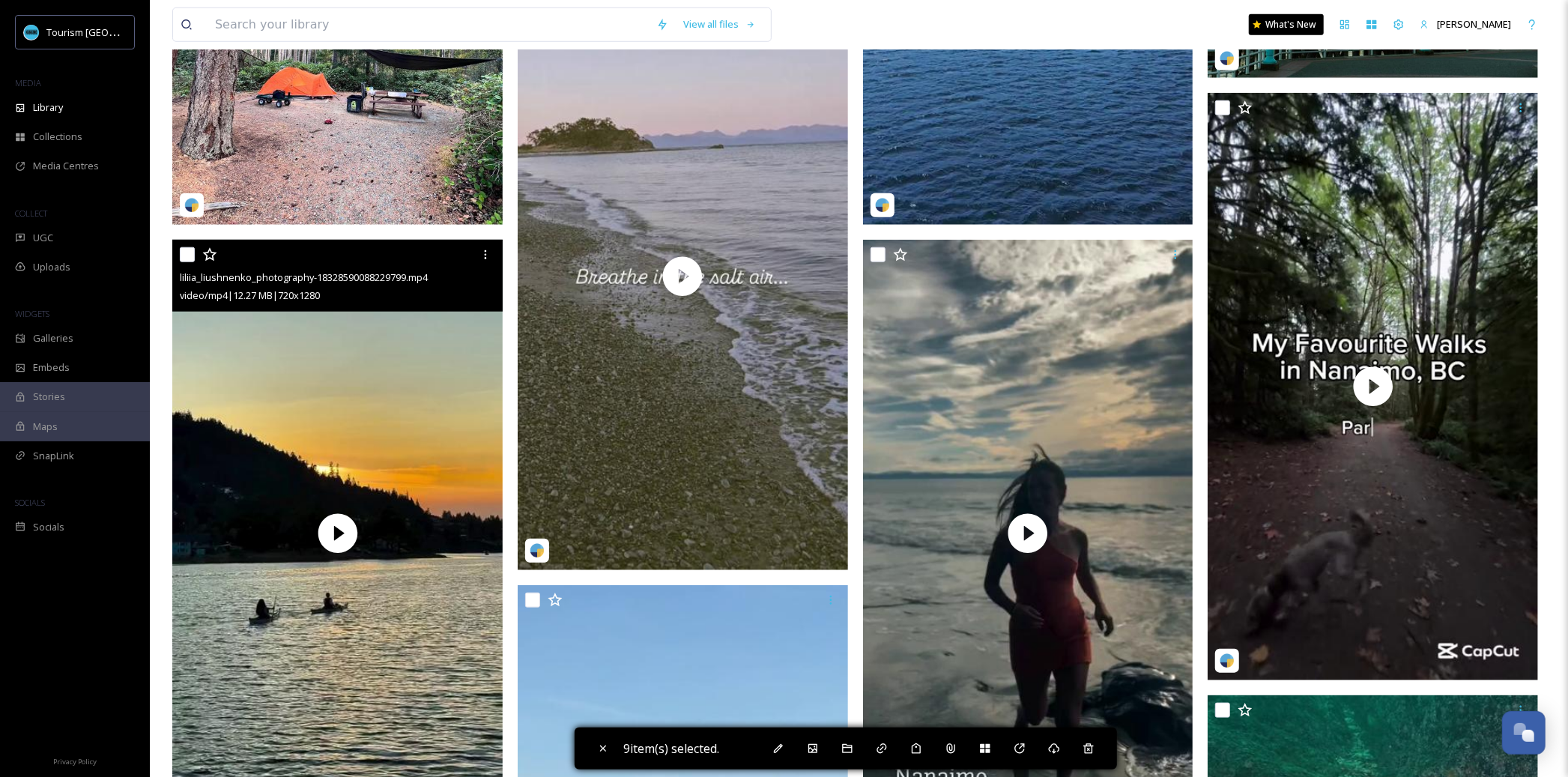
click at [188, 252] on input "checkbox" at bounding box center [188, 255] width 15 height 15
checkbox input "true"
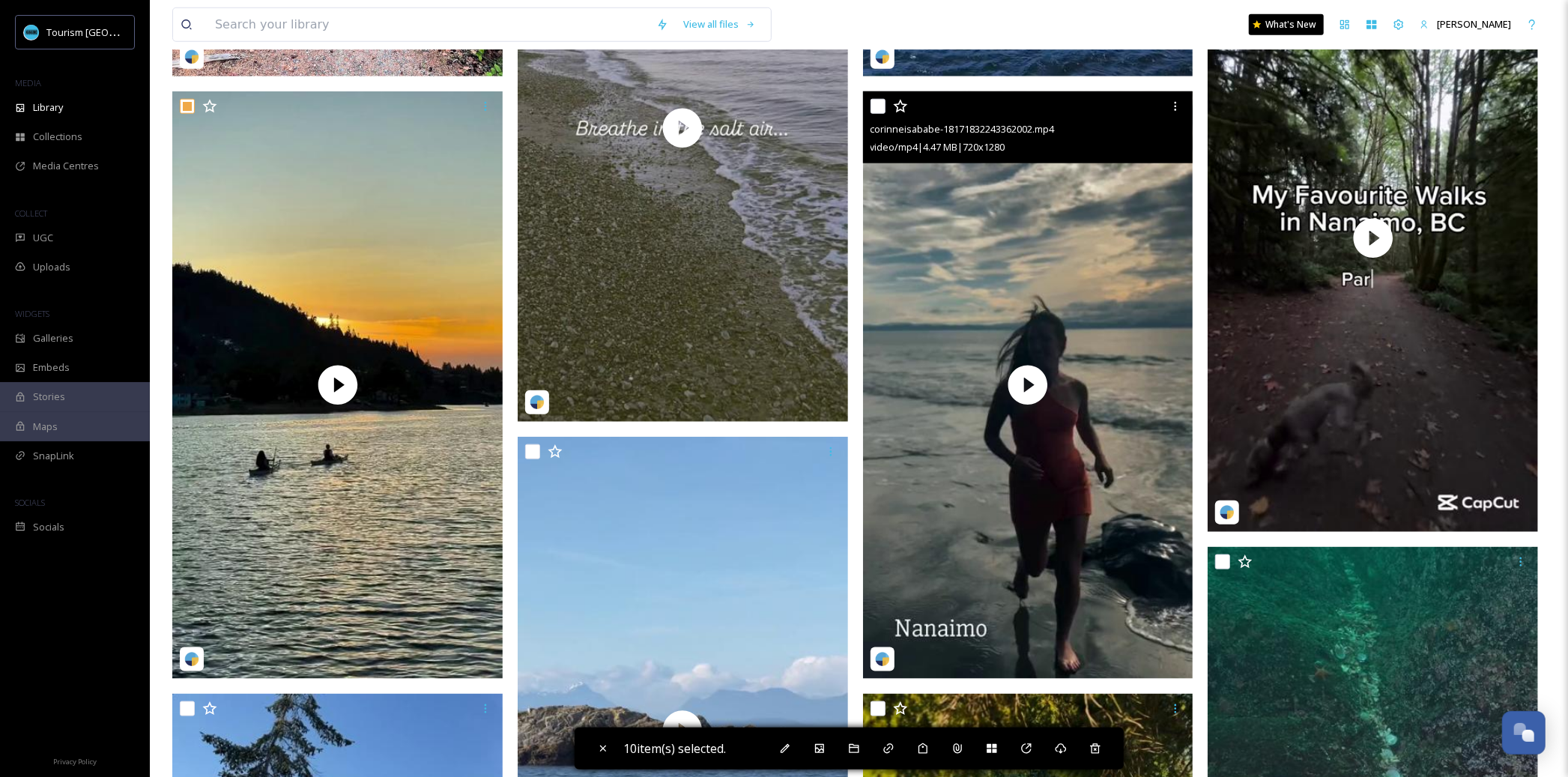
click at [882, 103] on input "checkbox" at bounding box center [878, 106] width 15 height 15
checkbox input "true"
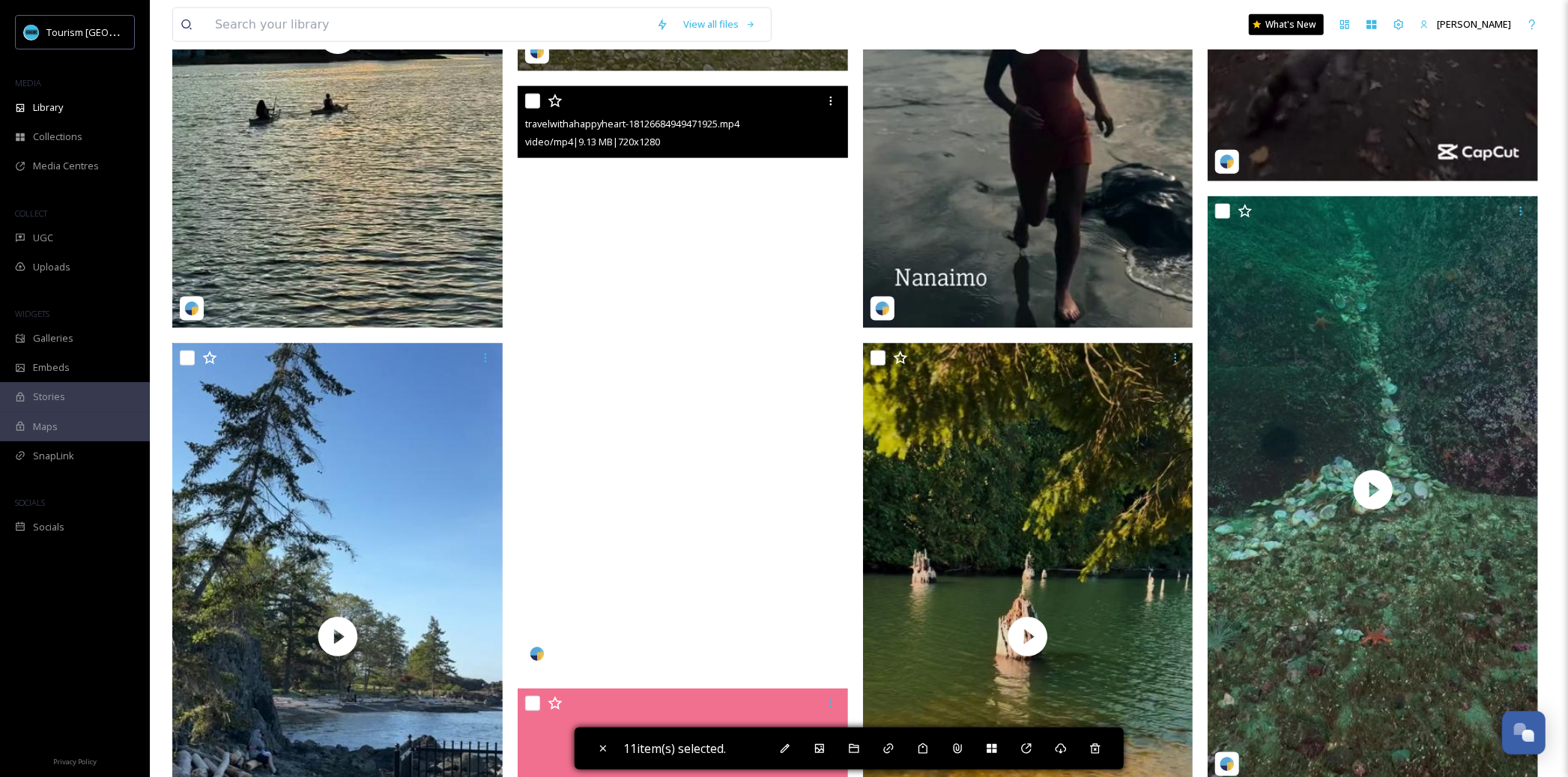
scroll to position [1575, 0]
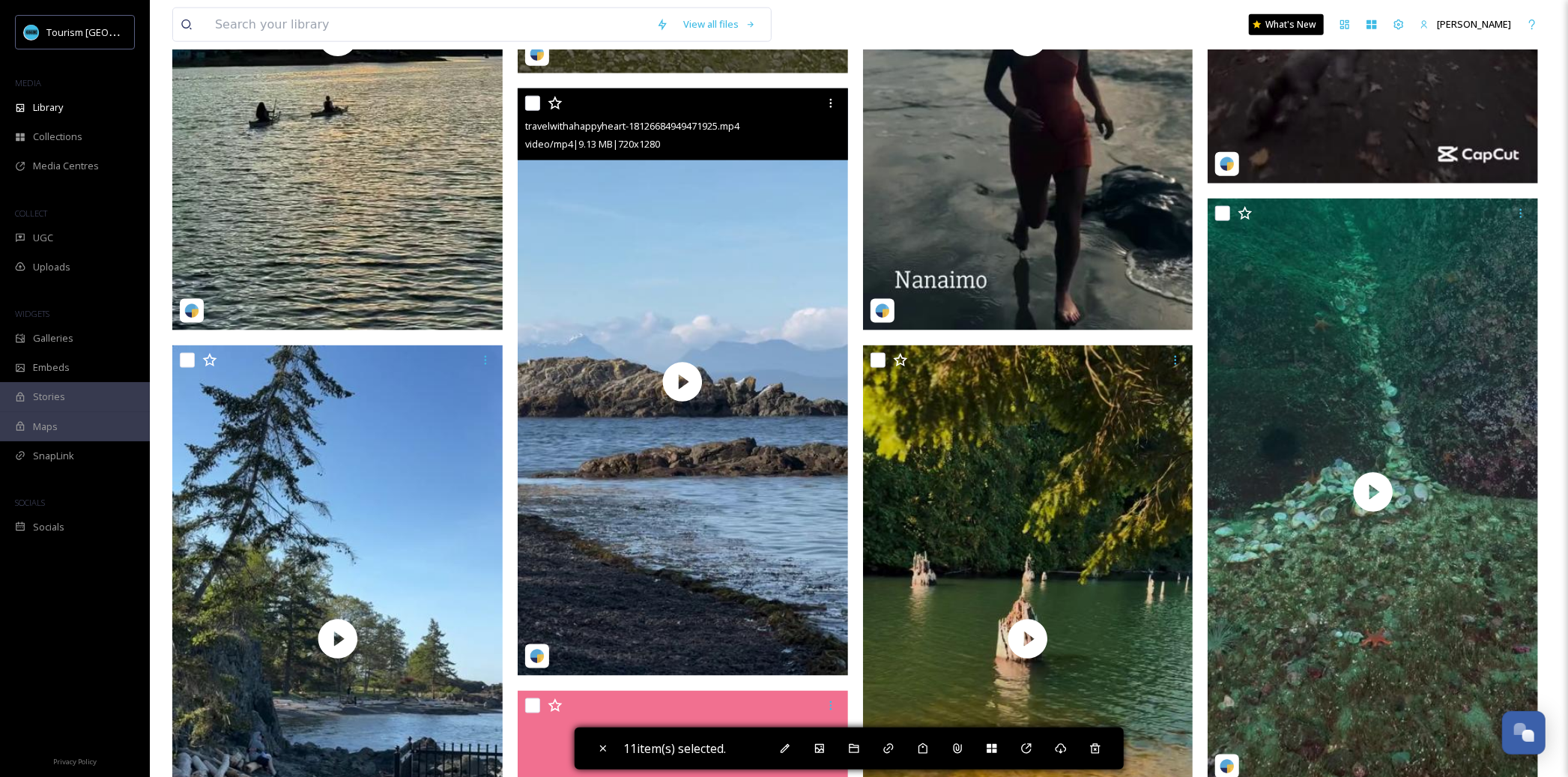
click at [533, 97] on input "checkbox" at bounding box center [533, 103] width 15 height 15
checkbox input "true"
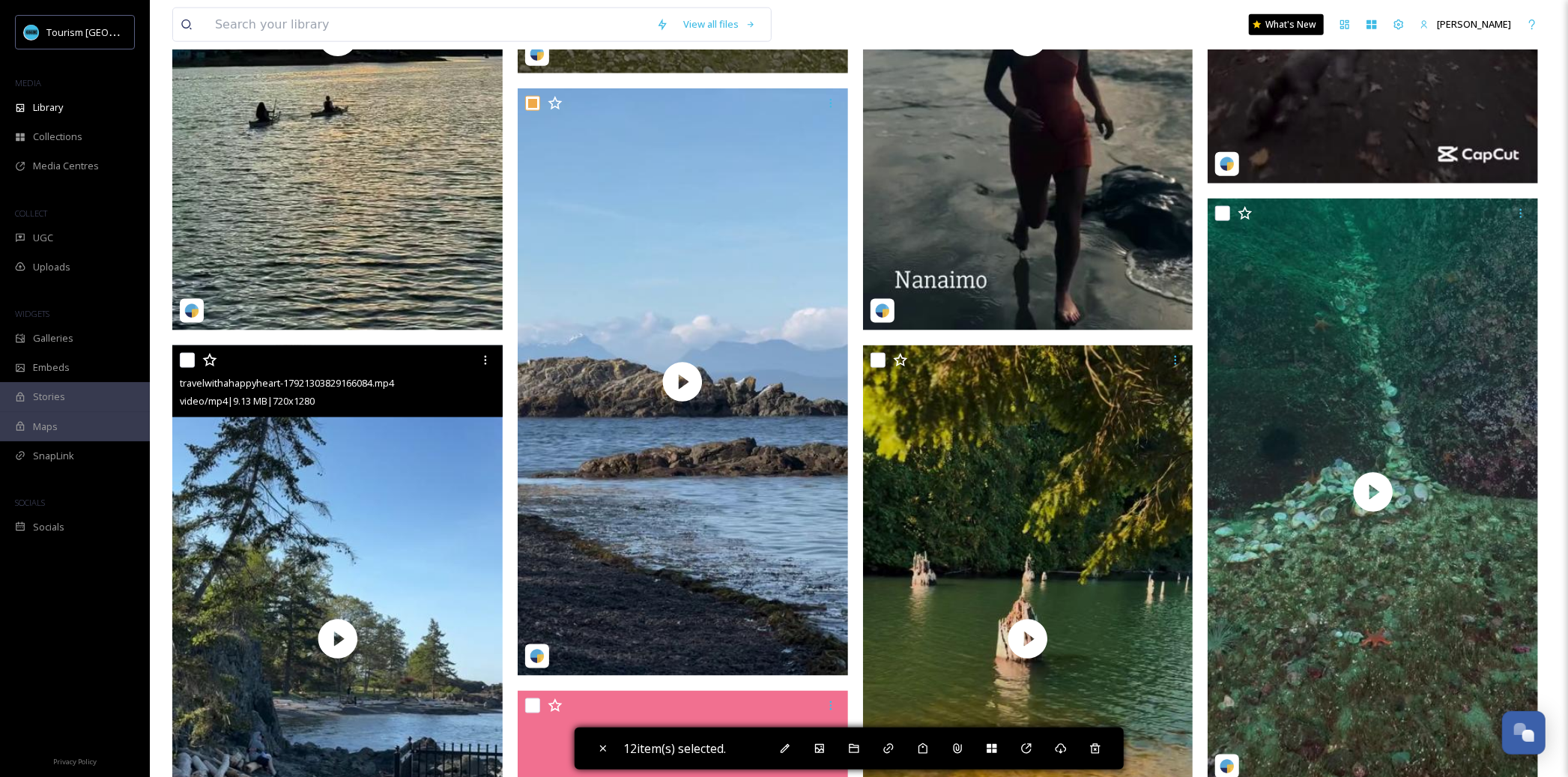
click at [189, 365] on input "checkbox" at bounding box center [188, 360] width 15 height 15
checkbox input "true"
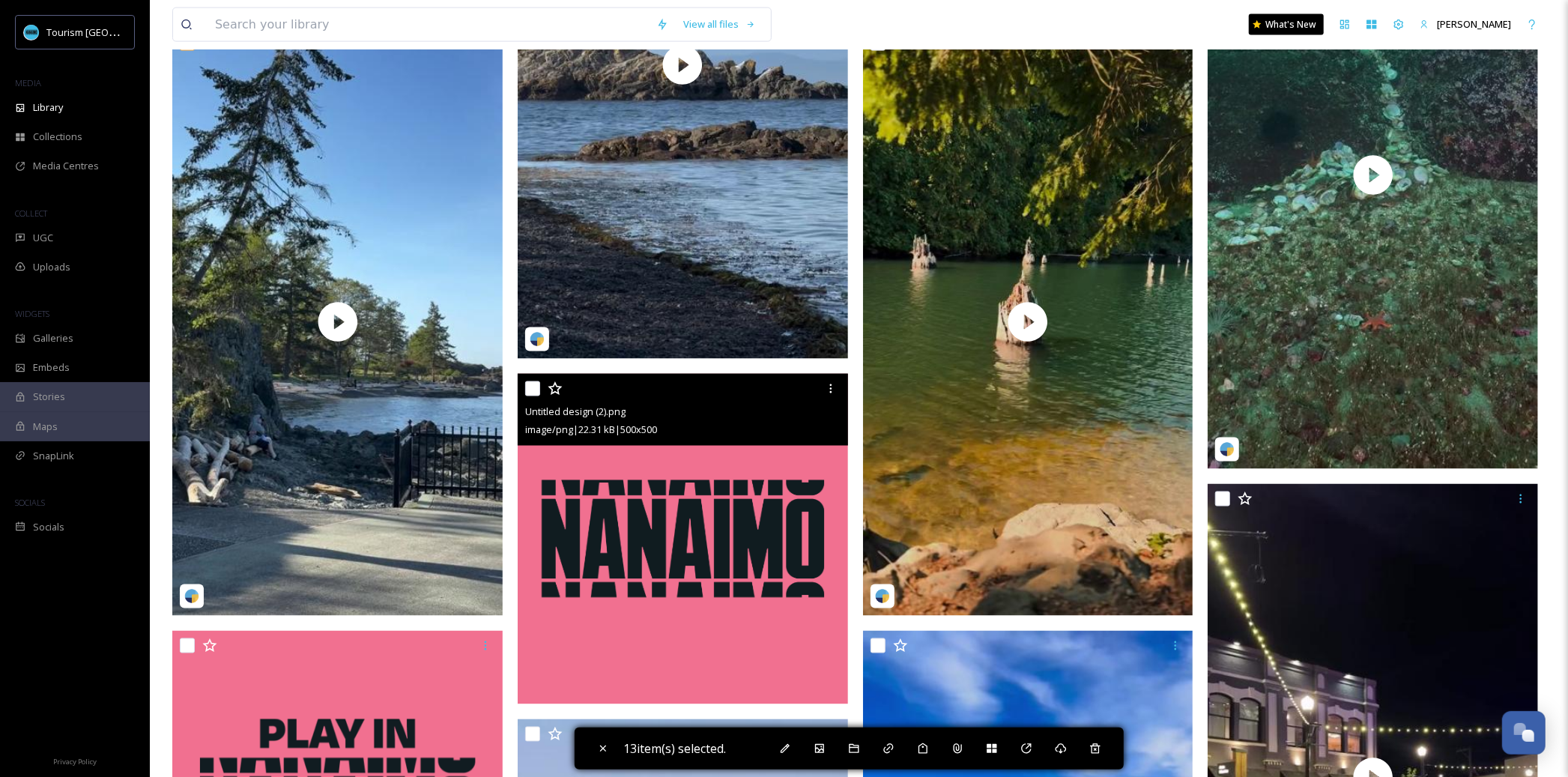
scroll to position [1904, 0]
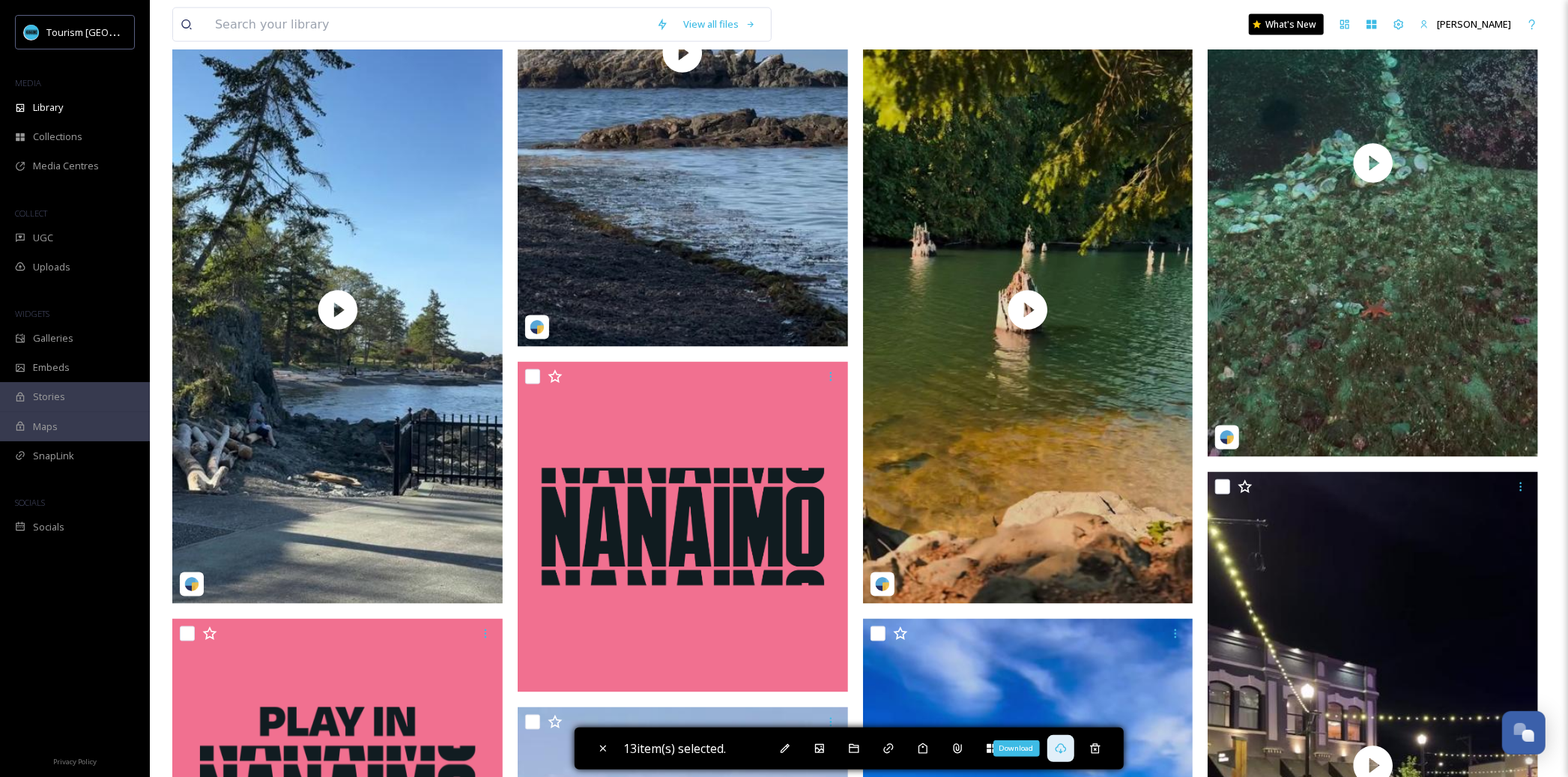
click at [1065, 749] on icon at bounding box center [1061, 749] width 12 height 12
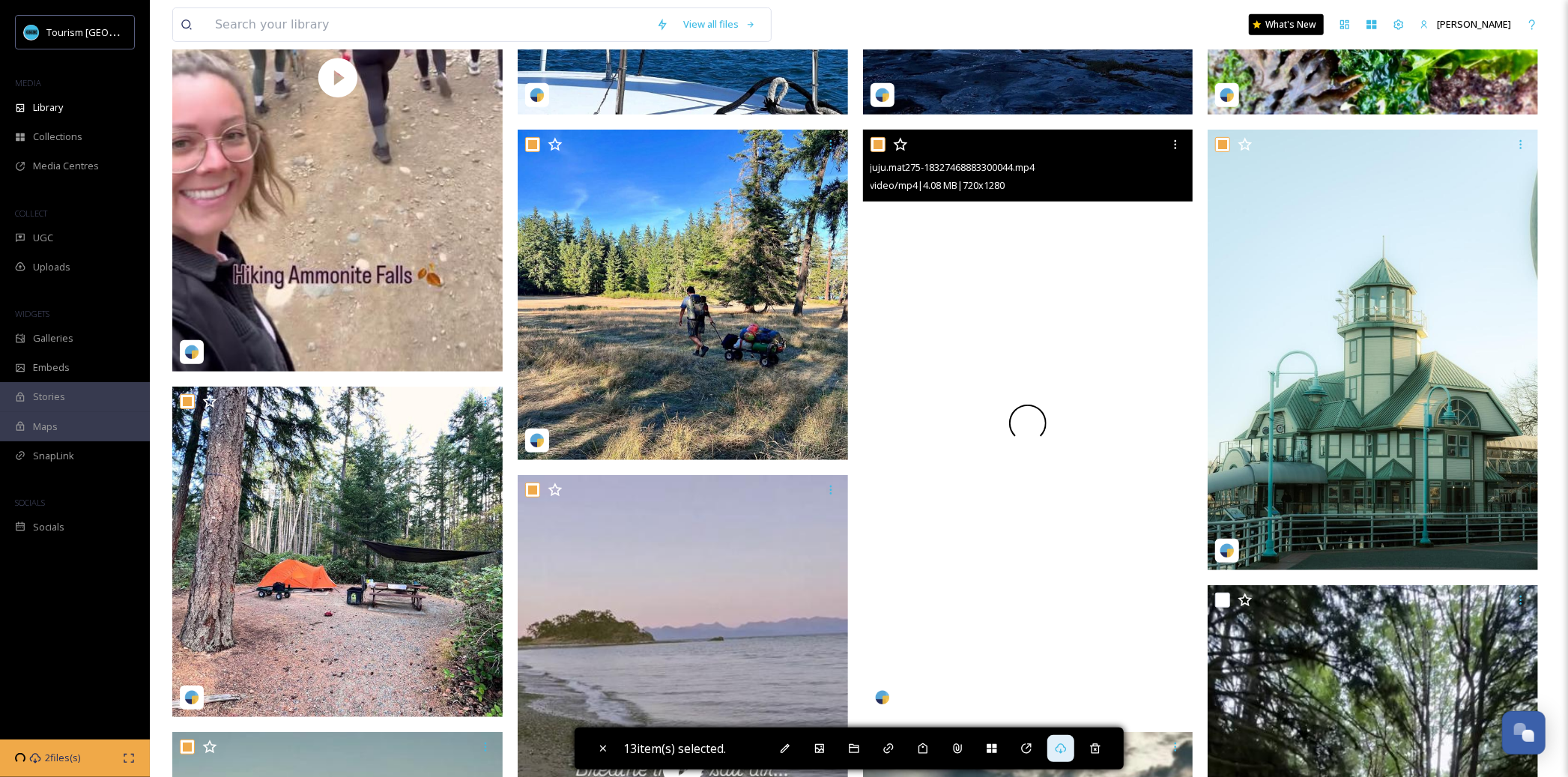
scroll to position [0, 0]
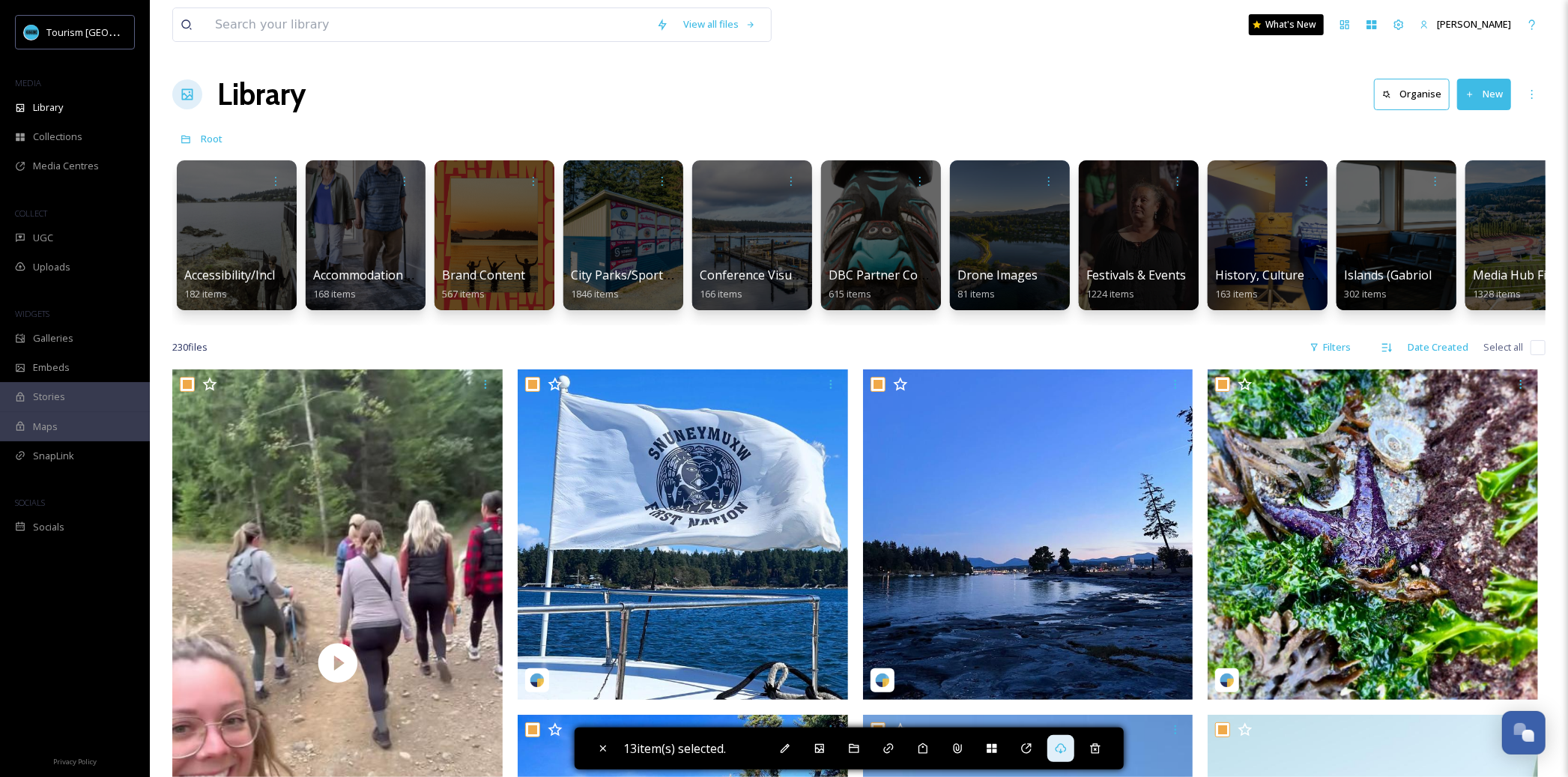
click at [640, 131] on div "Root" at bounding box center [859, 138] width 1373 height 28
